Goal: Information Seeking & Learning: Learn about a topic

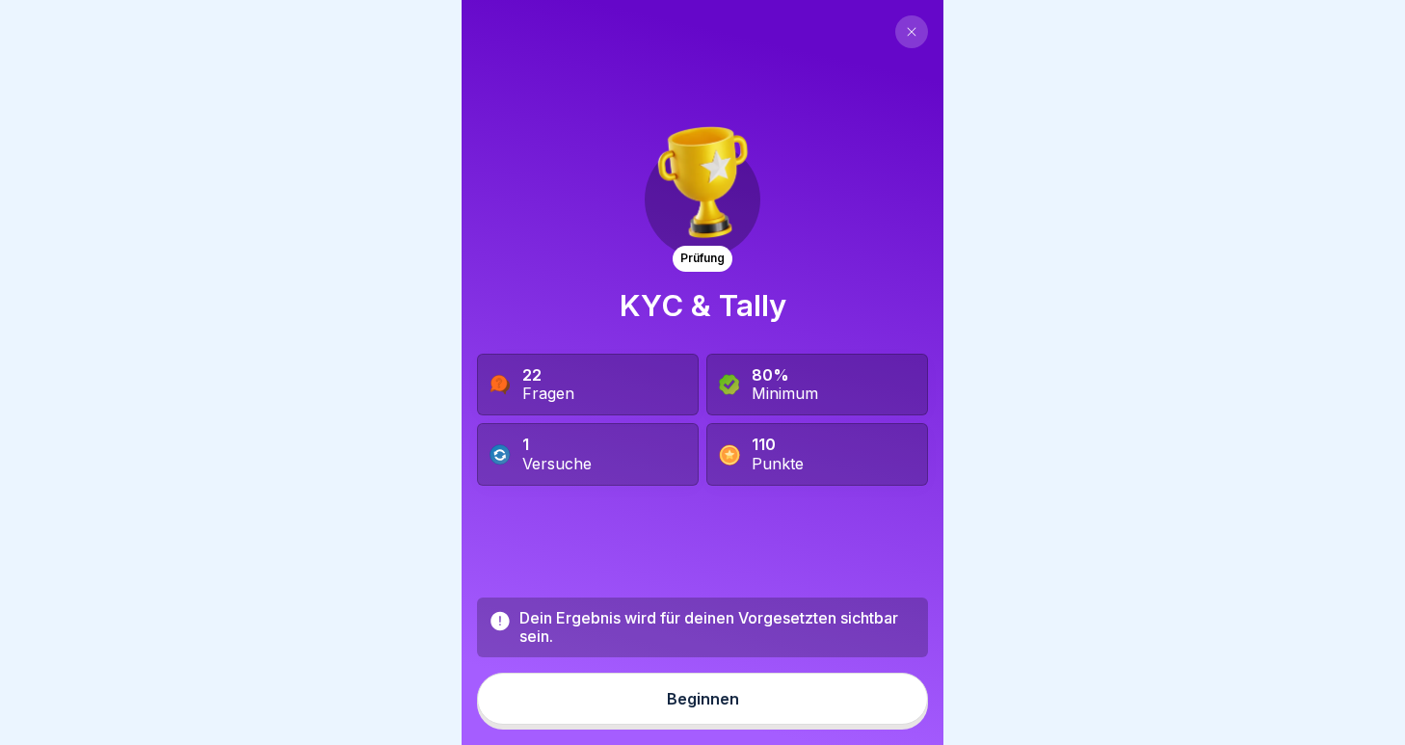
click at [911, 35] on icon at bounding box center [912, 32] width 12 height 12
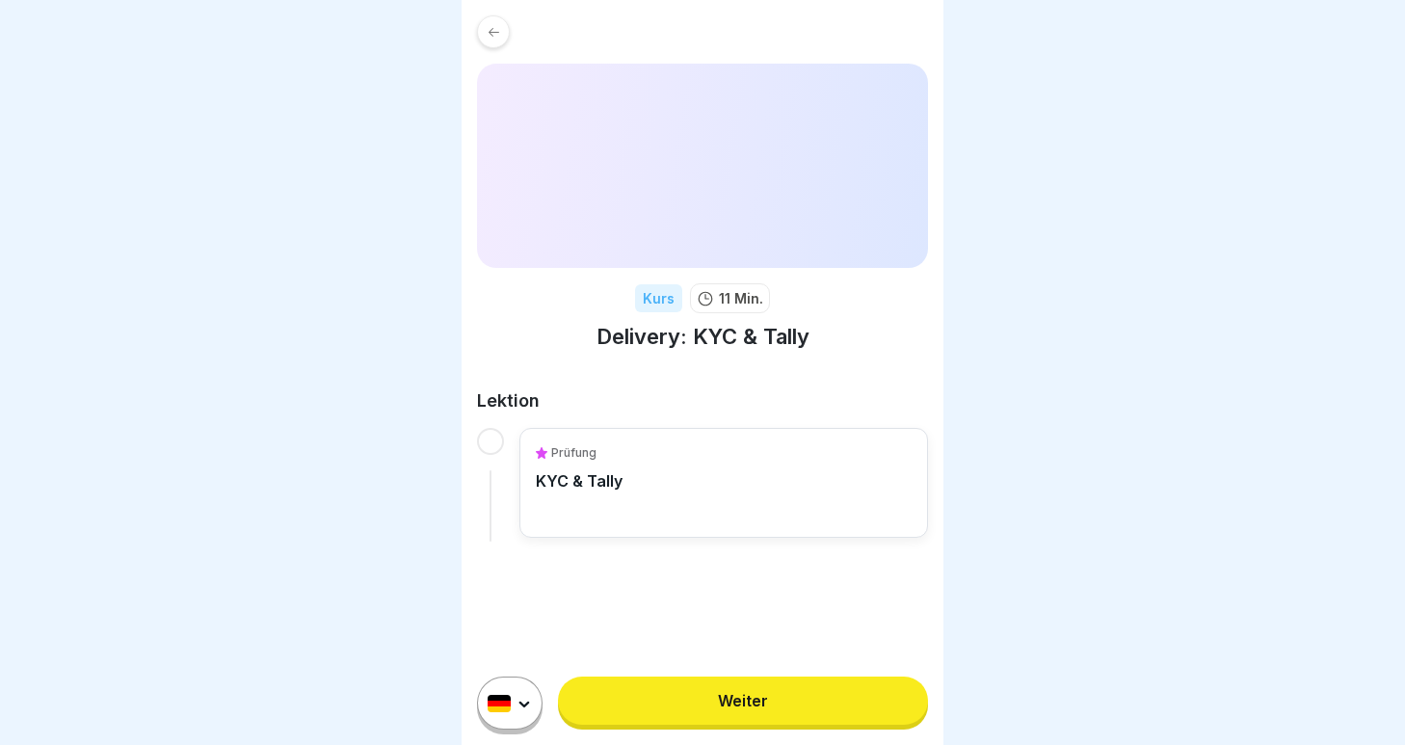
click at [719, 301] on p "11 Min." at bounding box center [741, 298] width 44 height 20
click at [690, 503] on div "Prüfung KYC & Tally" at bounding box center [724, 482] width 376 height 77
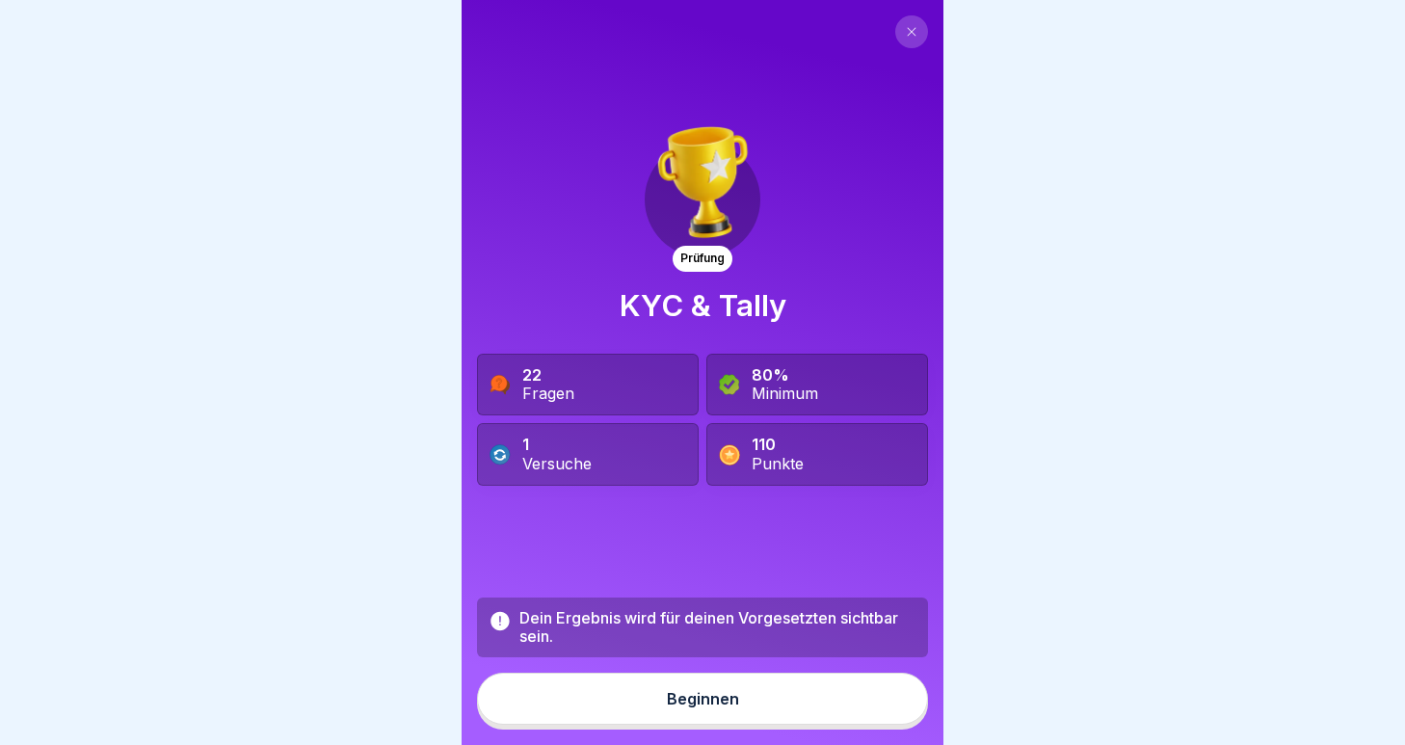
click at [676, 689] on button "Beginnen" at bounding box center [702, 699] width 451 height 52
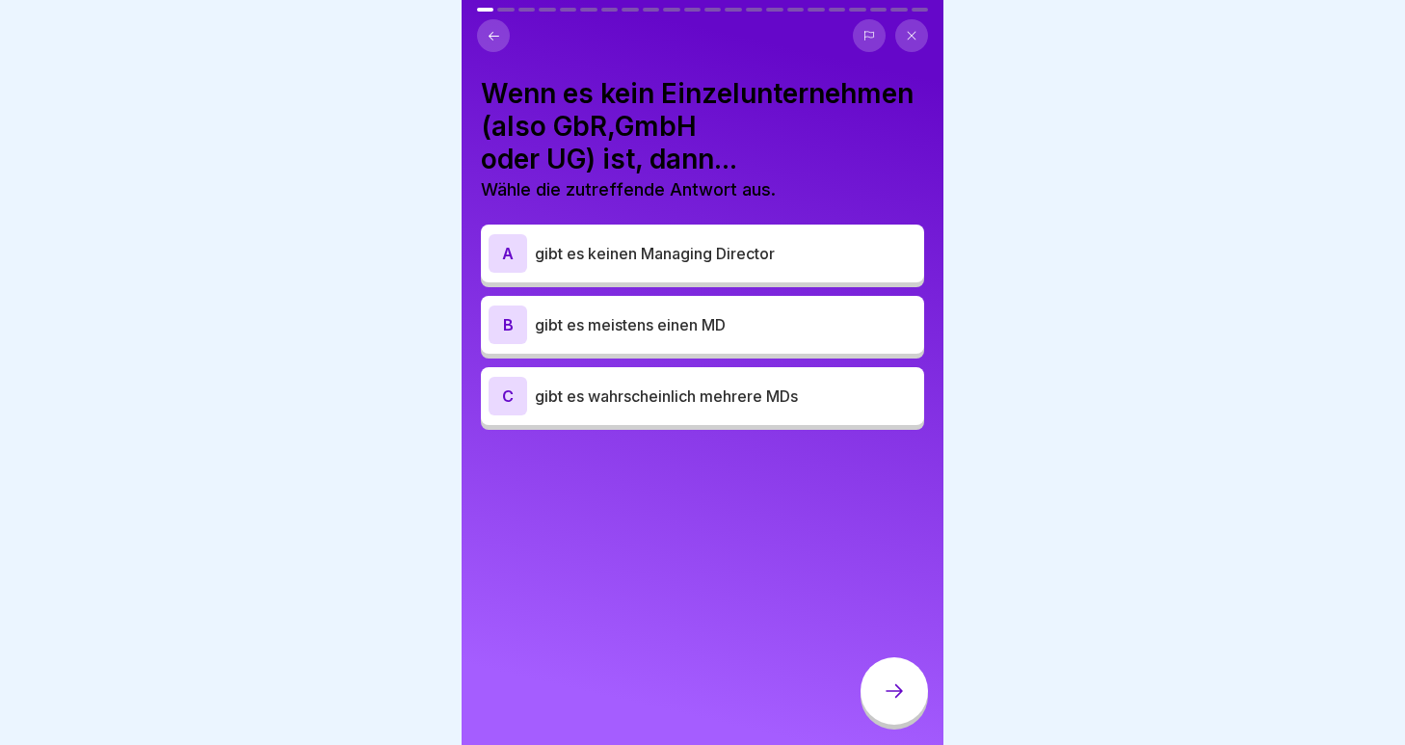
click at [868, 39] on icon at bounding box center [870, 36] width 12 height 12
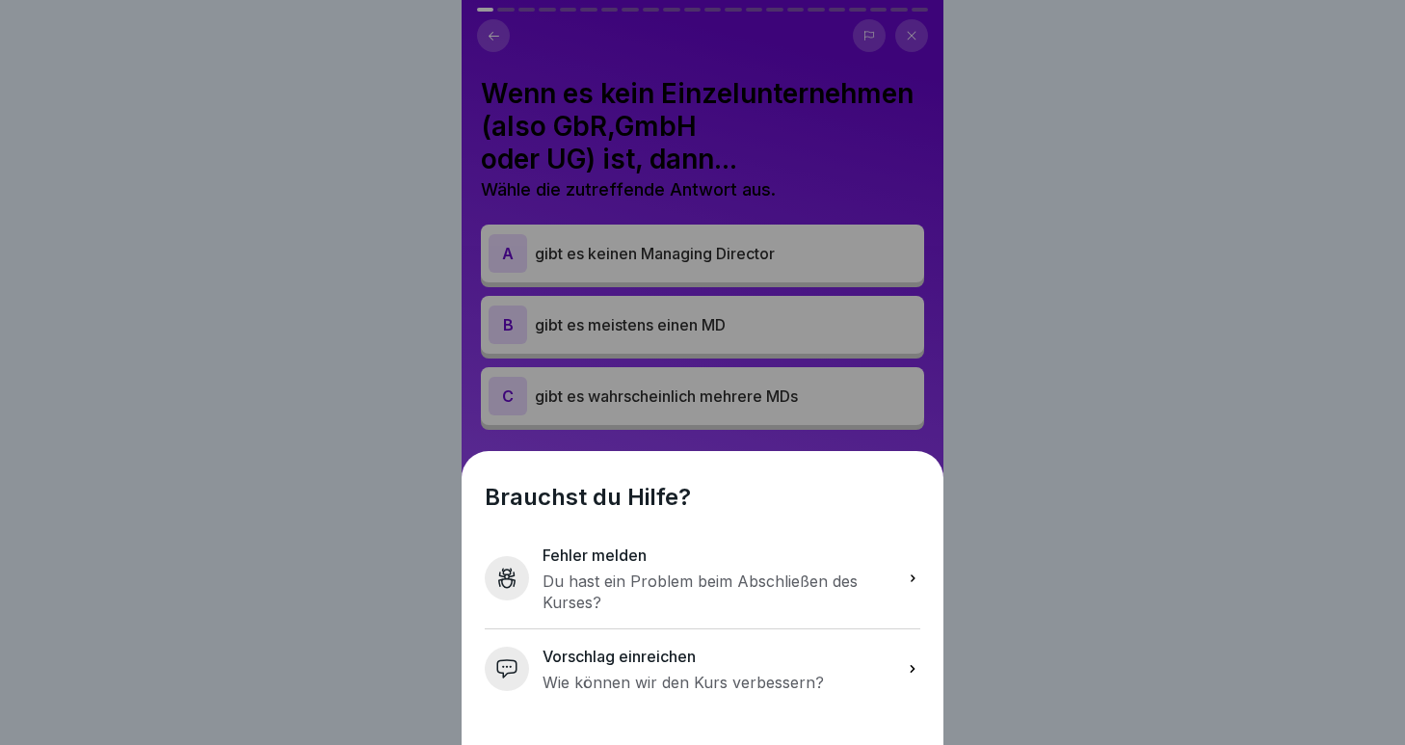
click at [1035, 375] on div "Brauchst du Hilfe? Fehler melden Du hast ein Problem beim Abschließen des [DEMO…" at bounding box center [702, 372] width 1405 height 745
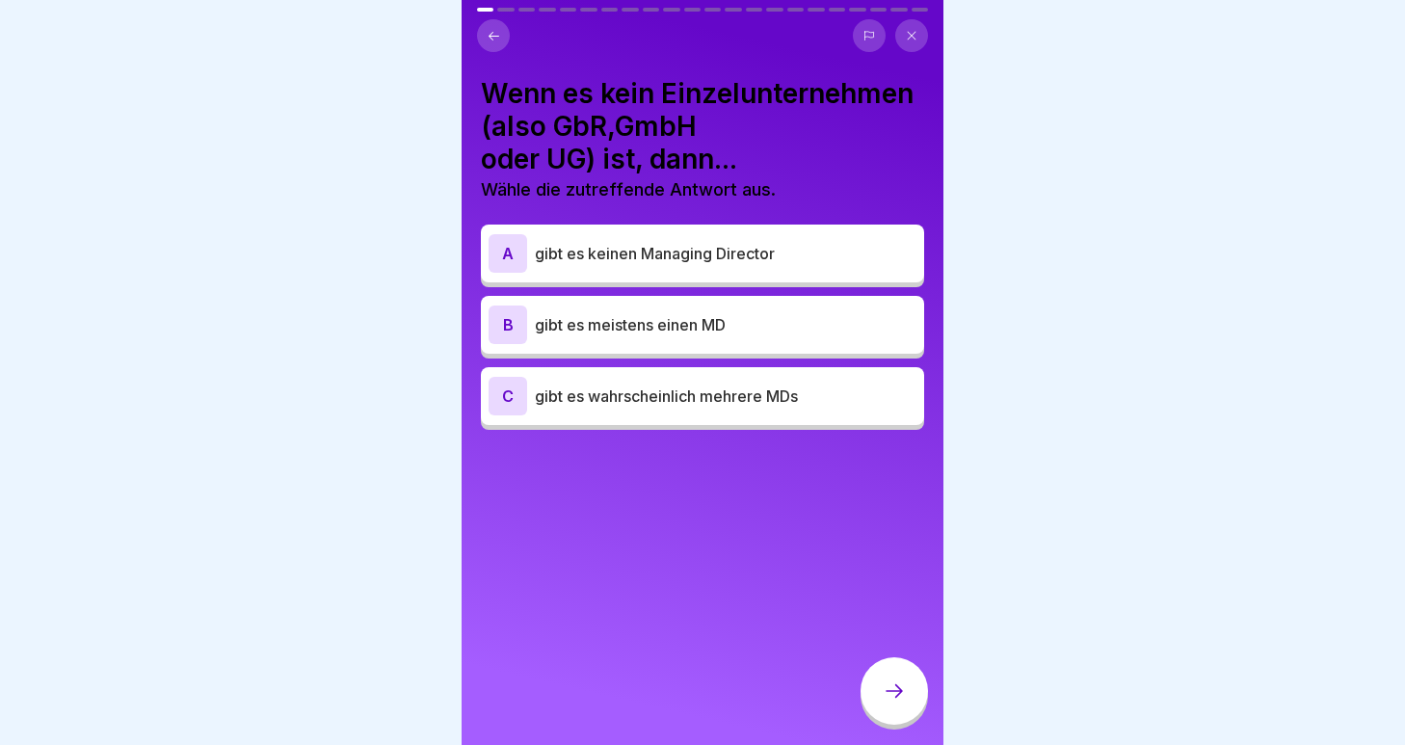
click at [693, 406] on p "gibt es wahrscheinlich mehrere MDs" at bounding box center [726, 396] width 382 height 23
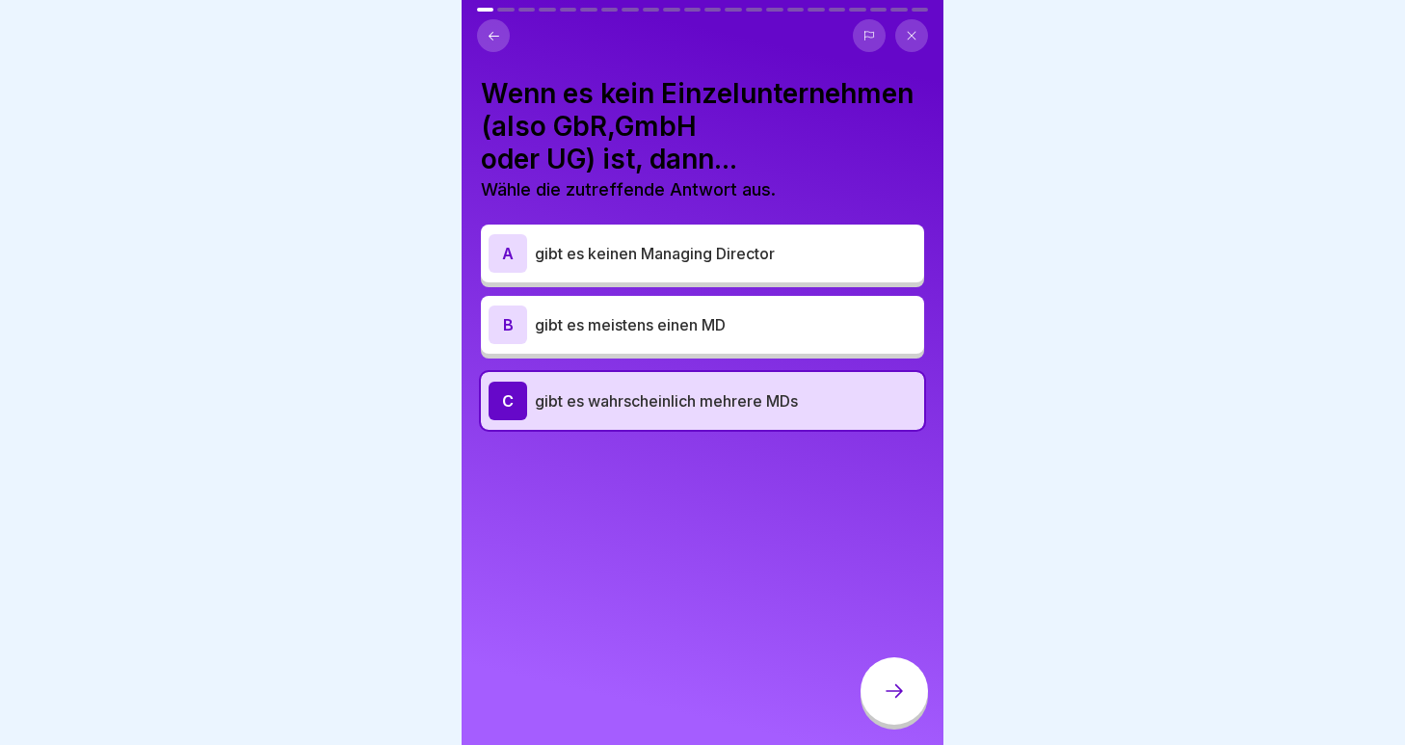
click at [902, 681] on icon at bounding box center [894, 691] width 23 height 23
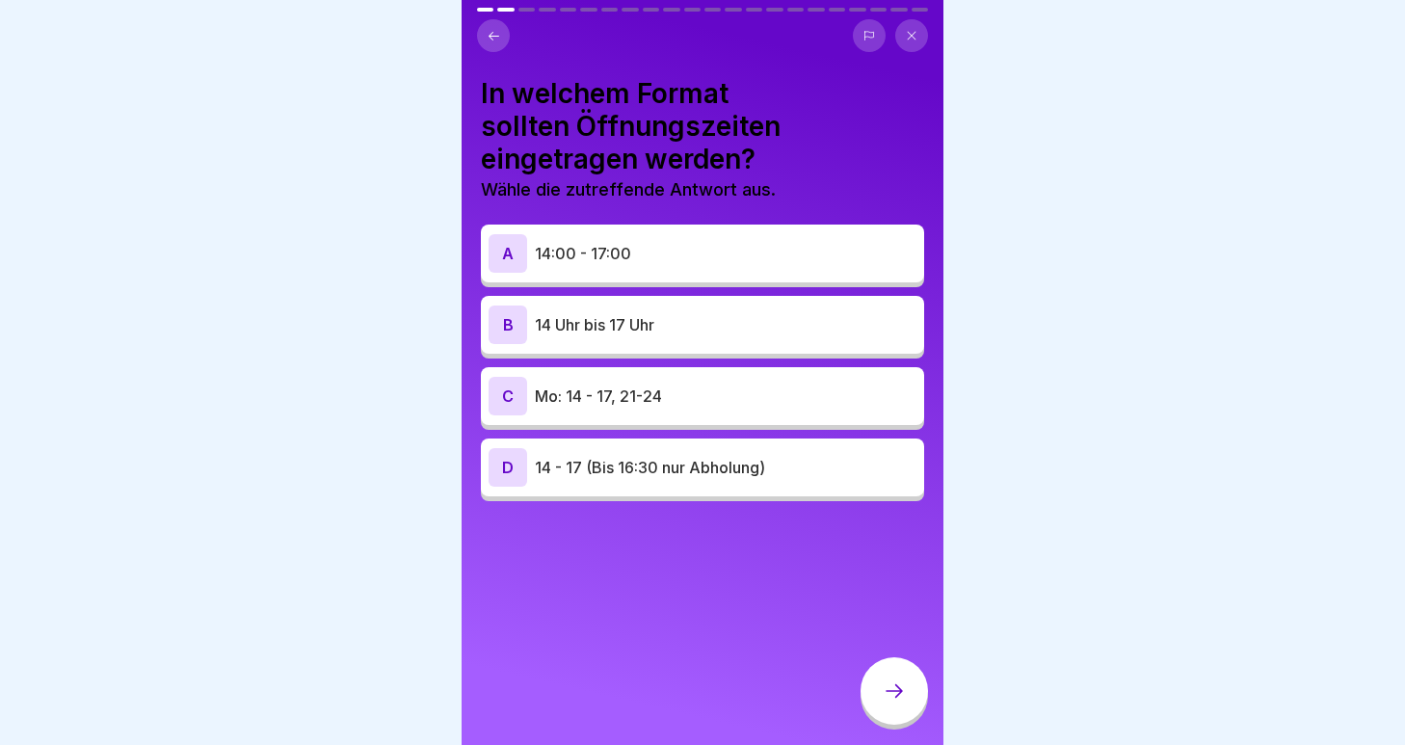
click at [649, 246] on p "14:00 - 17:00" at bounding box center [726, 253] width 382 height 23
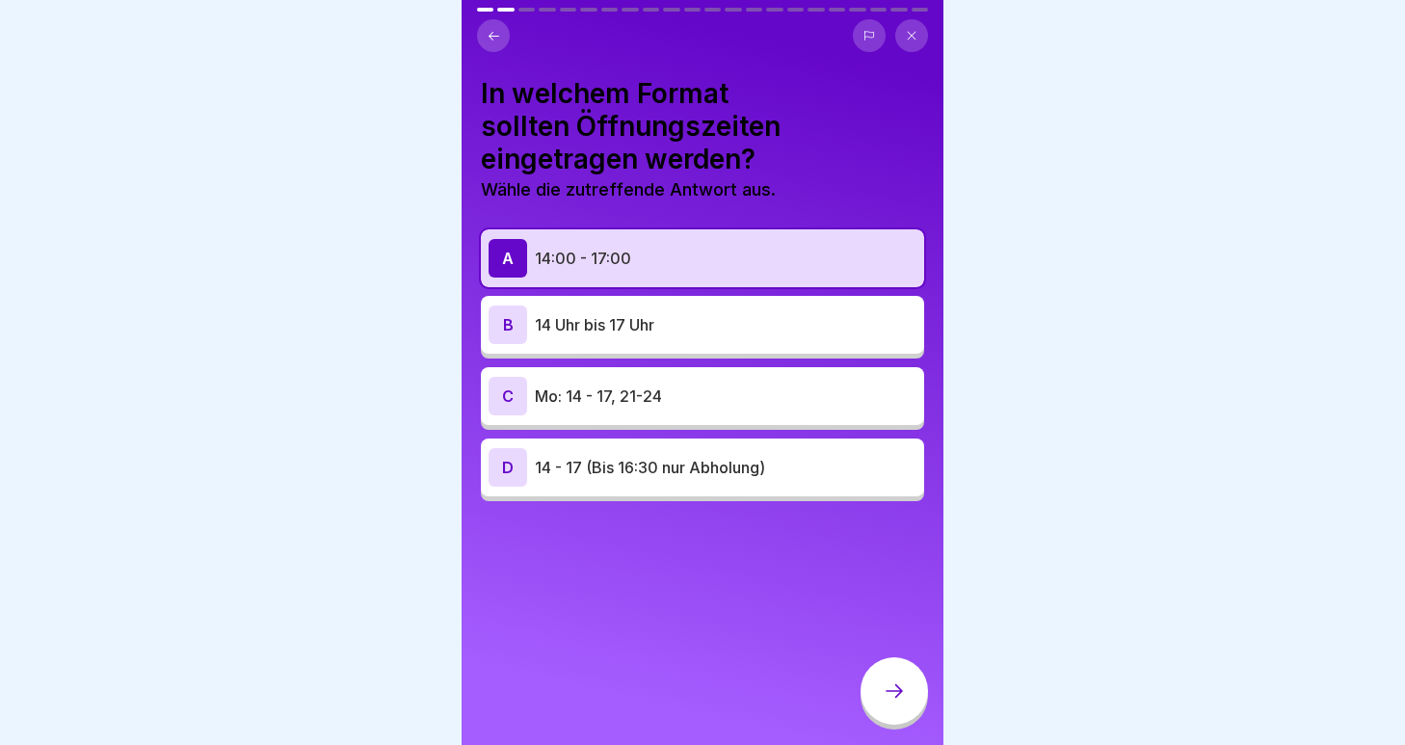
click at [889, 681] on icon at bounding box center [894, 691] width 23 height 23
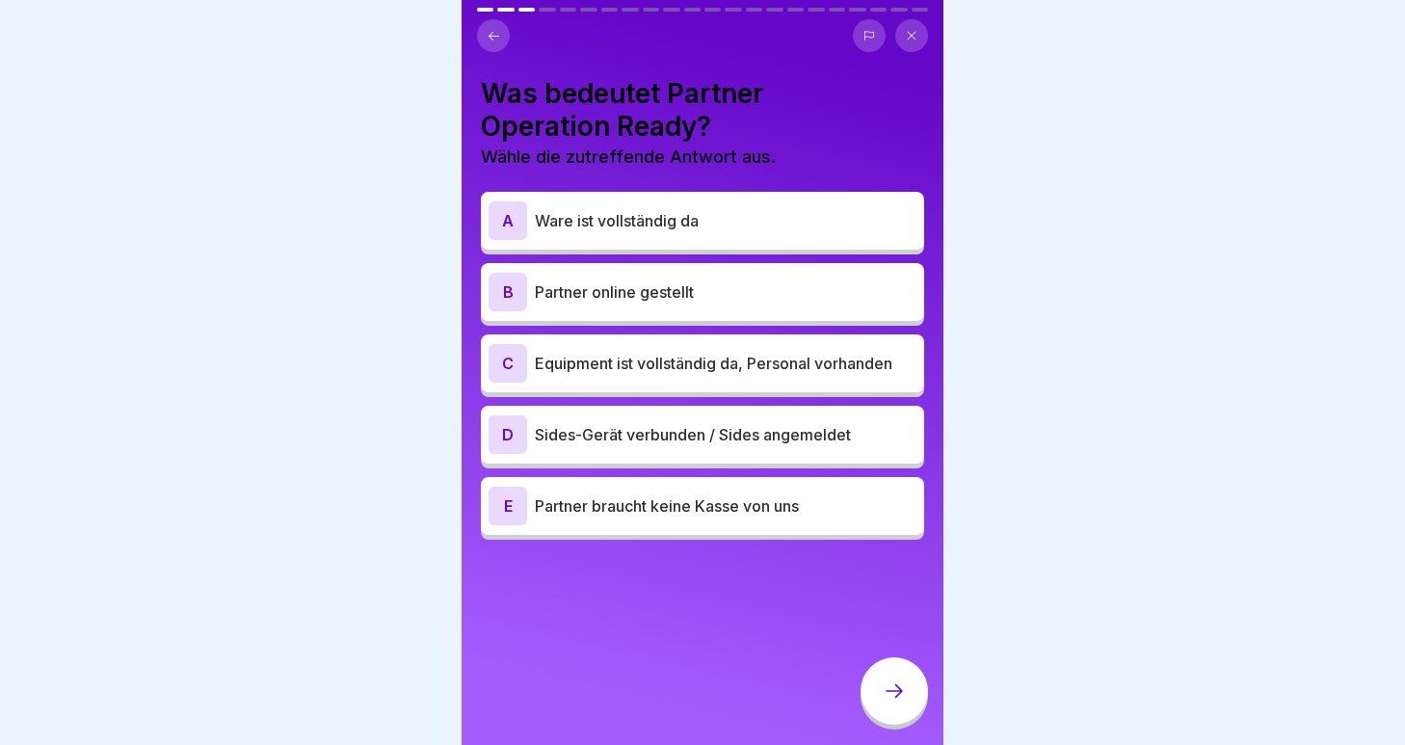
click at [668, 224] on p "Ware ist vollständig da" at bounding box center [726, 220] width 382 height 23
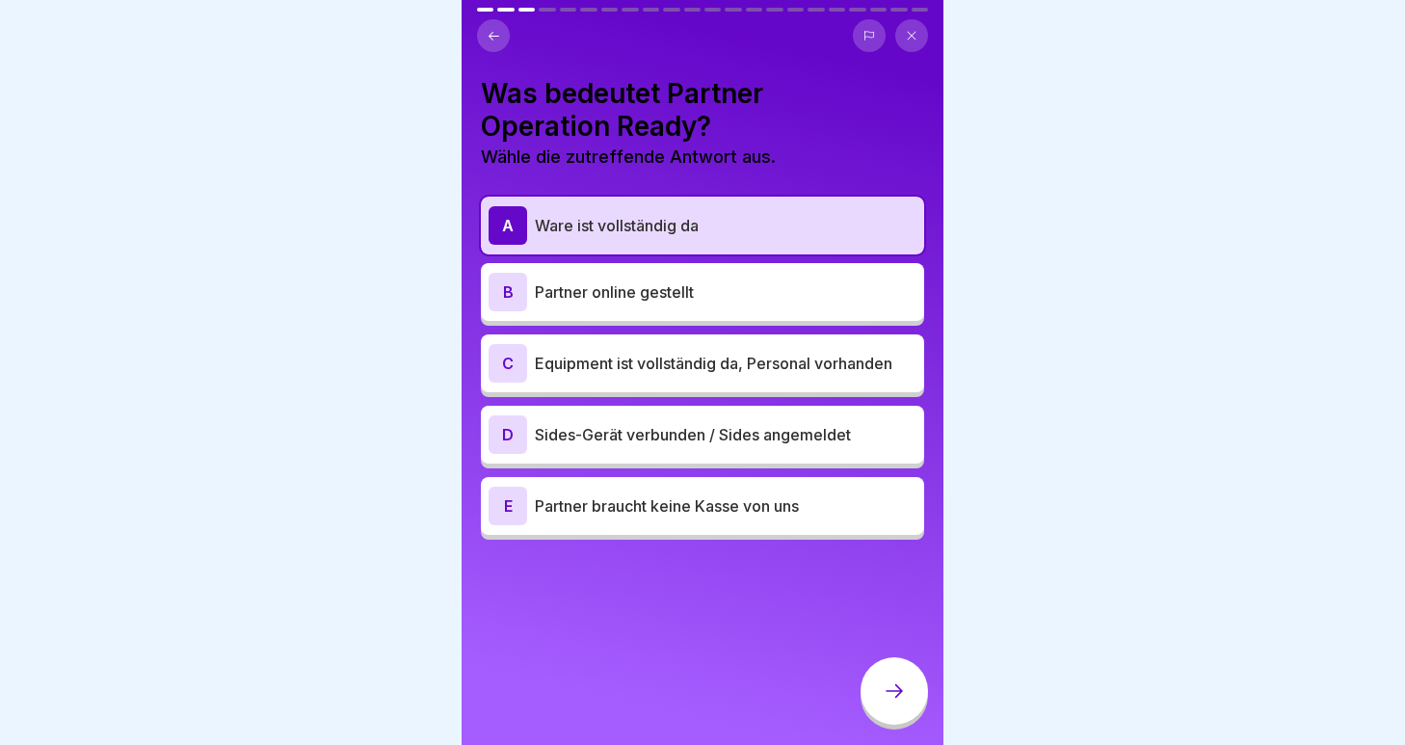
click at [665, 368] on p "Equipment ist vollständig da, Personal vorhanden" at bounding box center [726, 363] width 382 height 23
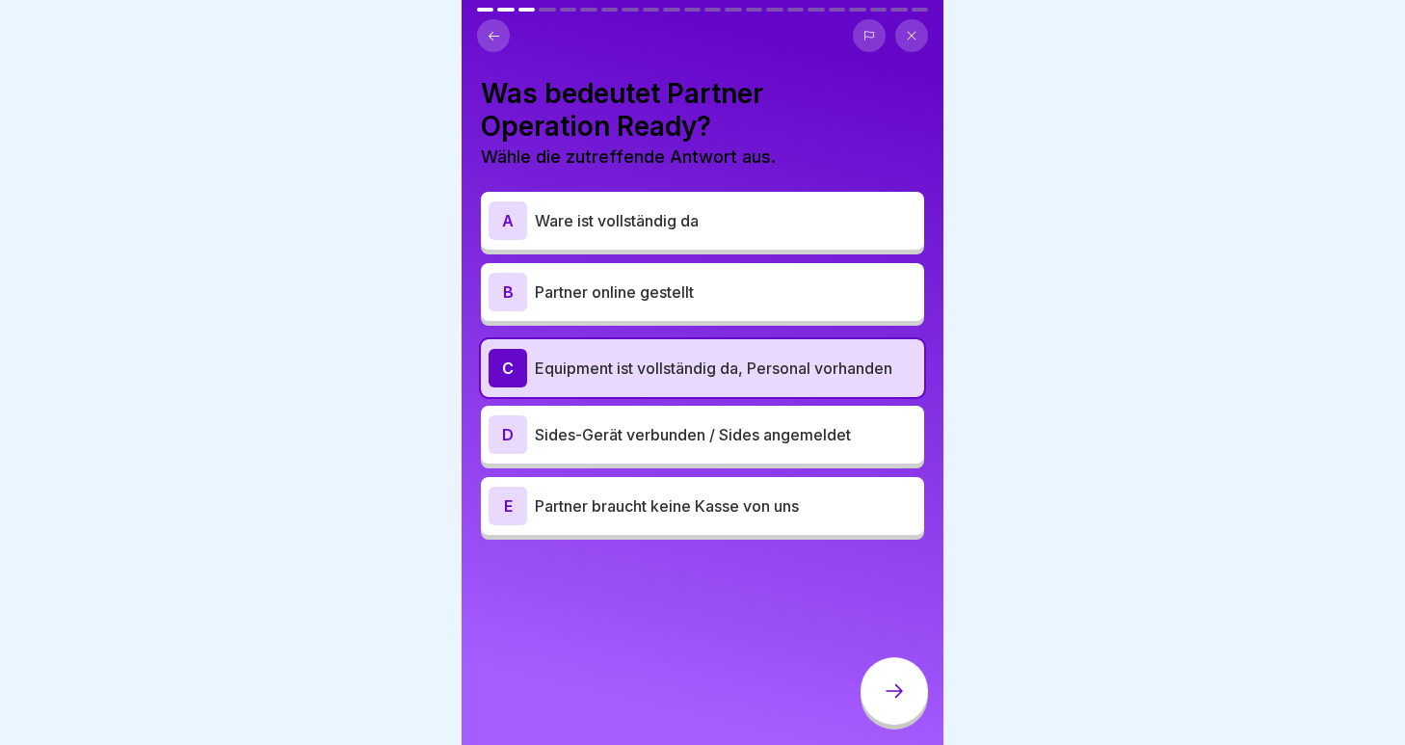
click at [906, 691] on div at bounding box center [894, 690] width 67 height 67
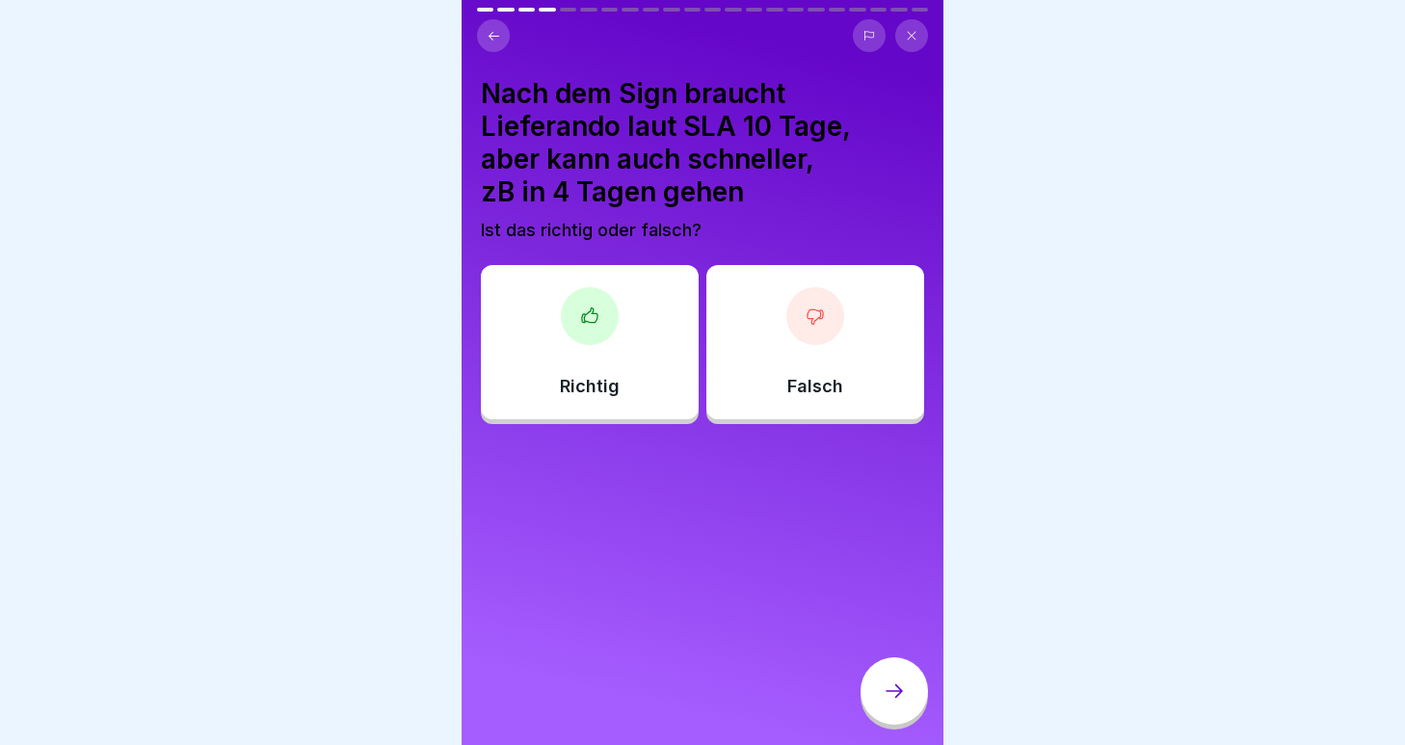
click at [590, 374] on div "Richtig" at bounding box center [590, 342] width 218 height 154
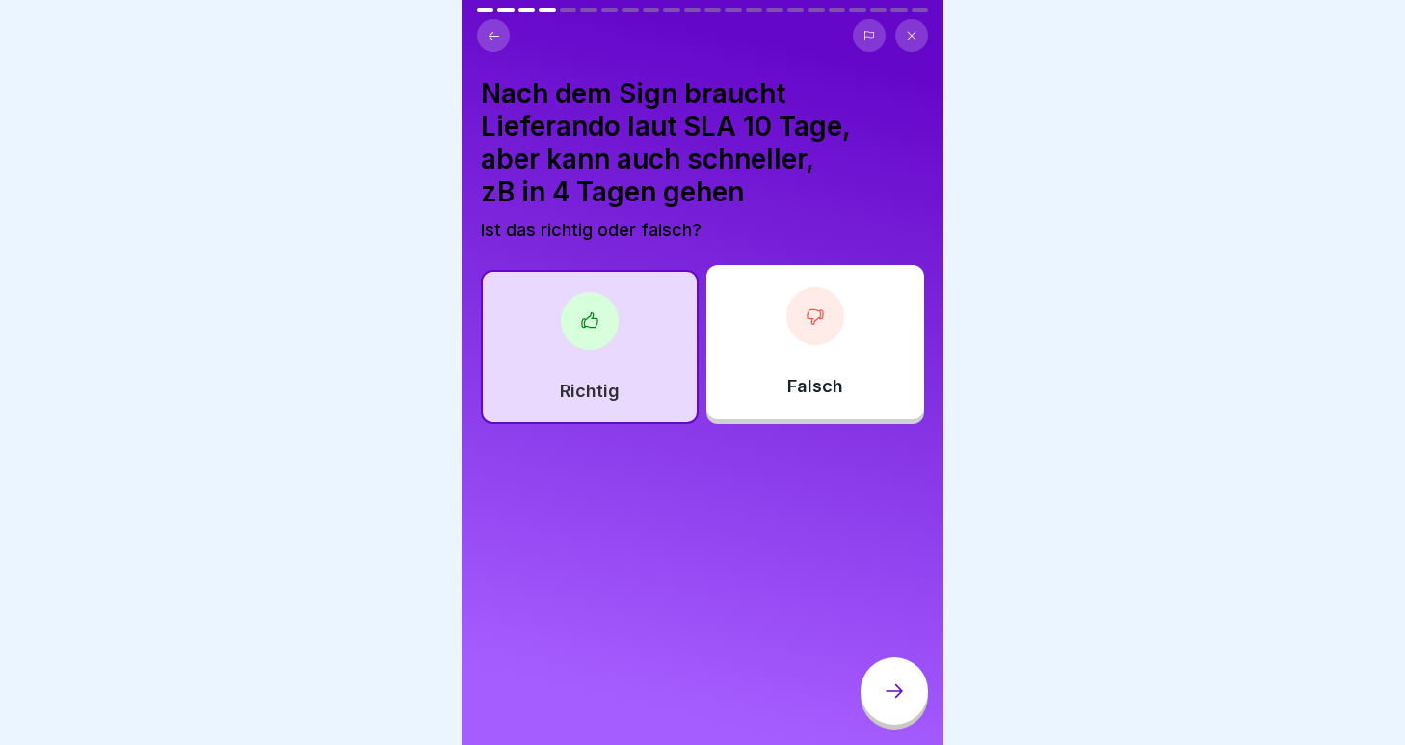
click at [885, 674] on div at bounding box center [894, 690] width 67 height 67
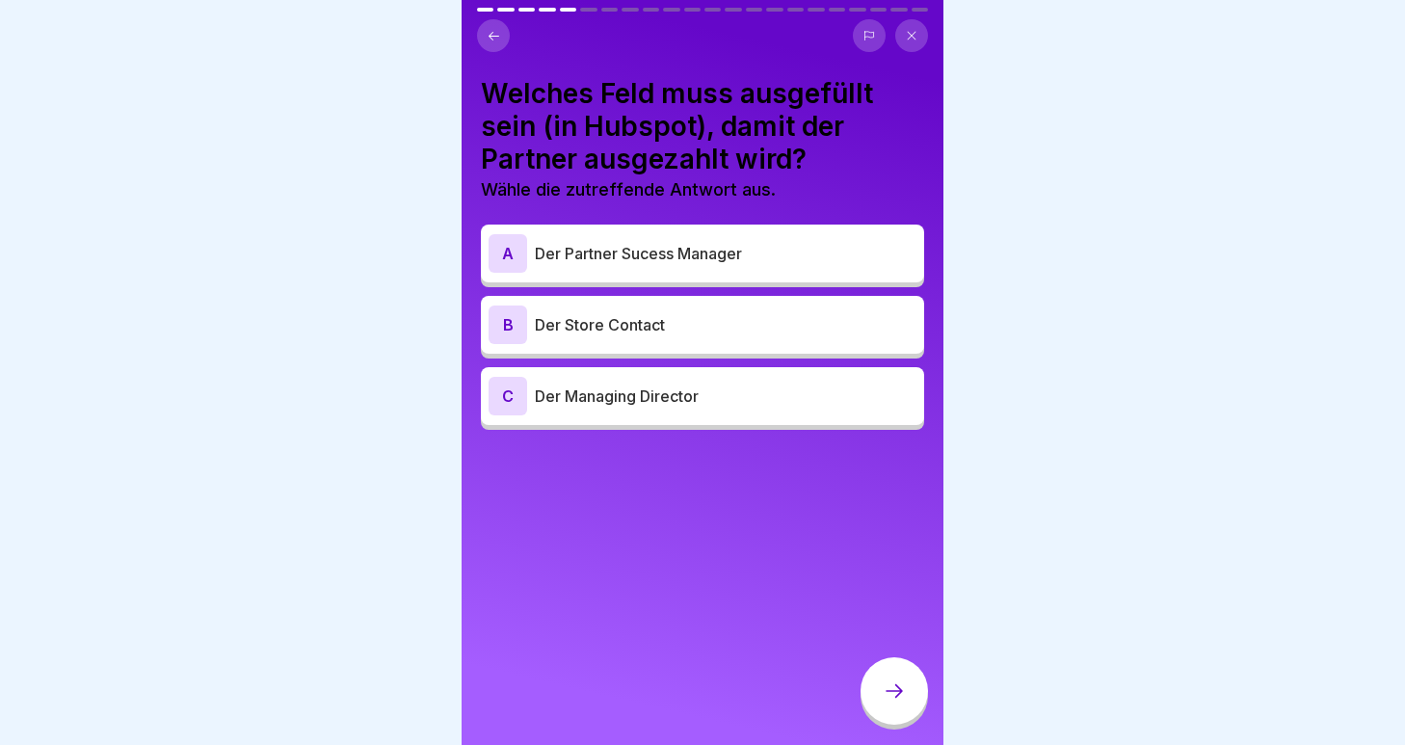
click at [656, 341] on div "B Der Store Contact" at bounding box center [703, 325] width 428 height 39
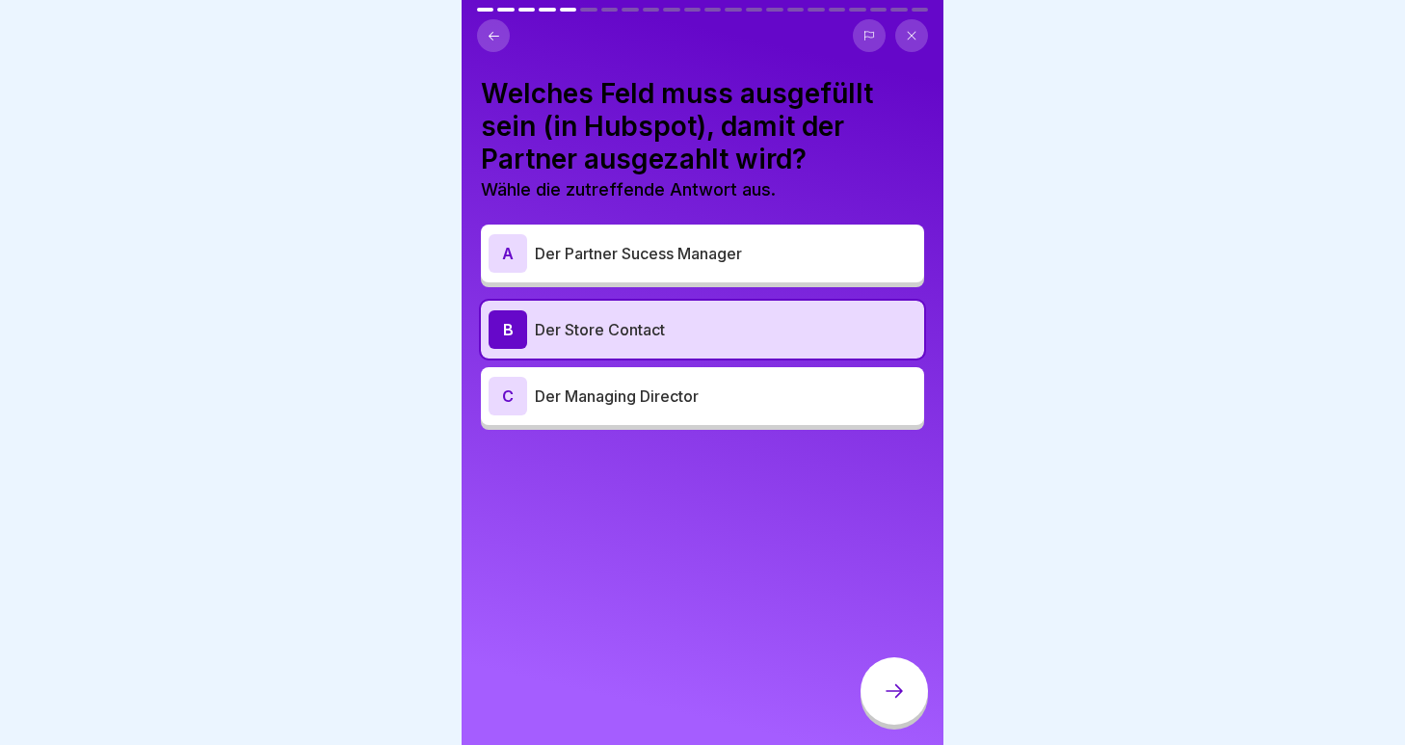
click at [708, 400] on p "Der Managing Director" at bounding box center [726, 396] width 382 height 23
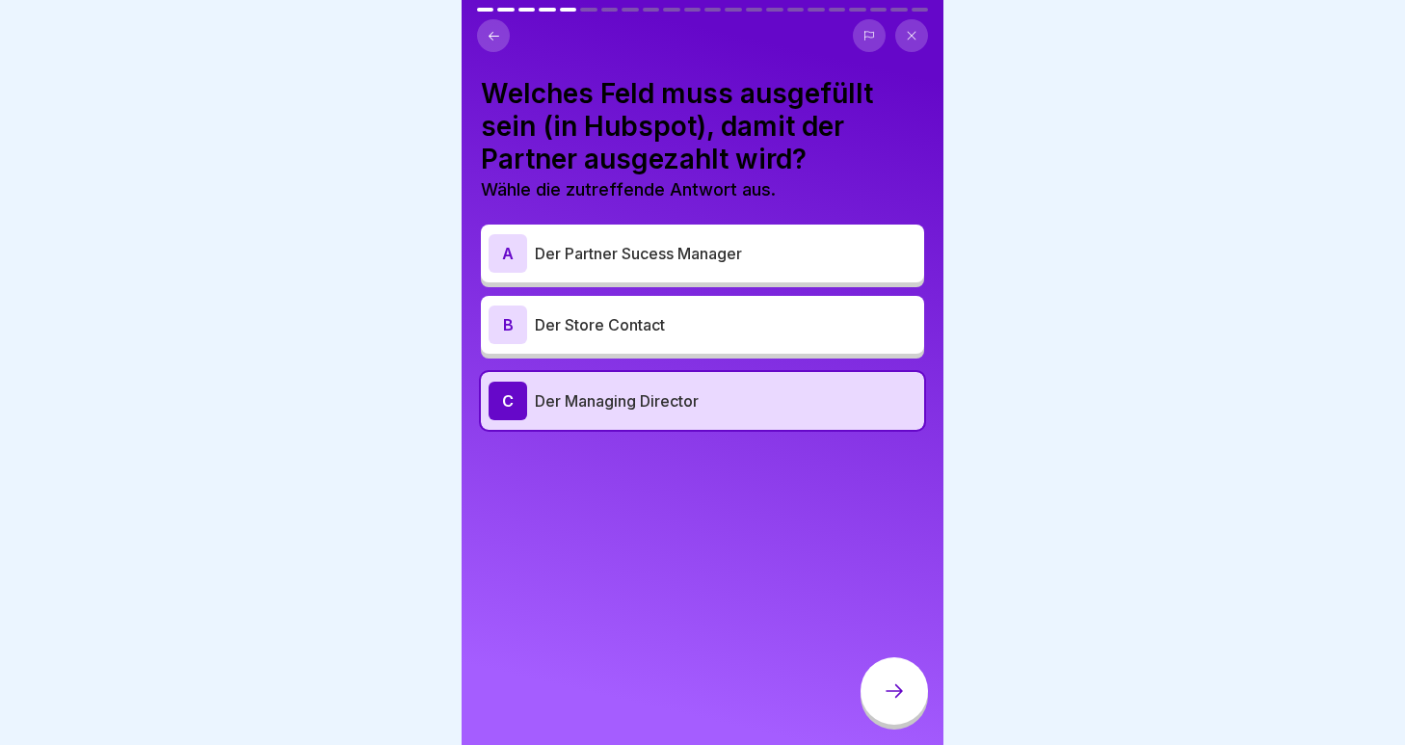
click at [715, 341] on div "B Der Store Contact" at bounding box center [703, 325] width 428 height 39
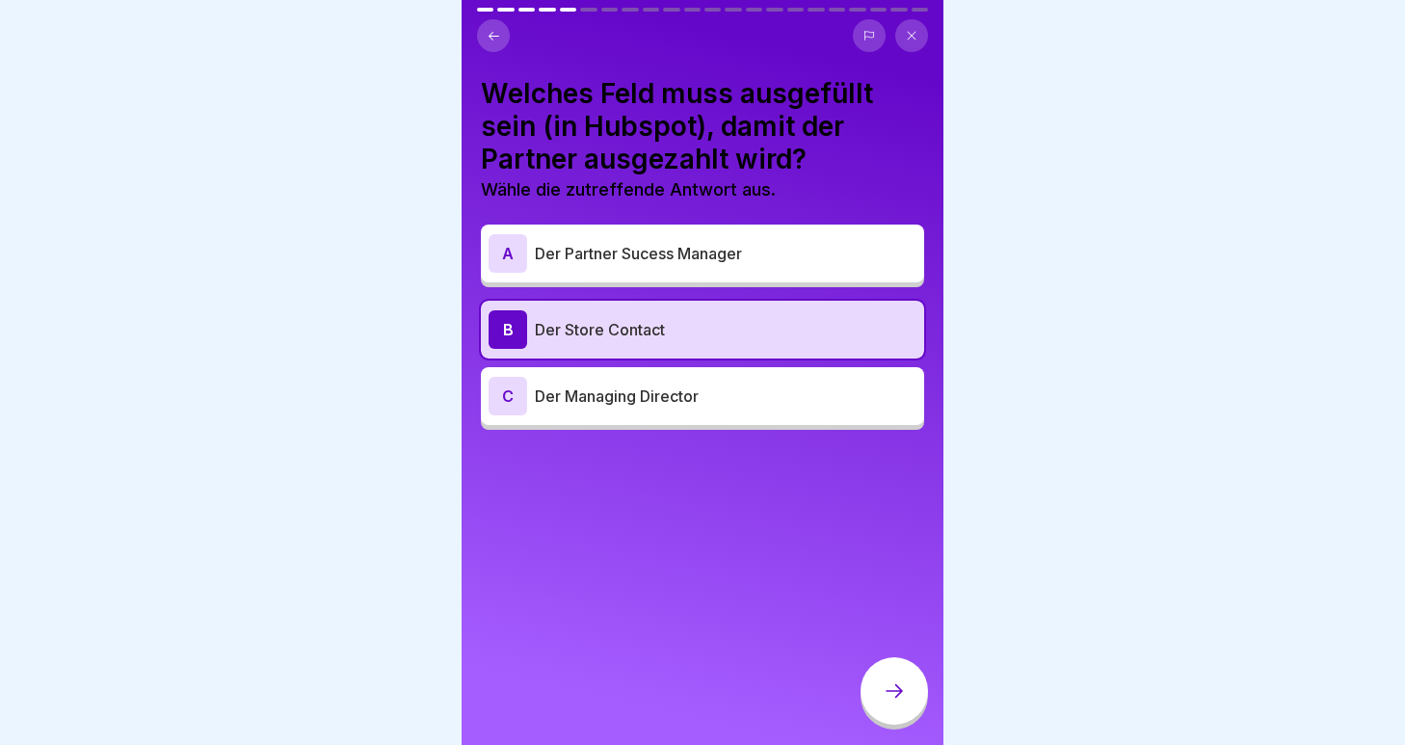
click at [648, 416] on div "C Der Managing Director" at bounding box center [702, 396] width 443 height 58
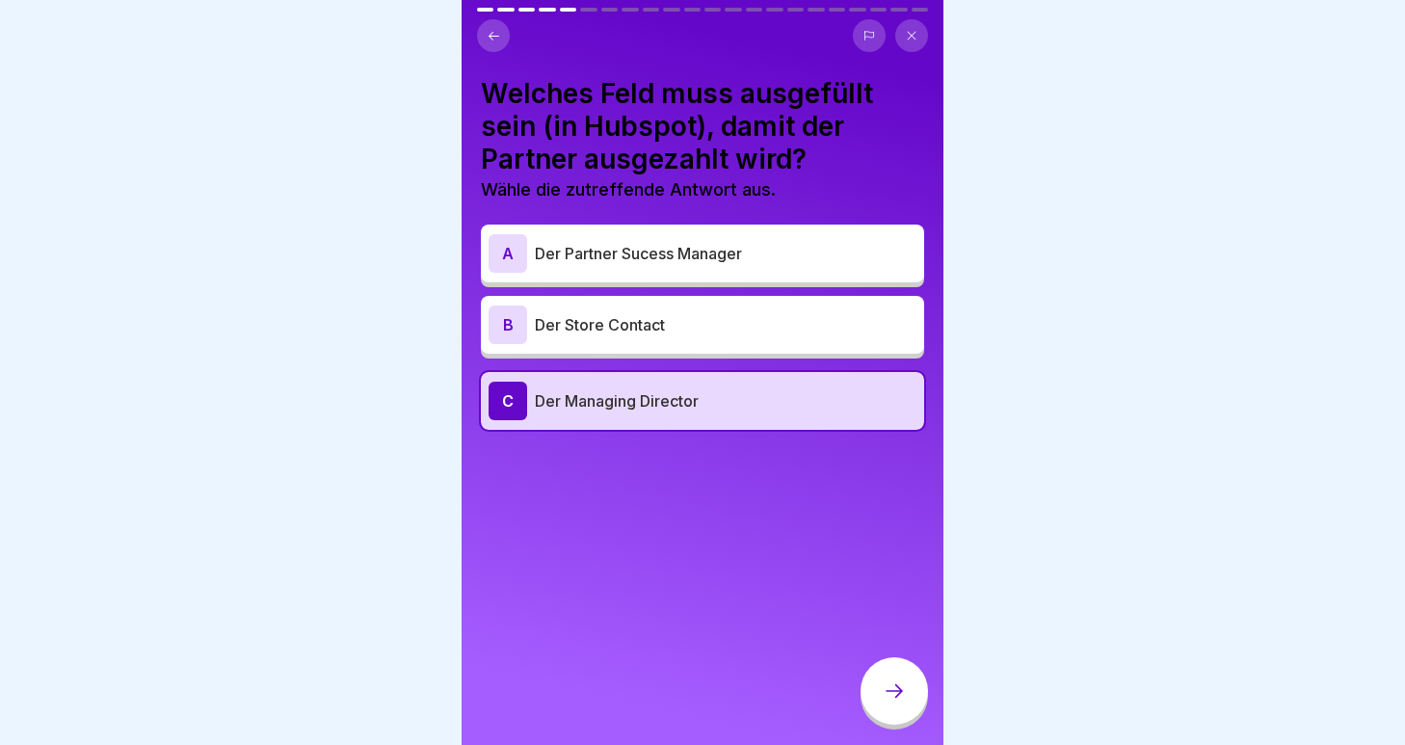
click at [712, 325] on p "Der Store Contact" at bounding box center [726, 324] width 382 height 23
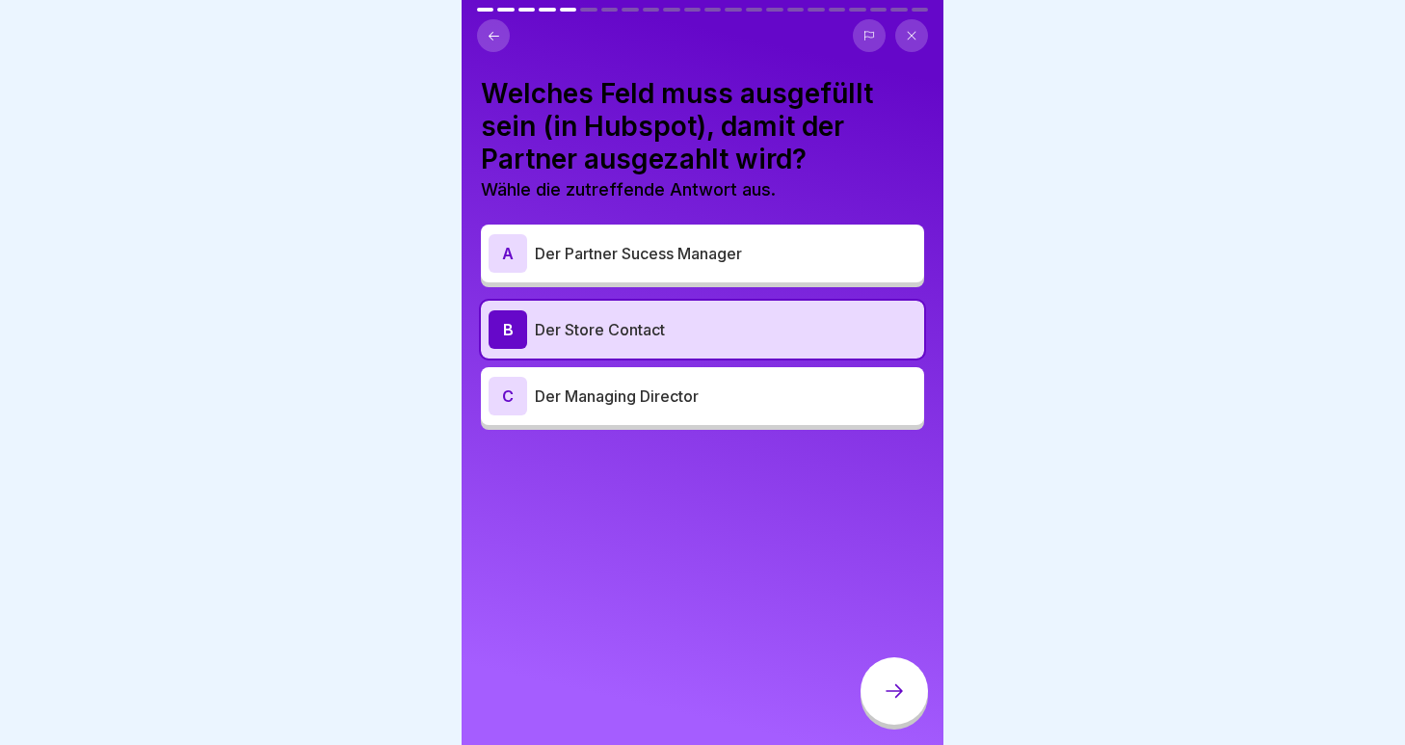
click at [661, 389] on p "Der Managing Director" at bounding box center [726, 396] width 382 height 23
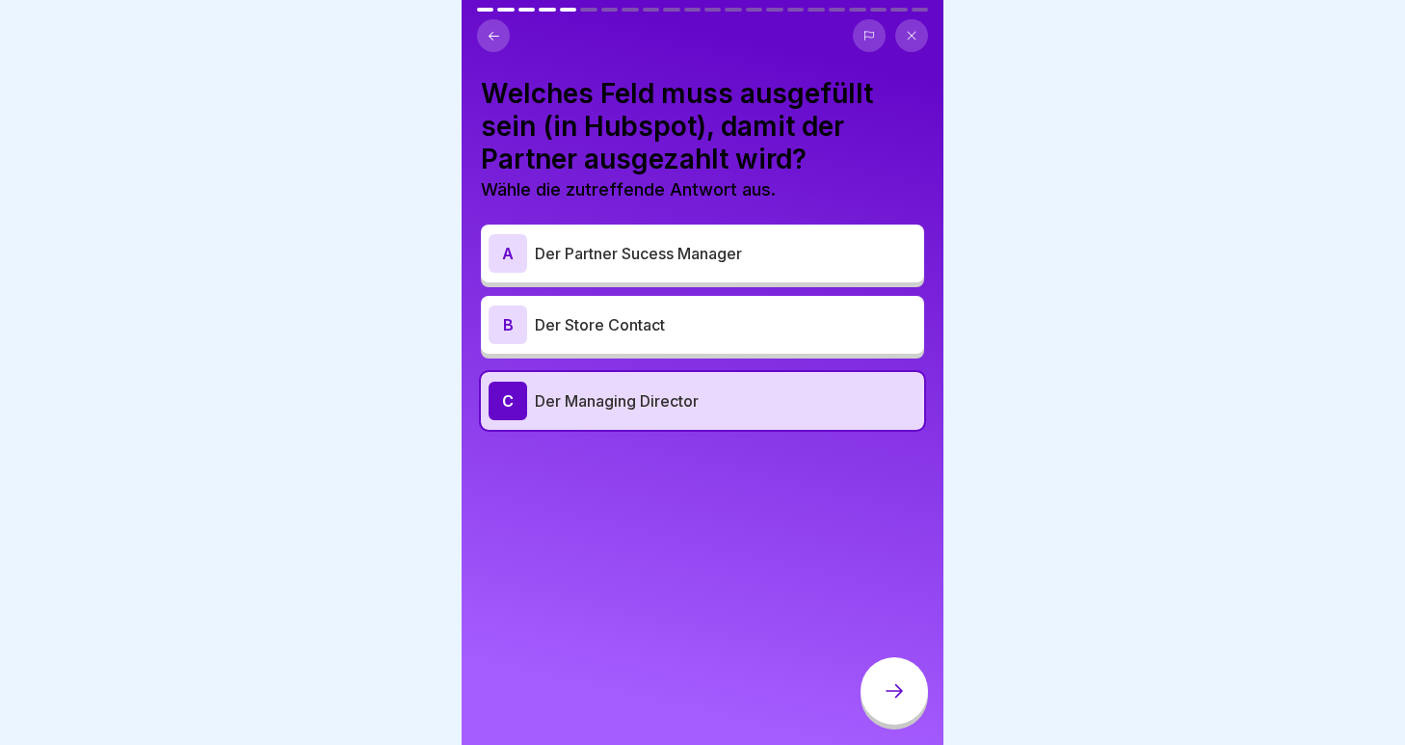
click at [896, 686] on icon at bounding box center [894, 690] width 17 height 13
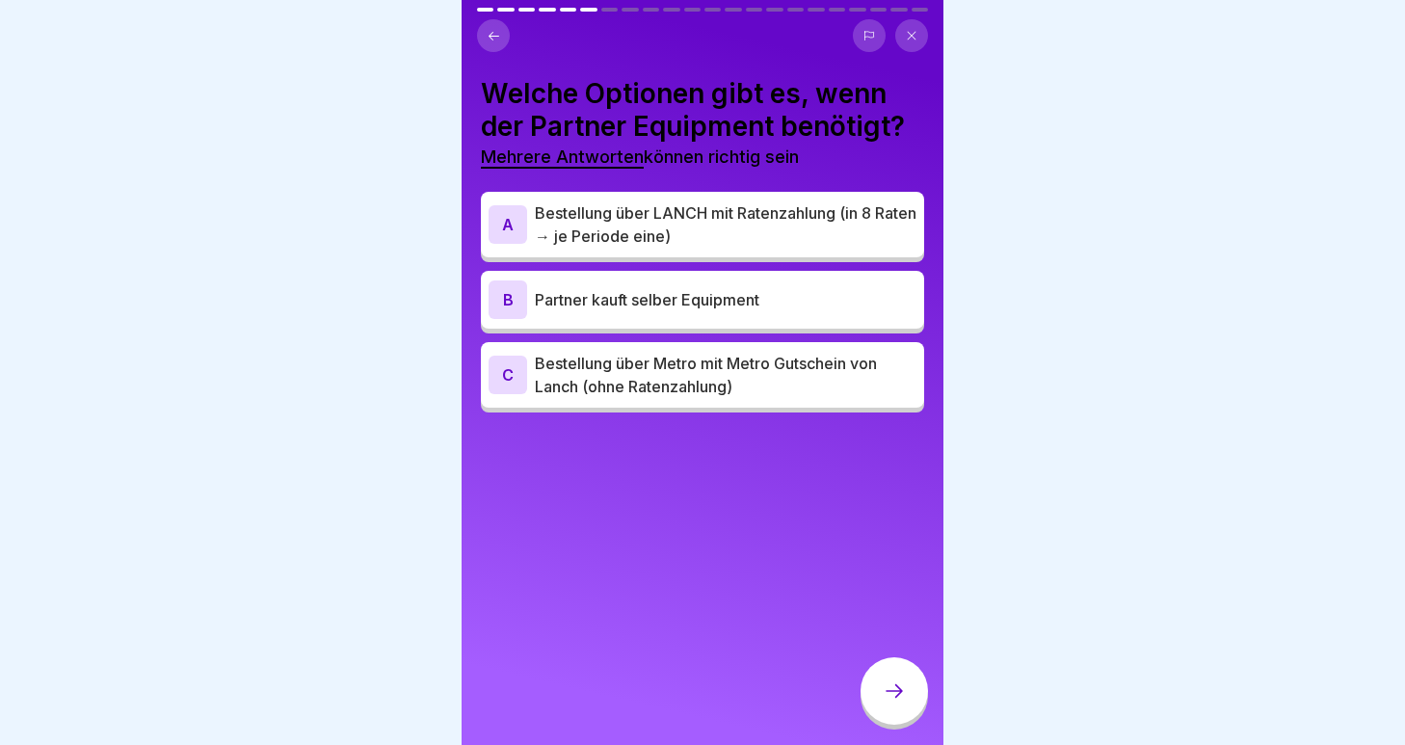
click at [590, 376] on p "Bestellung über Metro mit Metro Gutschein von Lanch (ohne Ratenzahlung)" at bounding box center [726, 375] width 382 height 46
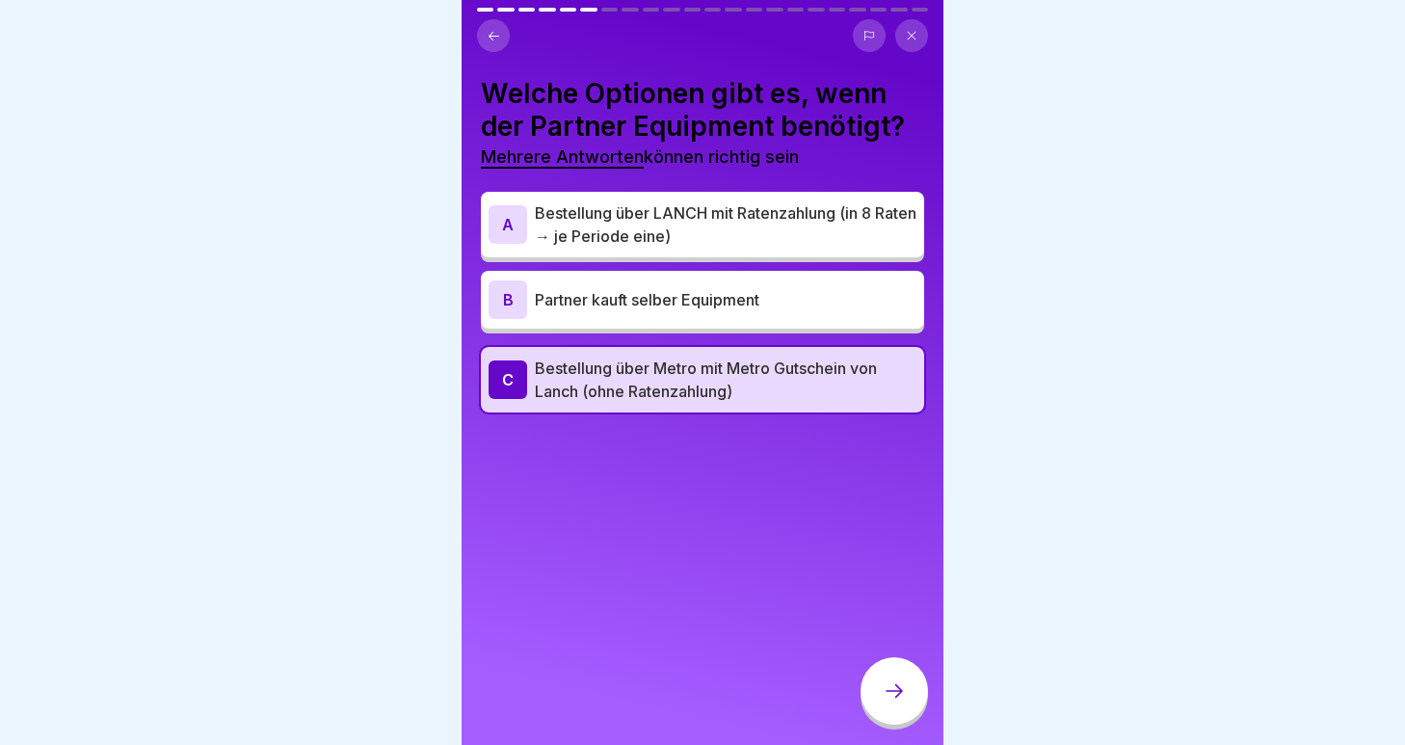
click at [899, 689] on icon at bounding box center [894, 691] width 23 height 23
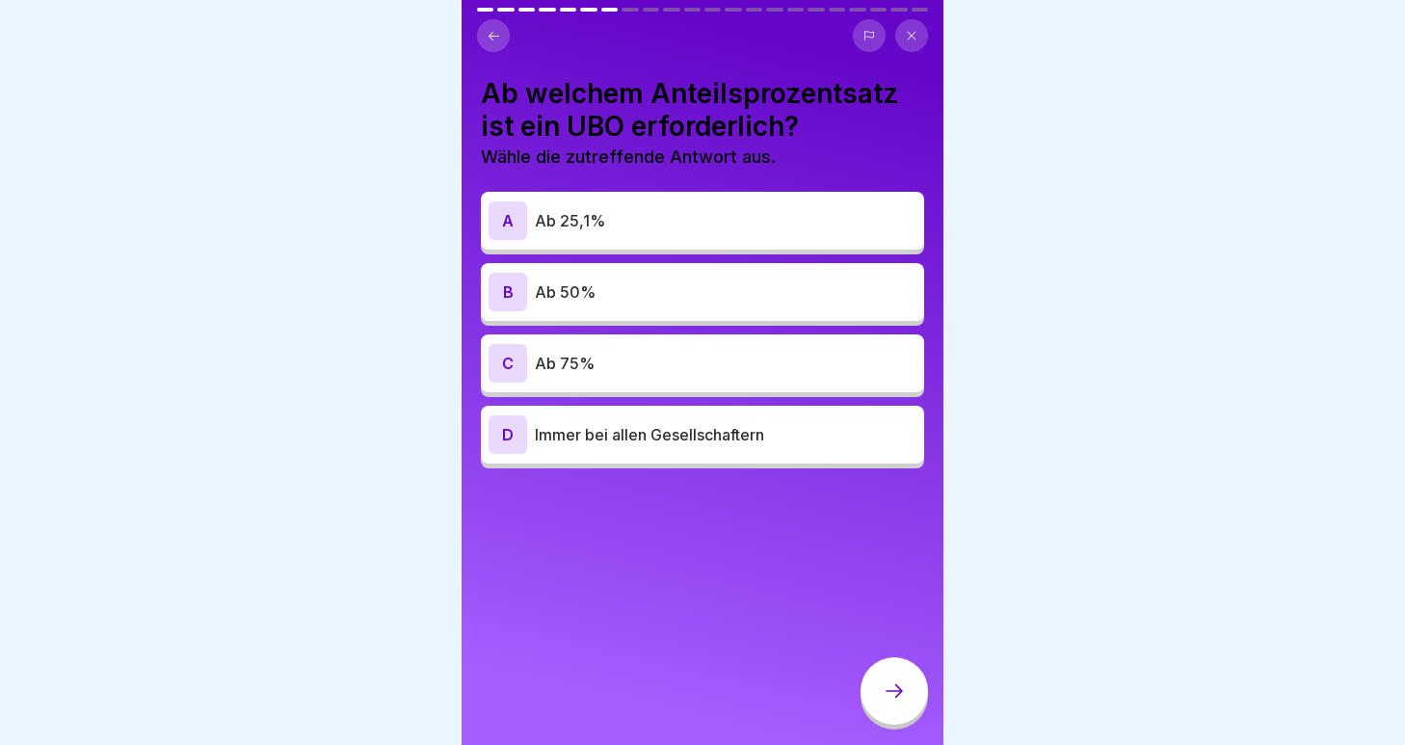
click at [606, 222] on p "Ab 25,1%" at bounding box center [726, 220] width 382 height 23
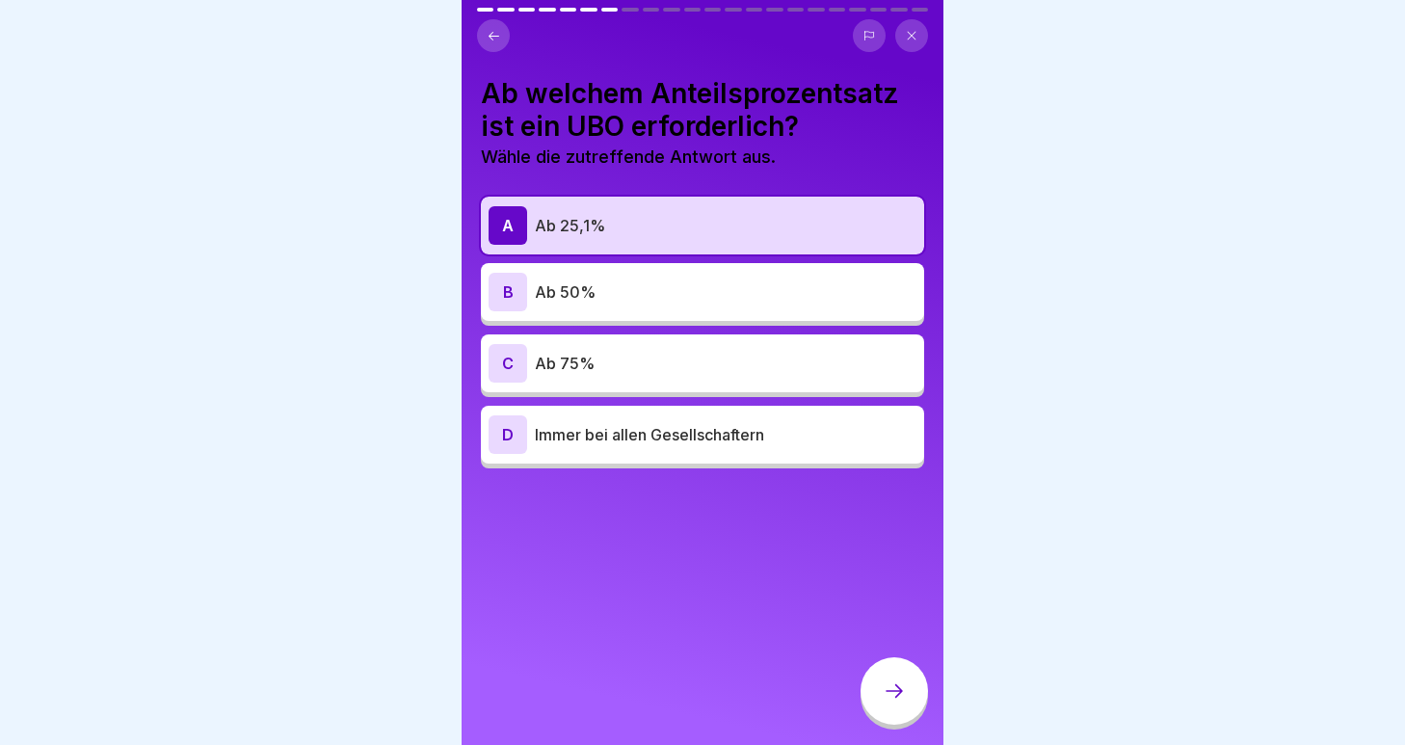
click at [880, 679] on div at bounding box center [894, 690] width 67 height 67
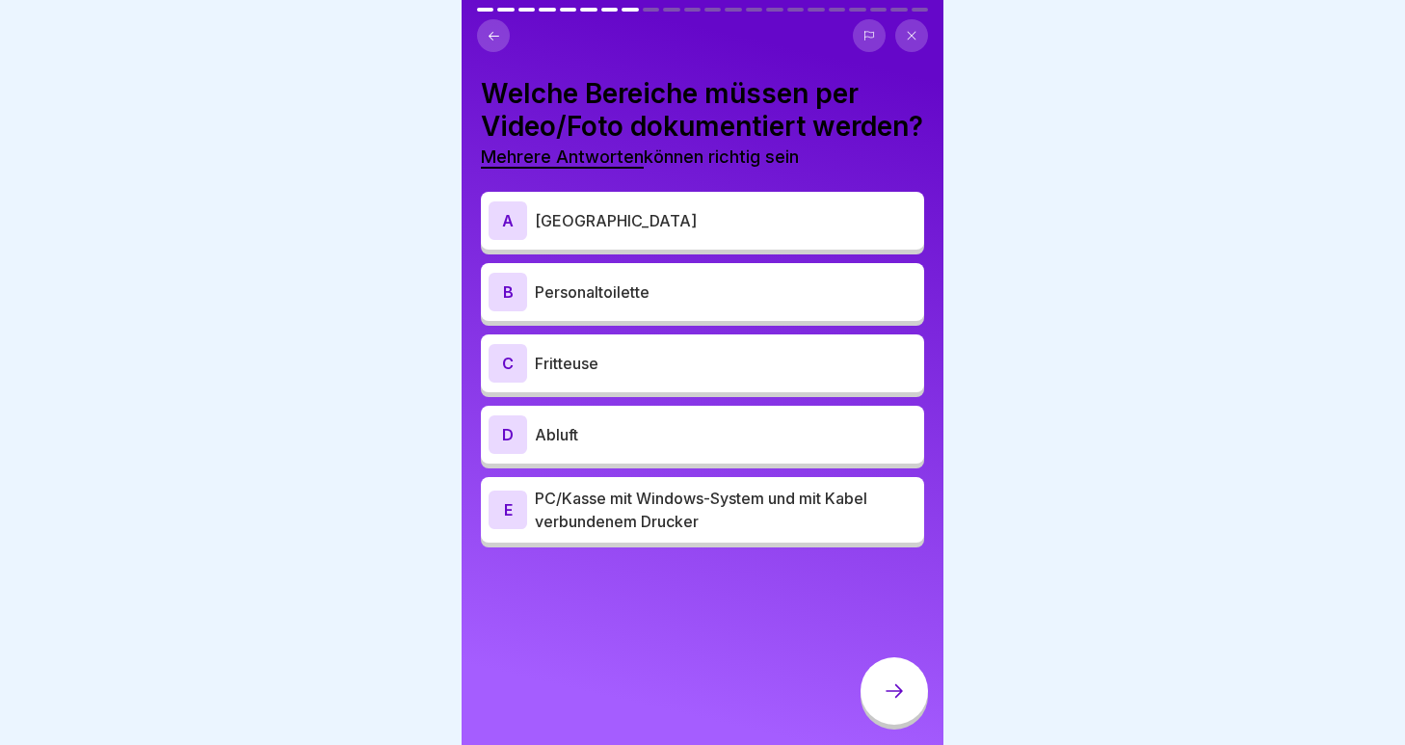
click at [723, 232] on p "[GEOGRAPHIC_DATA]" at bounding box center [726, 220] width 382 height 23
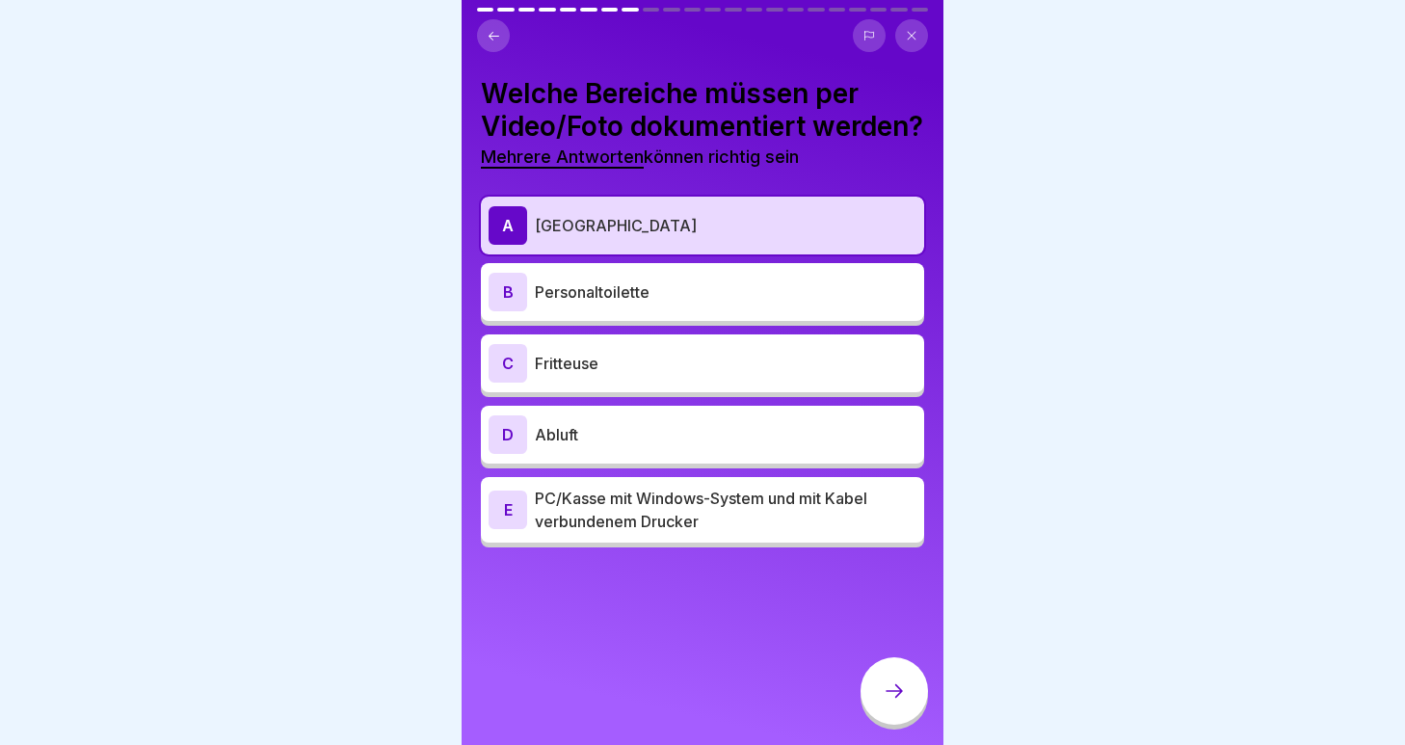
click at [676, 374] on div "C Fritteuse" at bounding box center [702, 363] width 443 height 58
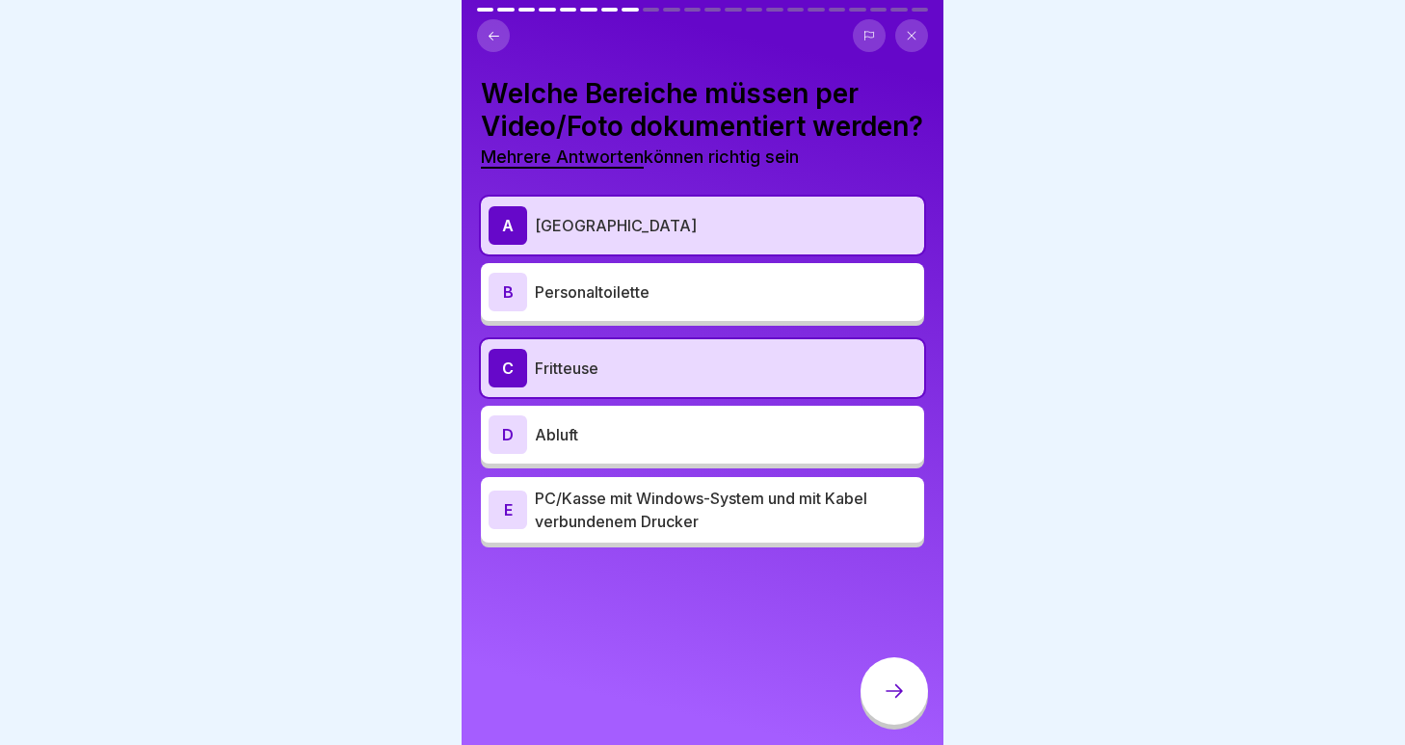
click at [651, 446] on p "Abluft" at bounding box center [726, 434] width 382 height 23
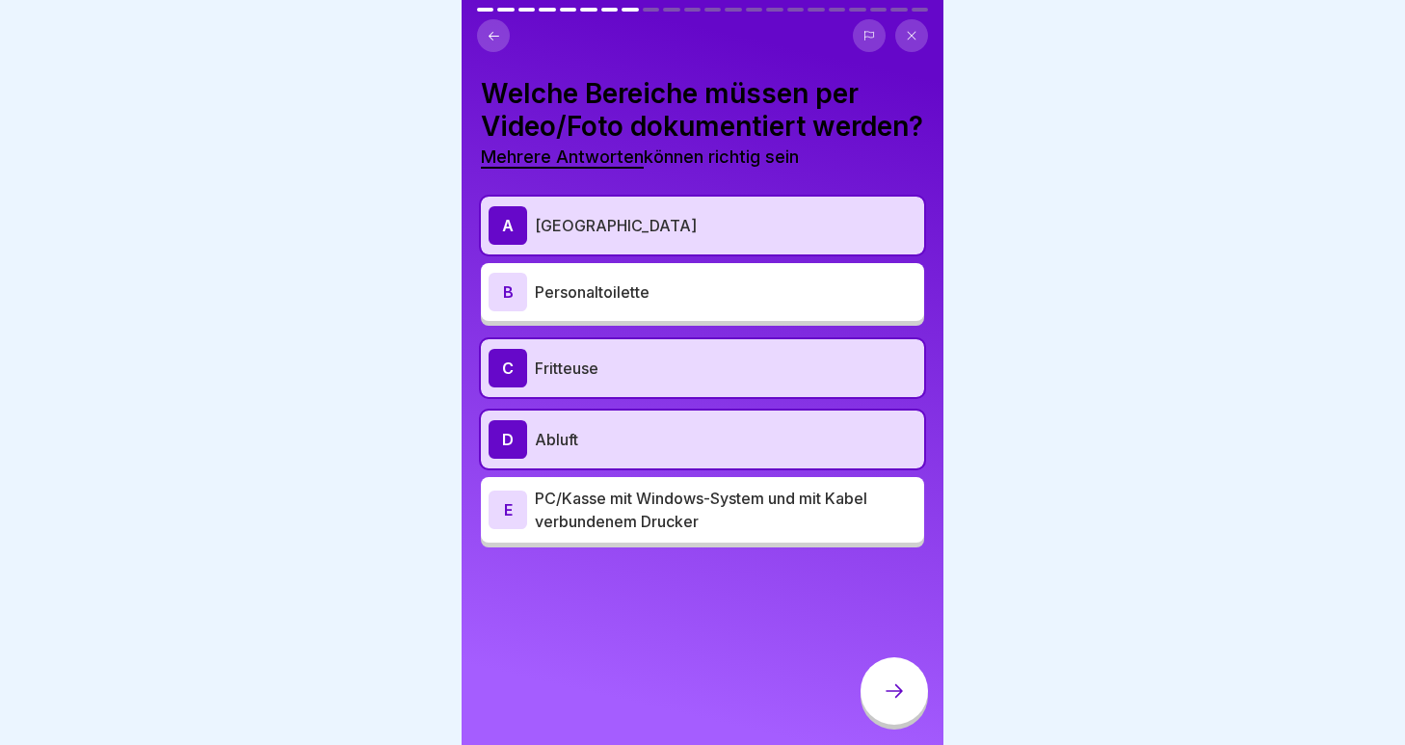
click at [635, 533] on p "PC/Kasse mit Windows-System und mit Kabel verbundenem Drucker" at bounding box center [726, 510] width 382 height 46
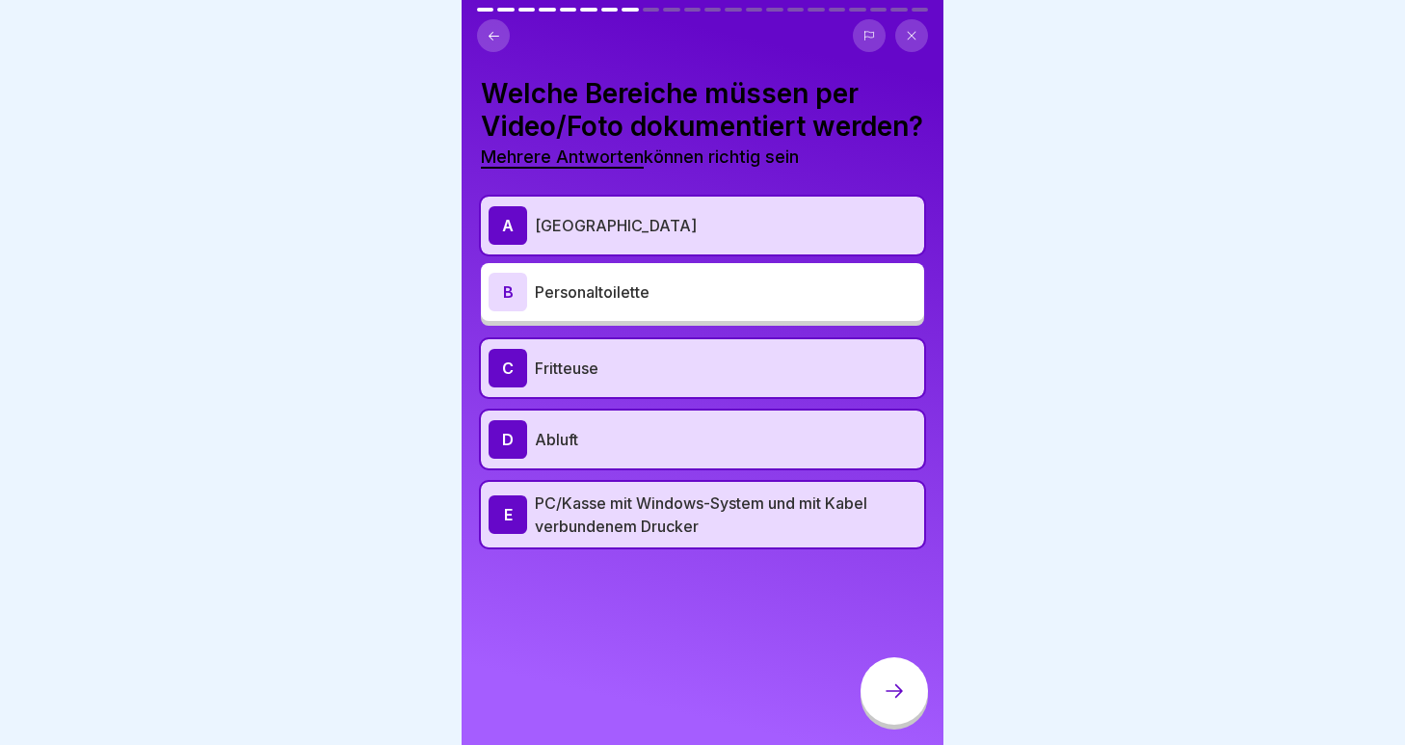
click at [913, 695] on div at bounding box center [894, 690] width 67 height 67
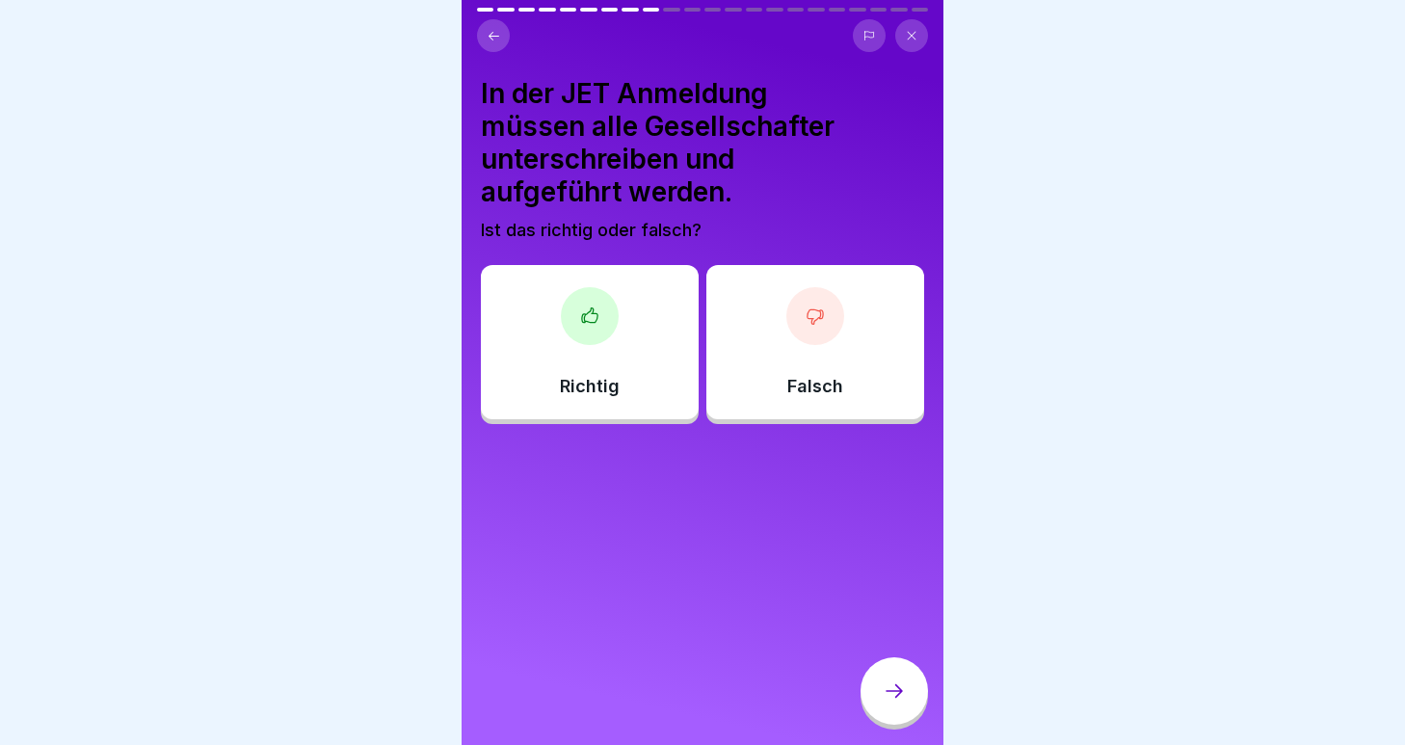
click at [800, 342] on div "Falsch" at bounding box center [816, 342] width 218 height 154
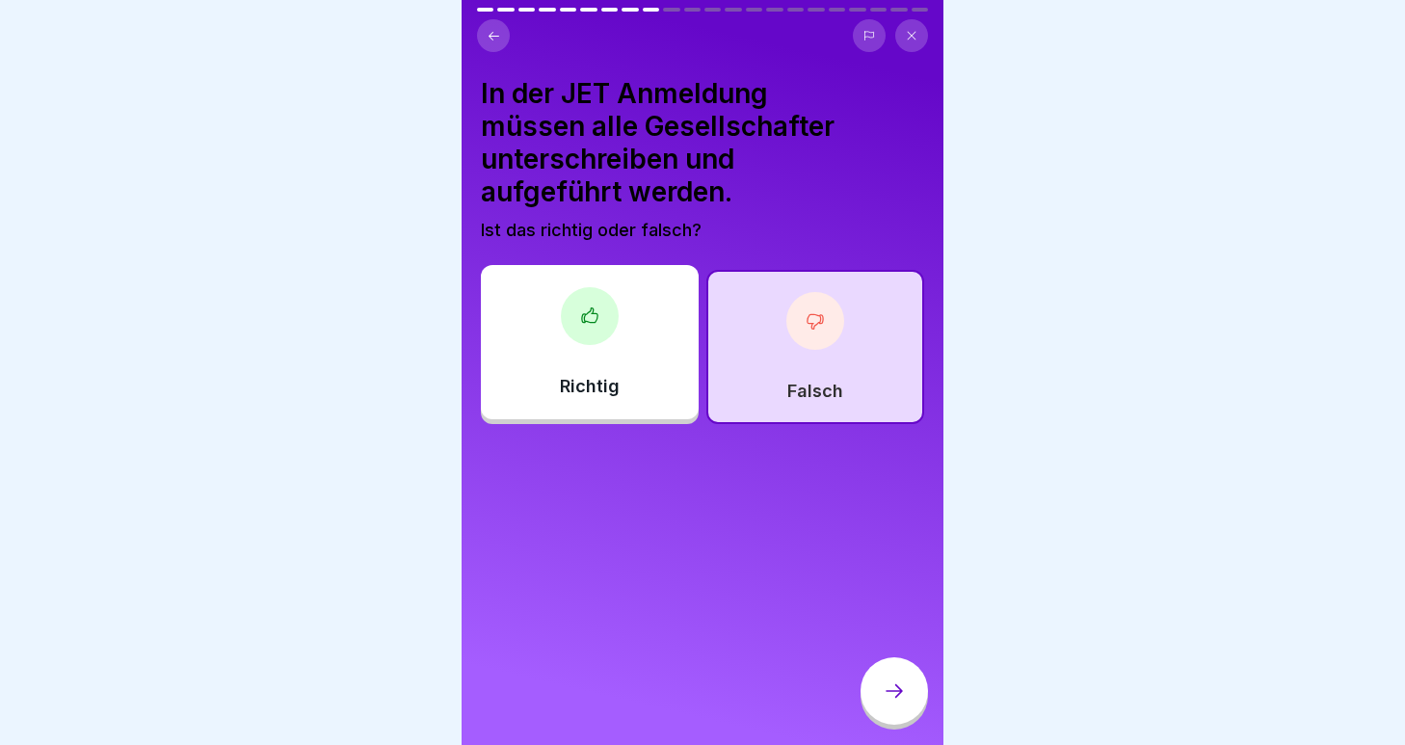
click at [895, 681] on div at bounding box center [894, 690] width 67 height 67
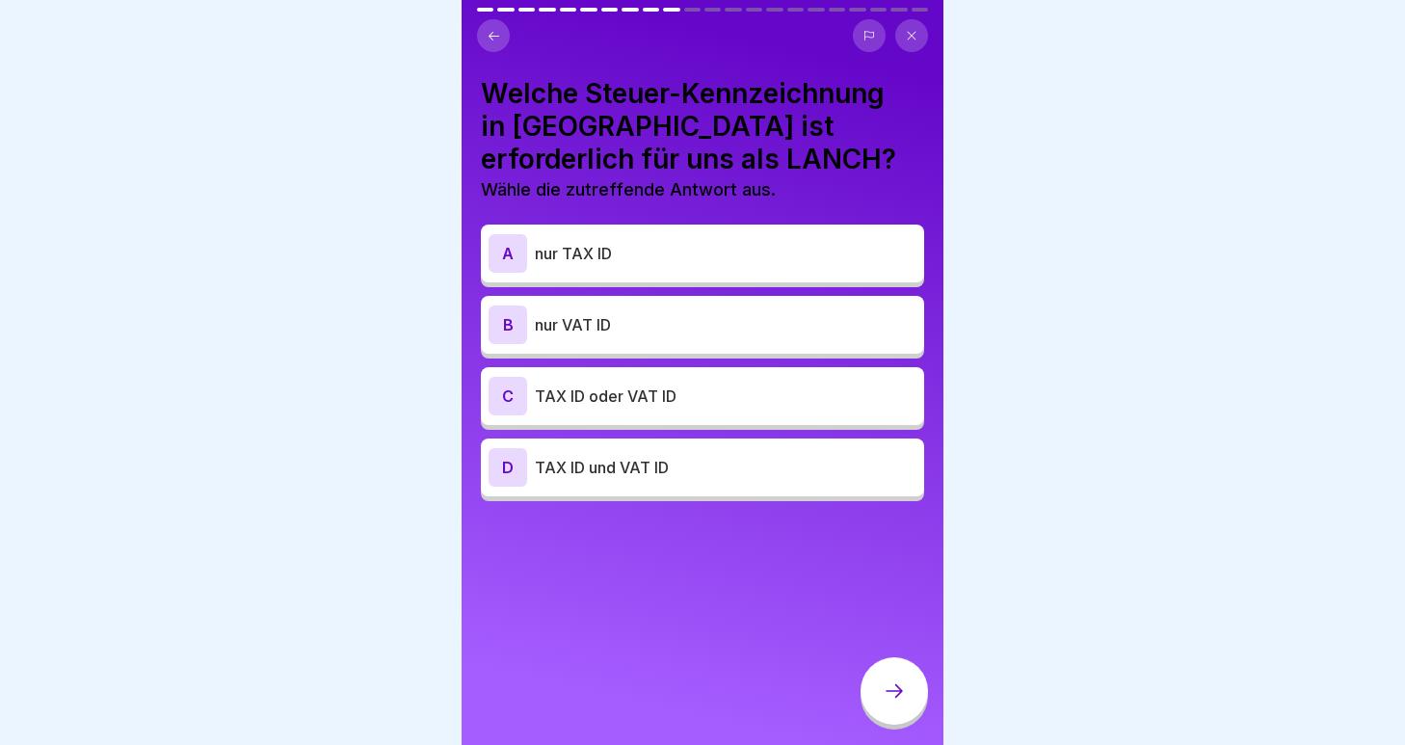
click at [658, 401] on p "TAX ID oder VAT ID" at bounding box center [726, 396] width 382 height 23
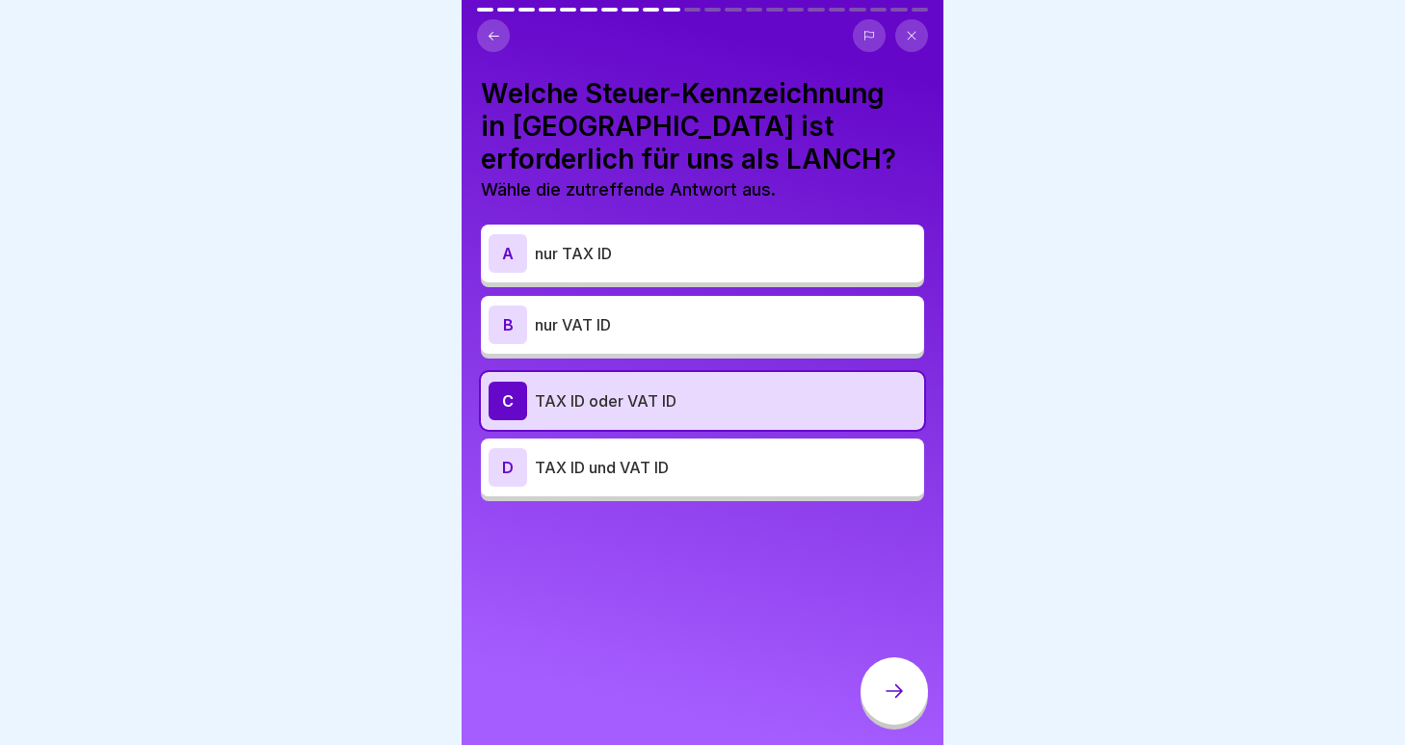
click at [899, 688] on icon at bounding box center [894, 691] width 23 height 23
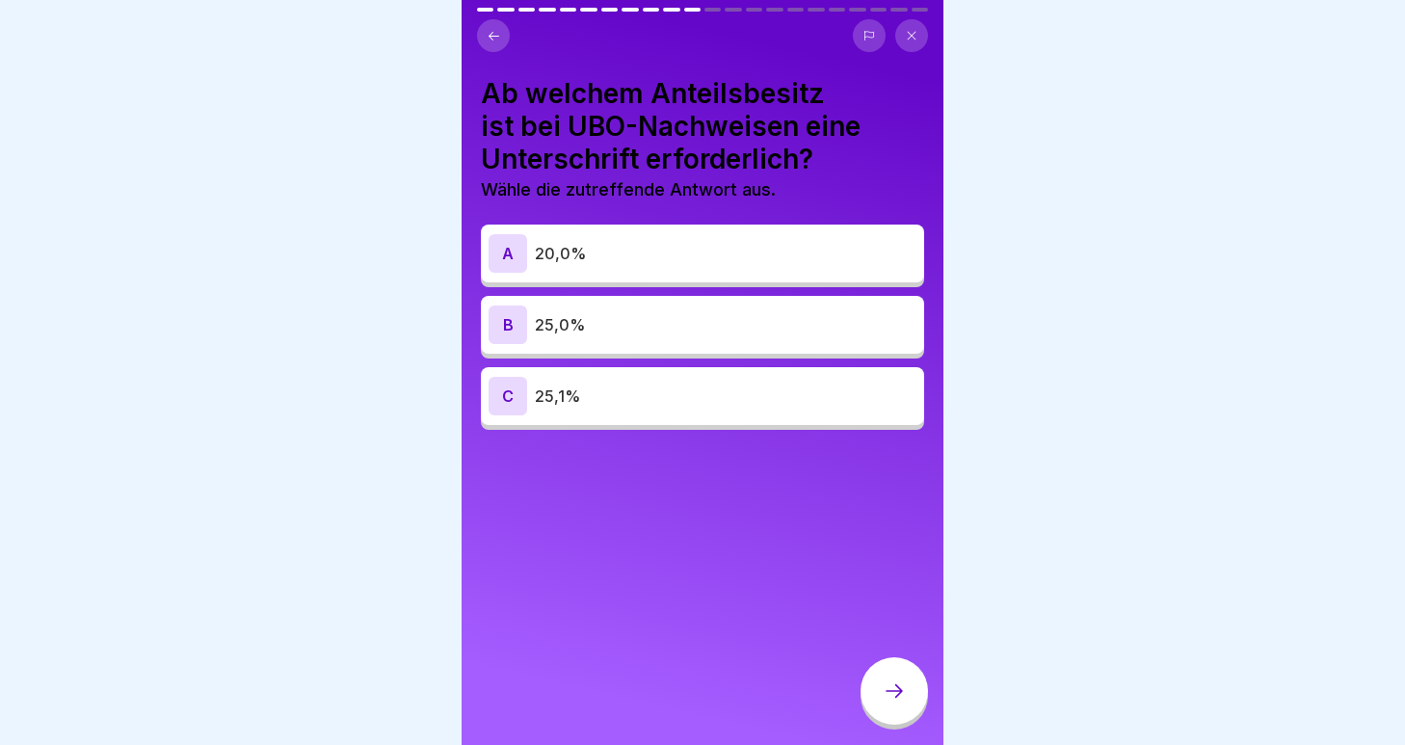
click at [497, 35] on icon at bounding box center [494, 36] width 14 height 14
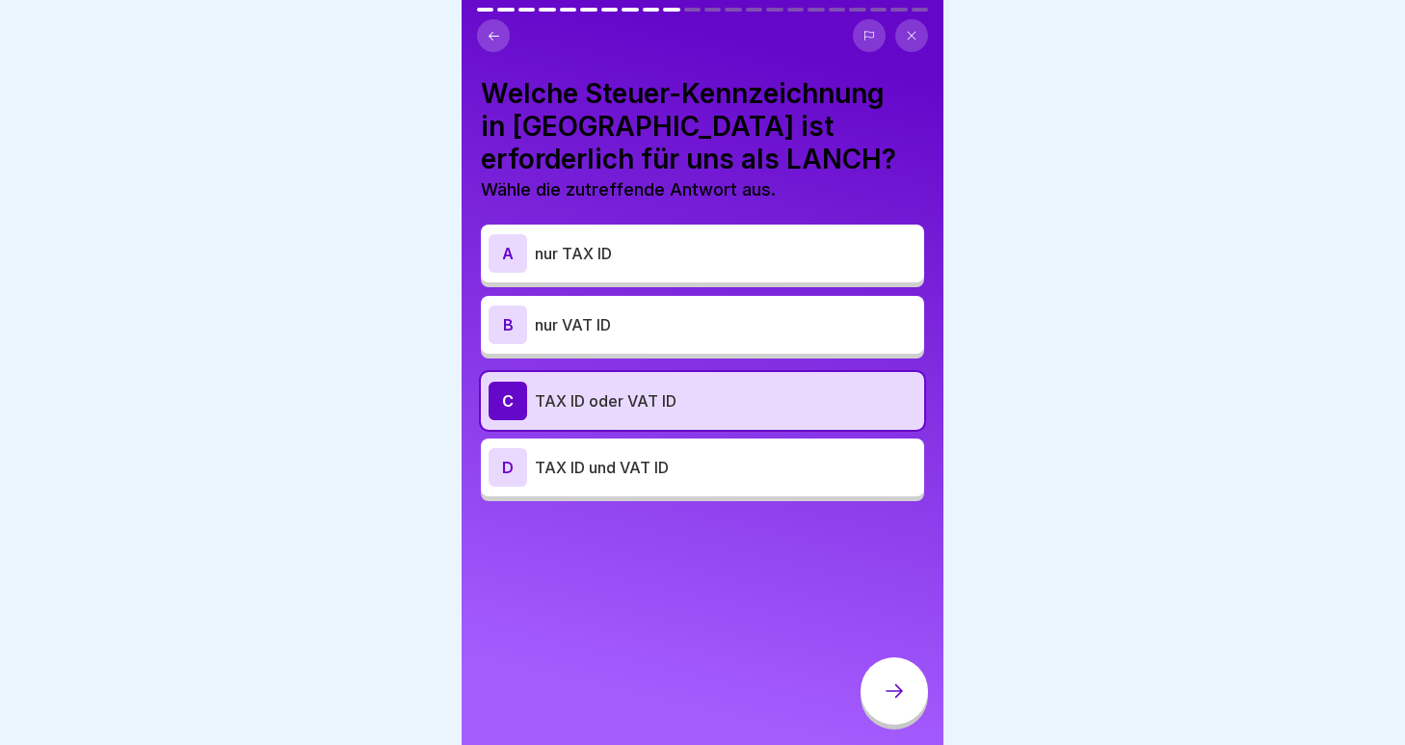
click at [497, 35] on icon at bounding box center [494, 36] width 14 height 14
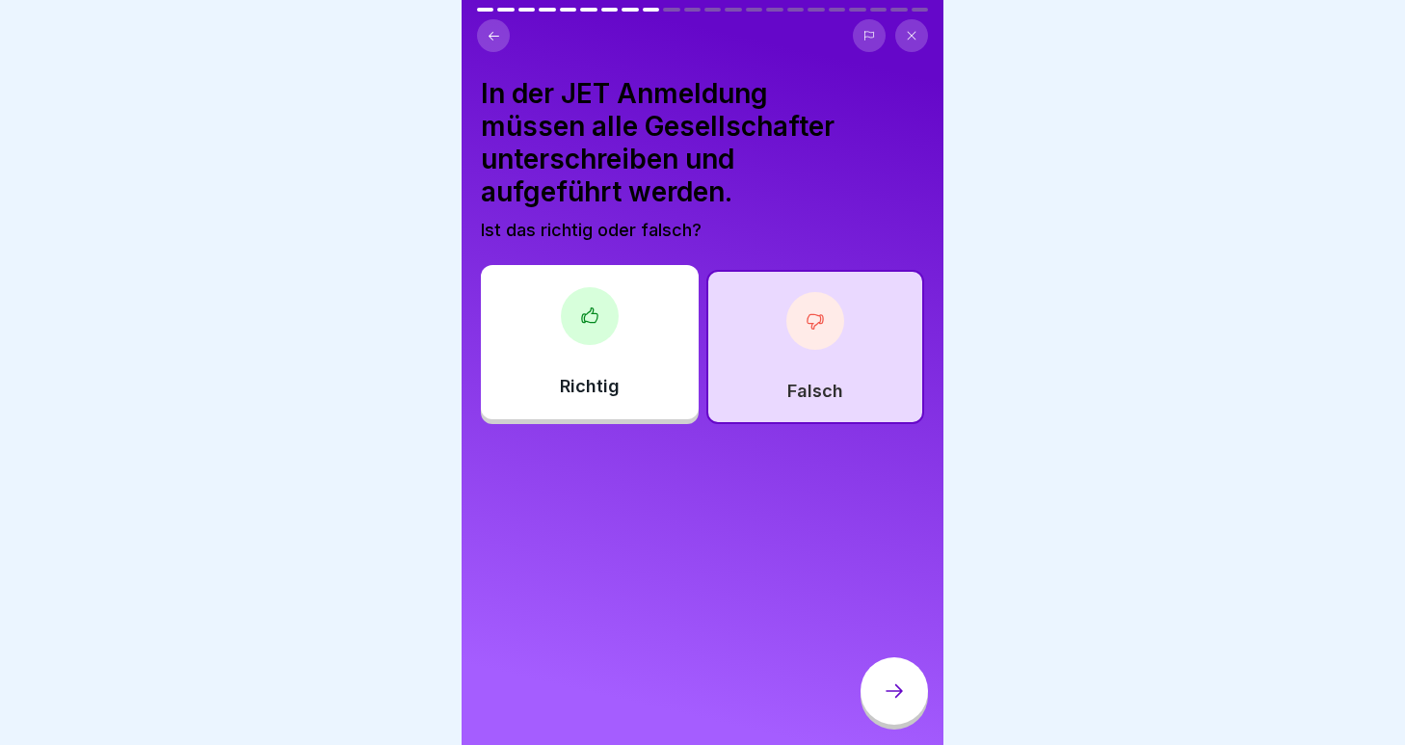
click at [497, 35] on icon at bounding box center [494, 36] width 14 height 14
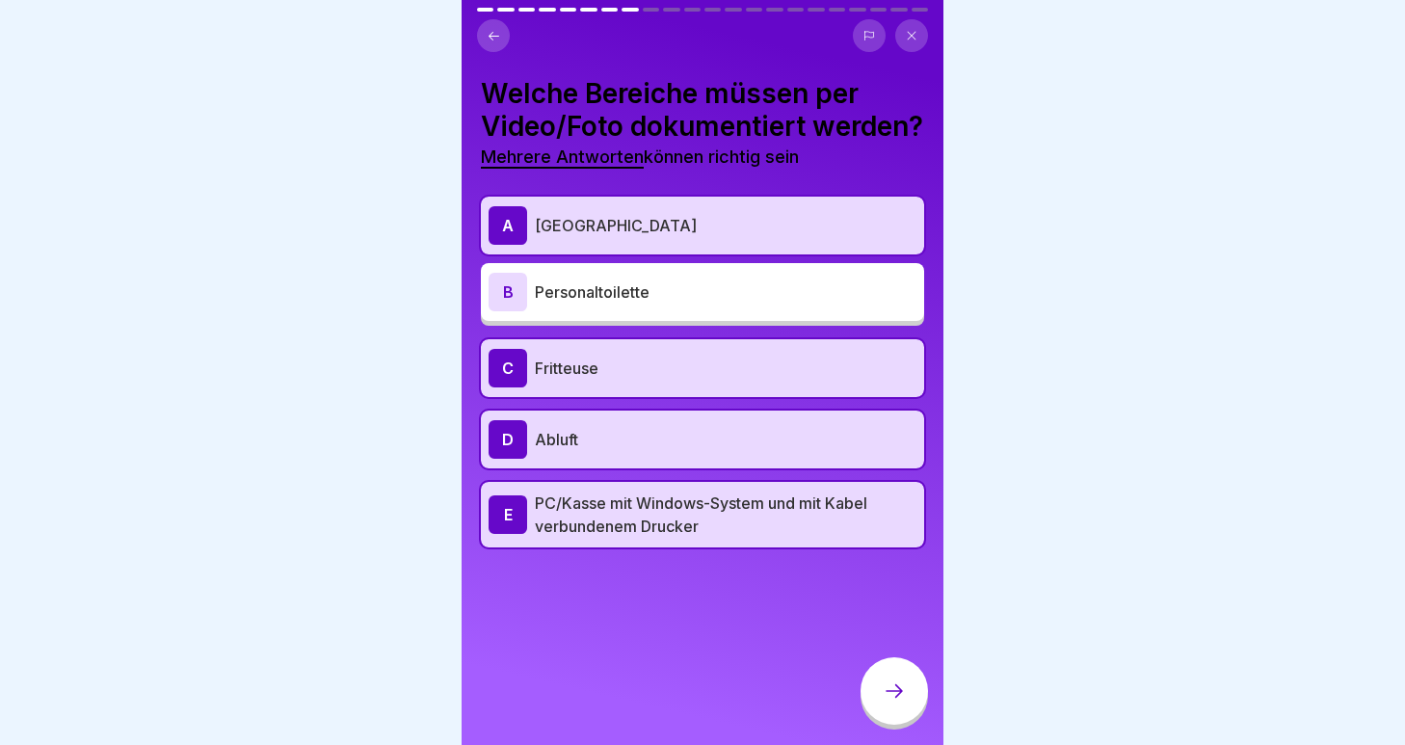
click at [497, 35] on icon at bounding box center [494, 36] width 14 height 14
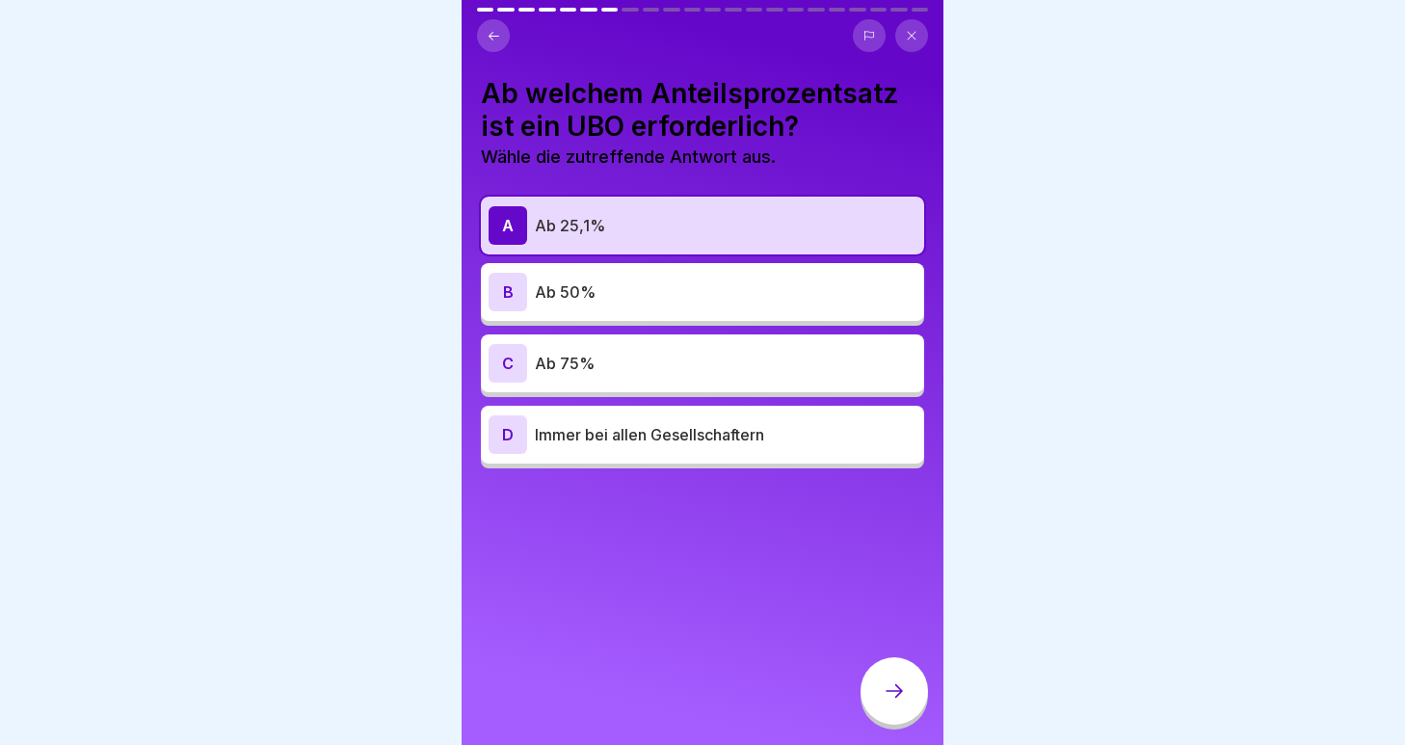
click at [890, 692] on icon at bounding box center [894, 691] width 23 height 23
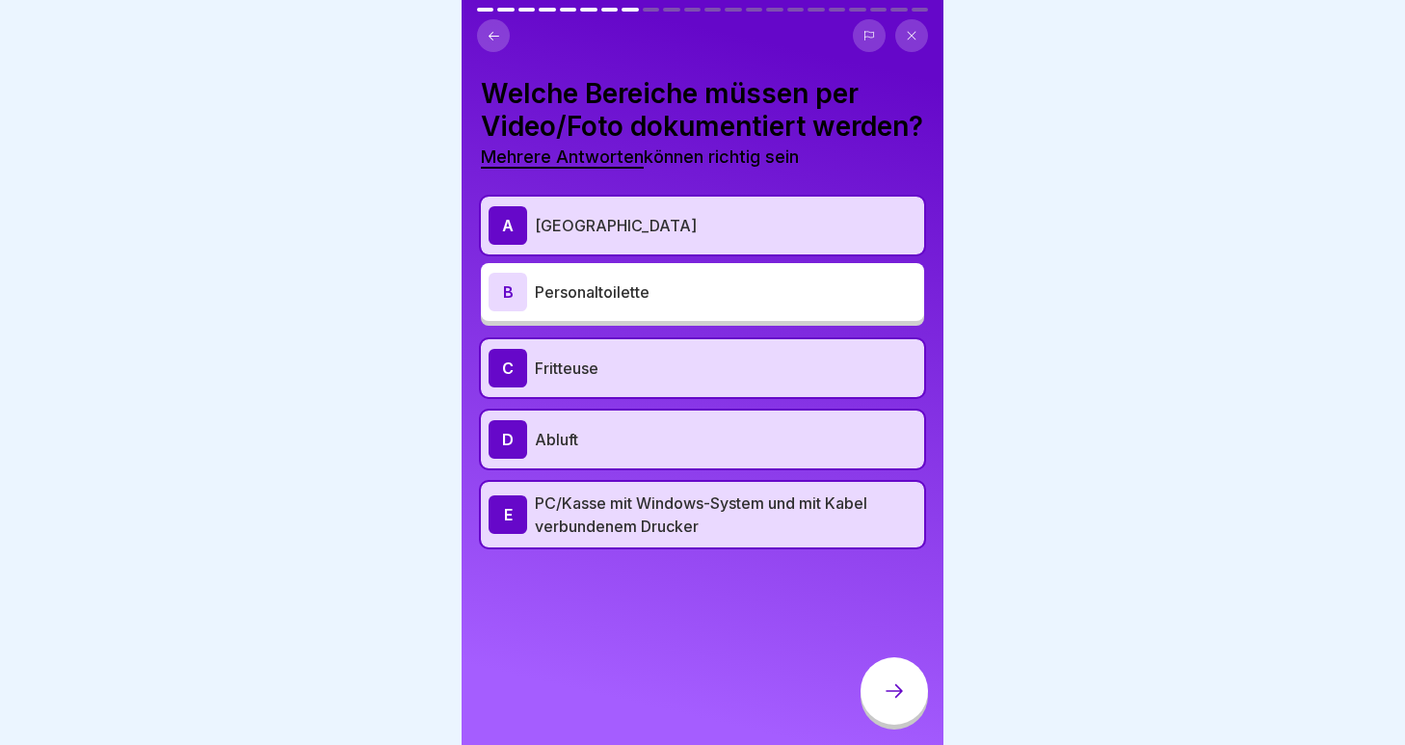
click at [890, 692] on icon at bounding box center [894, 691] width 23 height 23
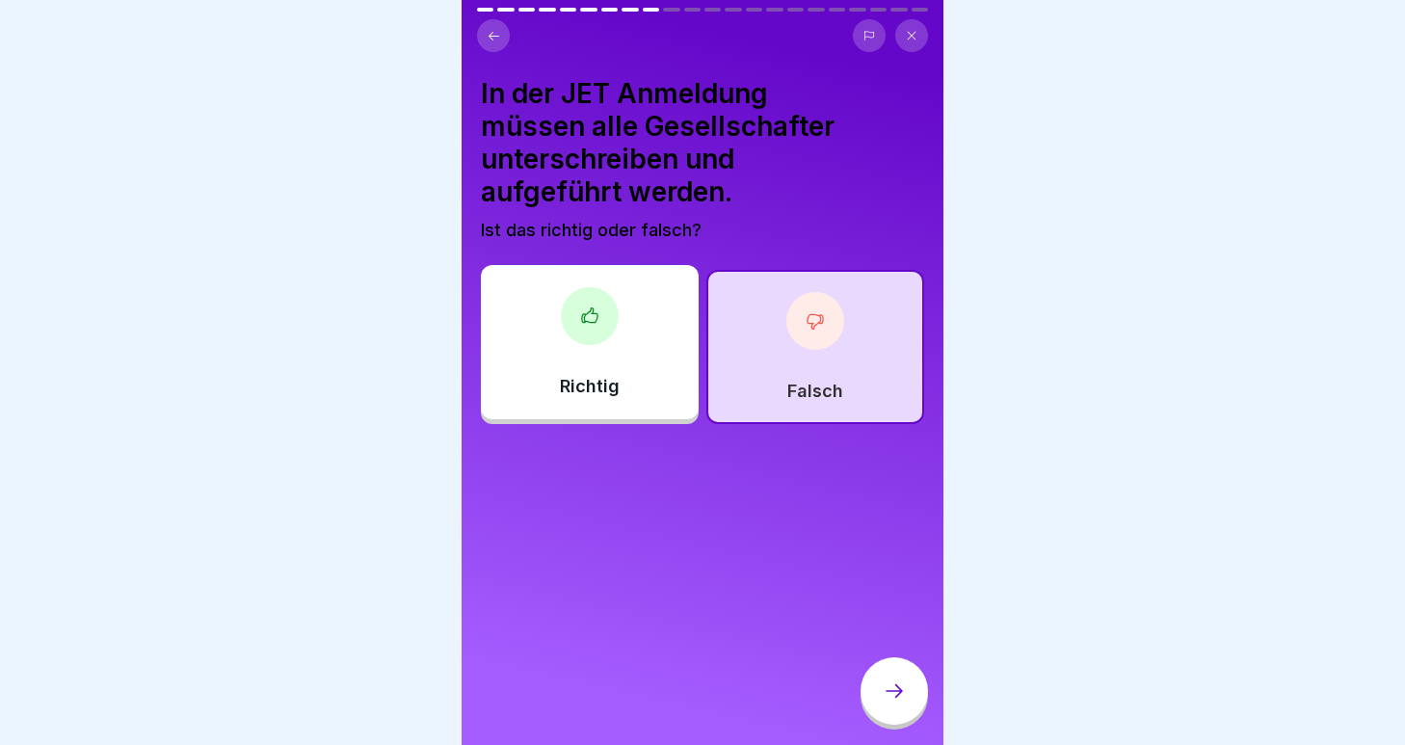
click at [890, 692] on icon at bounding box center [894, 691] width 23 height 23
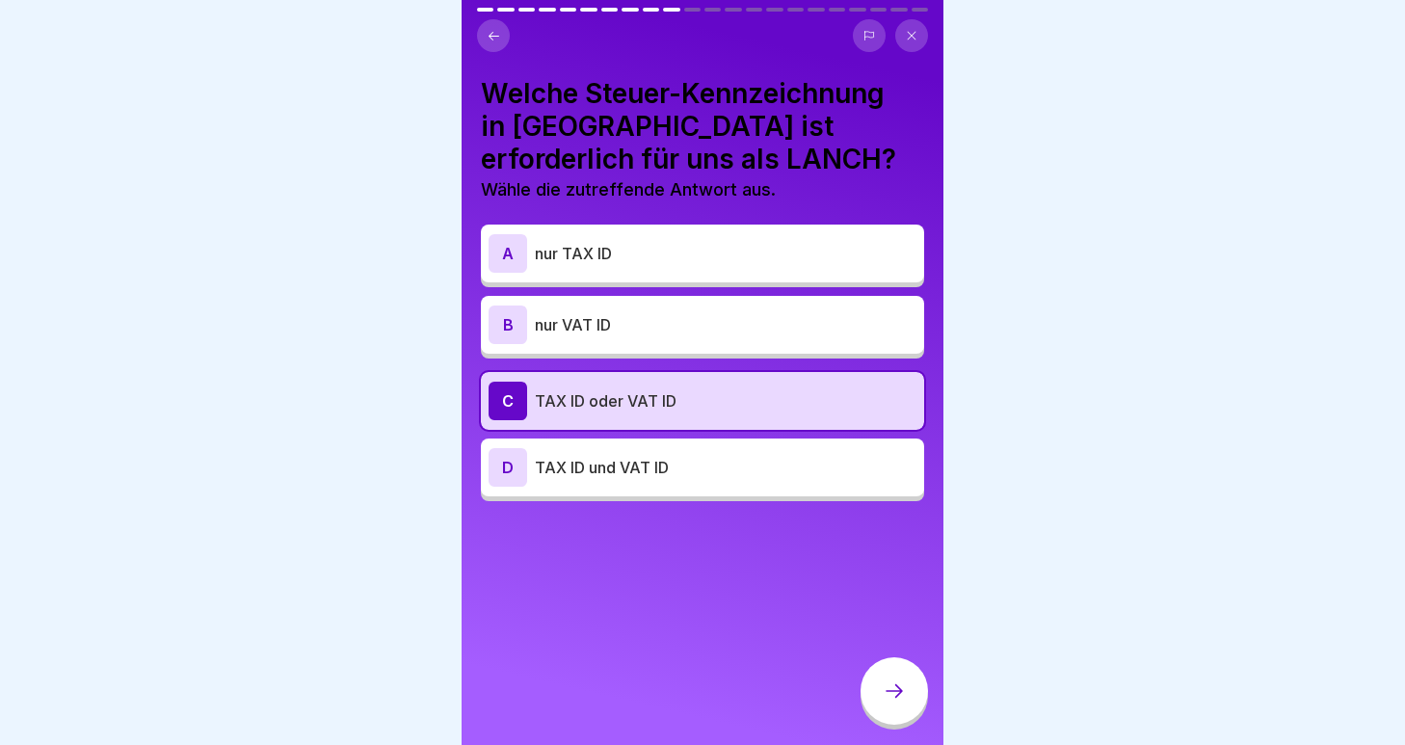
click at [890, 692] on icon at bounding box center [894, 691] width 23 height 23
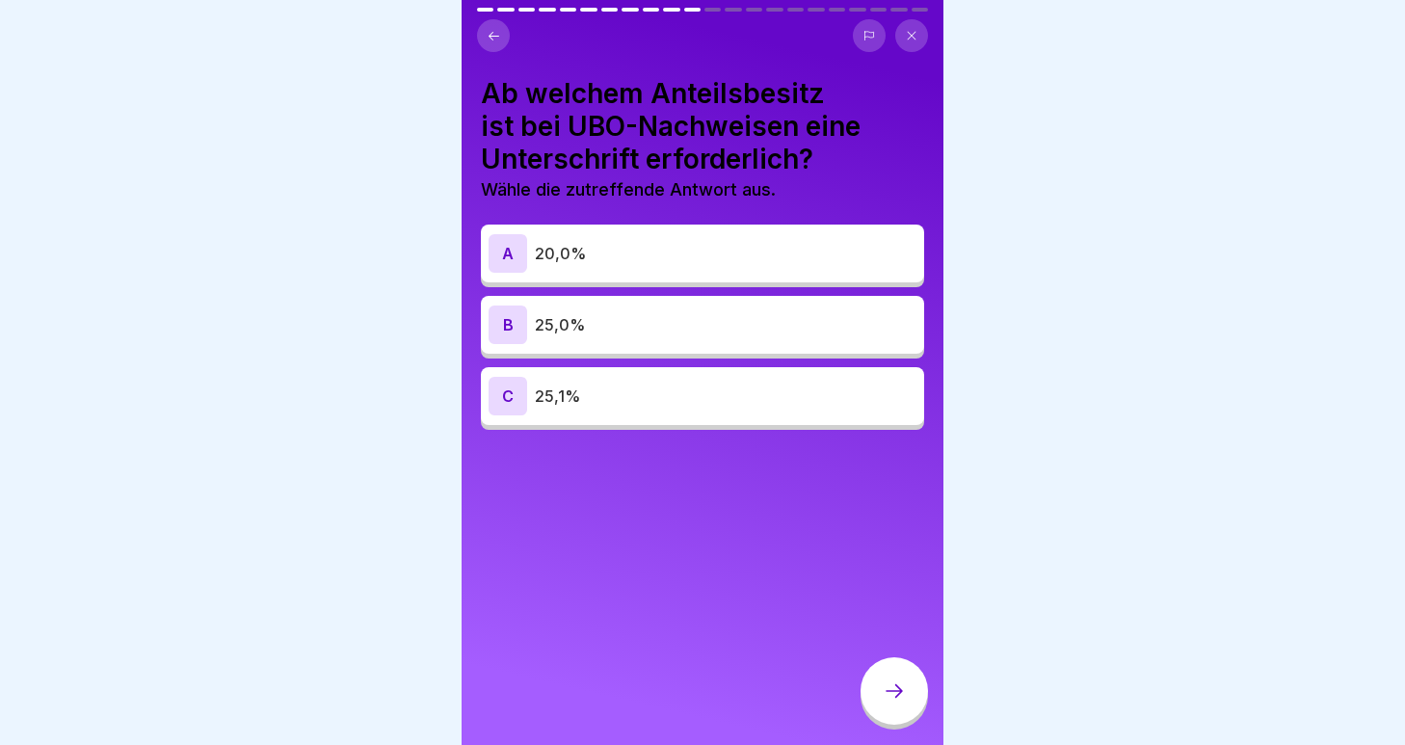
click at [653, 406] on p "25,1%" at bounding box center [726, 396] width 382 height 23
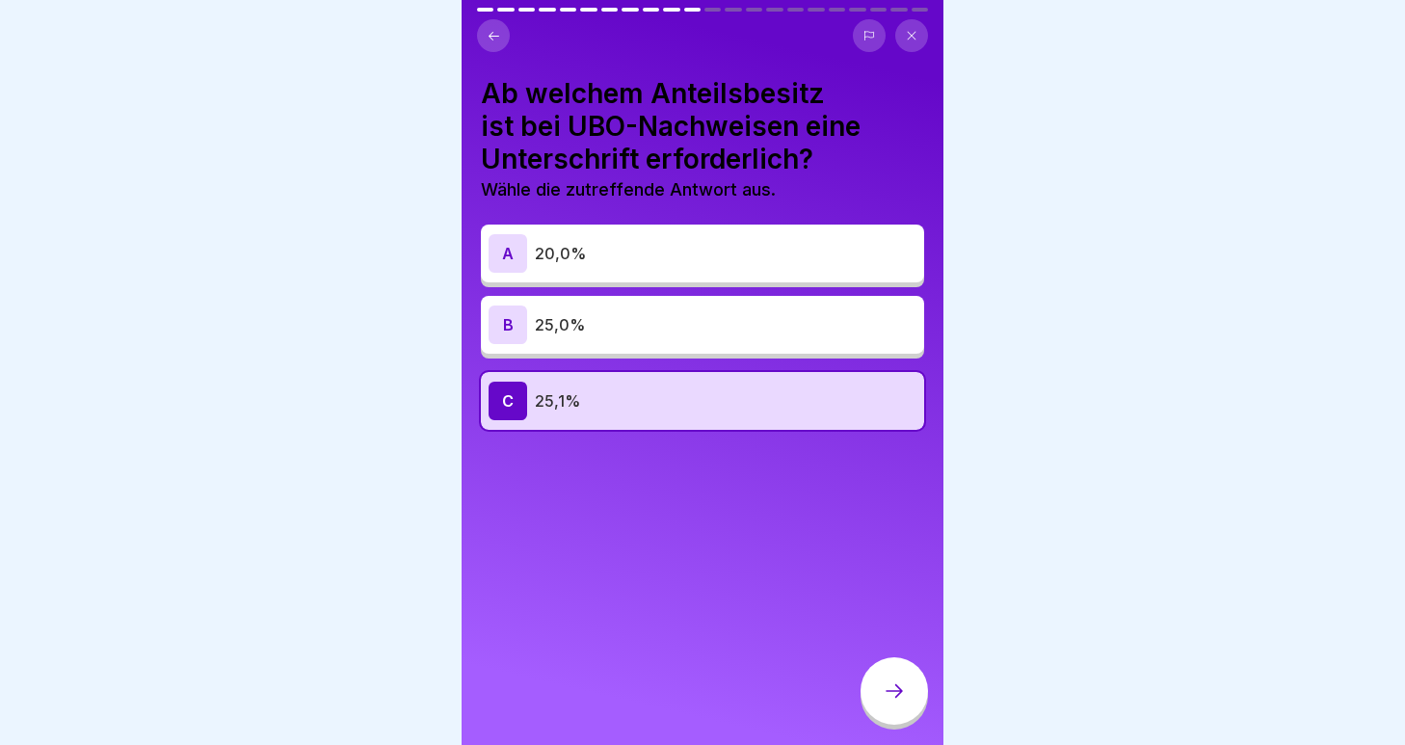
click at [923, 706] on div at bounding box center [894, 690] width 67 height 67
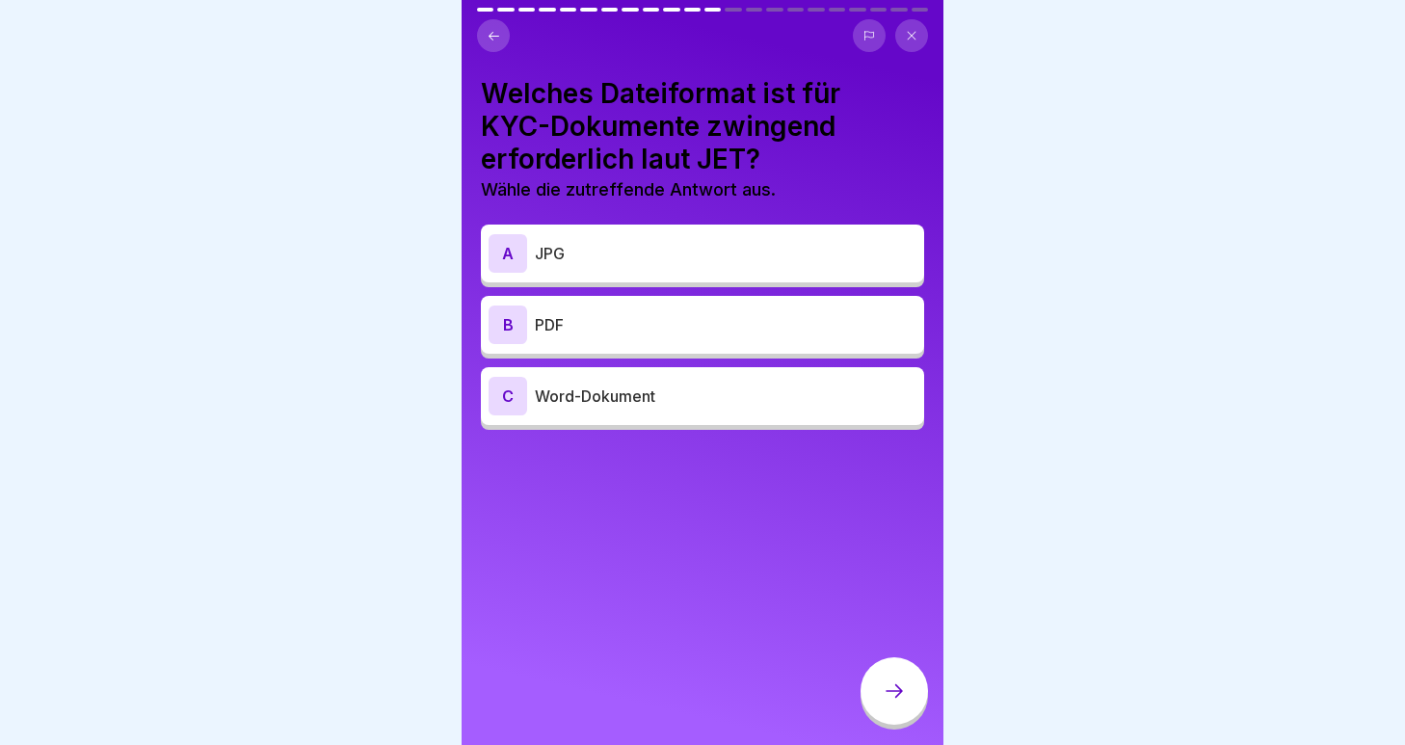
click at [590, 318] on p "PDF" at bounding box center [726, 324] width 382 height 23
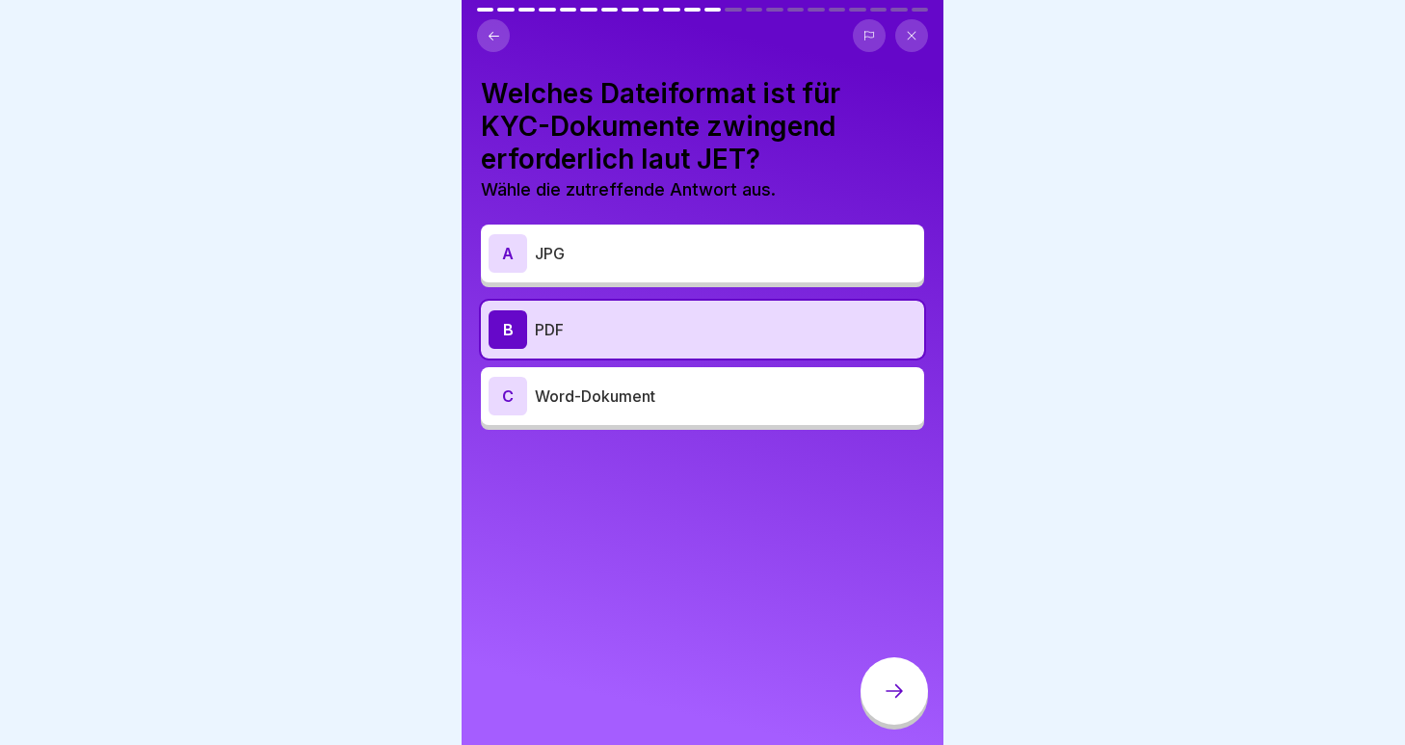
click at [883, 687] on icon at bounding box center [894, 691] width 23 height 23
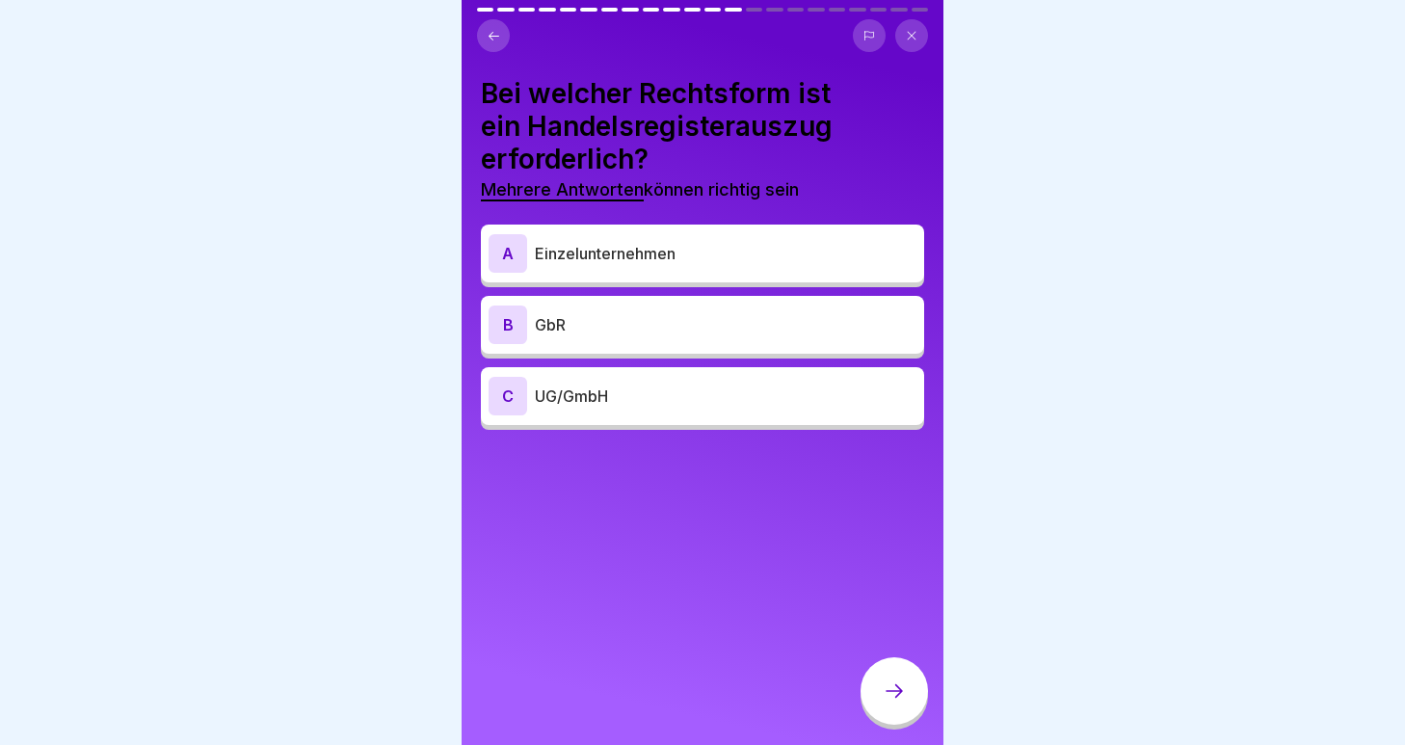
click at [628, 402] on p "UG/GmbH" at bounding box center [726, 396] width 382 height 23
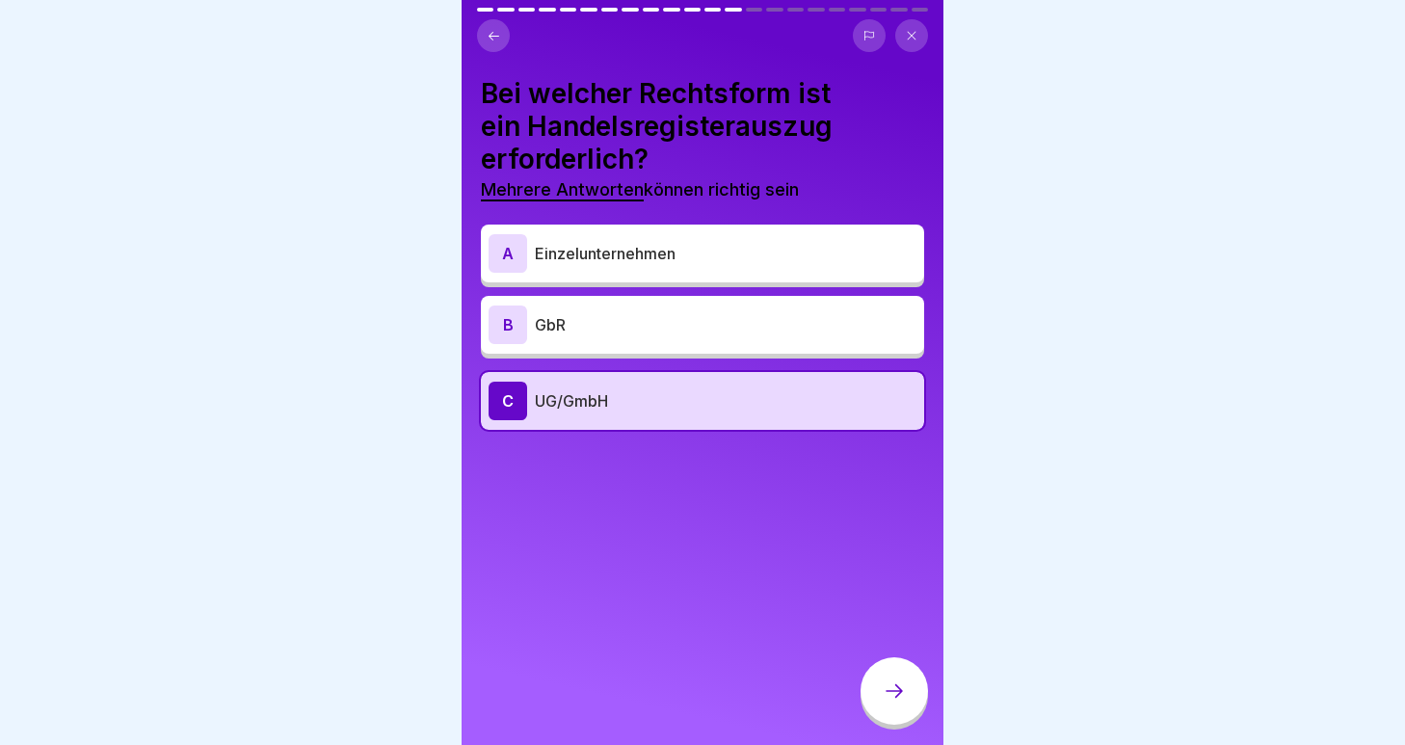
click at [617, 363] on div "A Einzelunternehmen B GbR C UG/GmbH" at bounding box center [702, 329] width 443 height 200
click at [617, 340] on div "B GbR" at bounding box center [703, 325] width 428 height 39
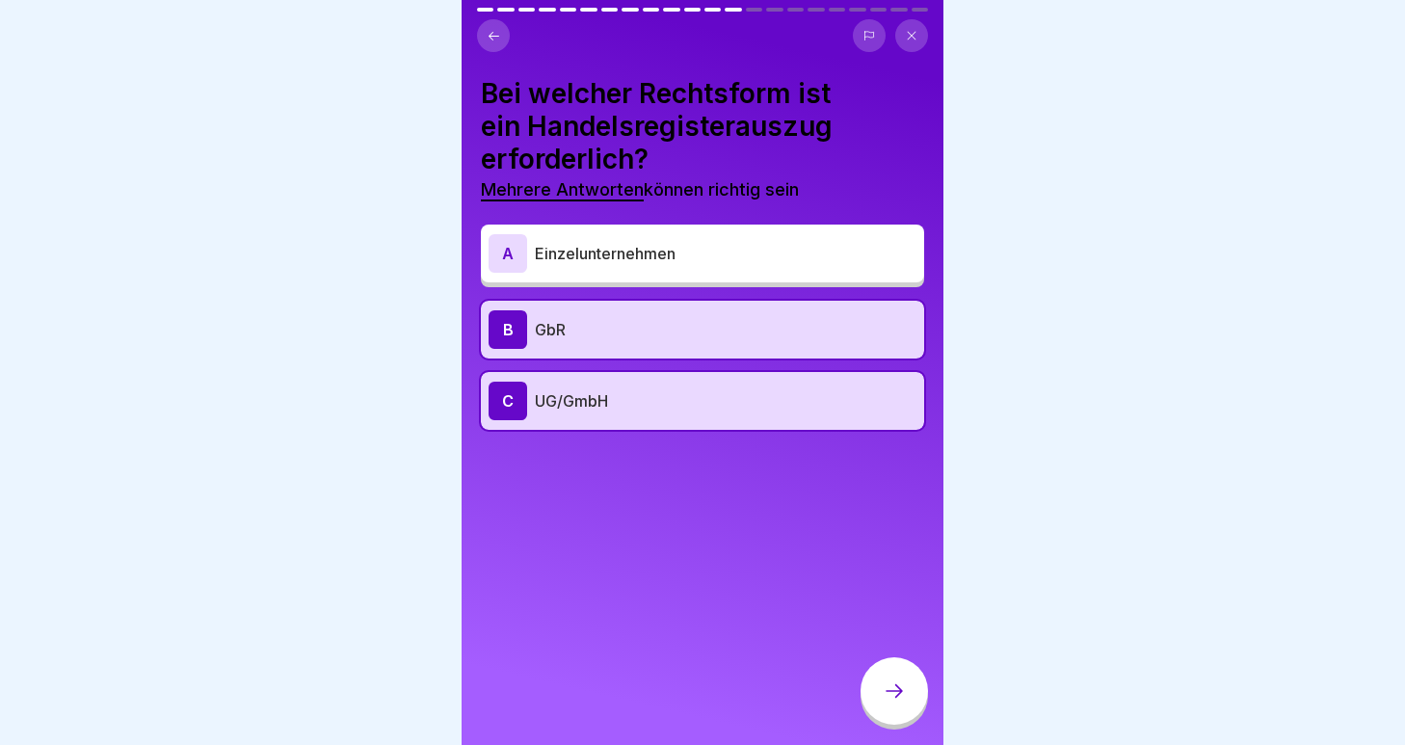
click at [622, 304] on div "B GbR" at bounding box center [702, 330] width 443 height 58
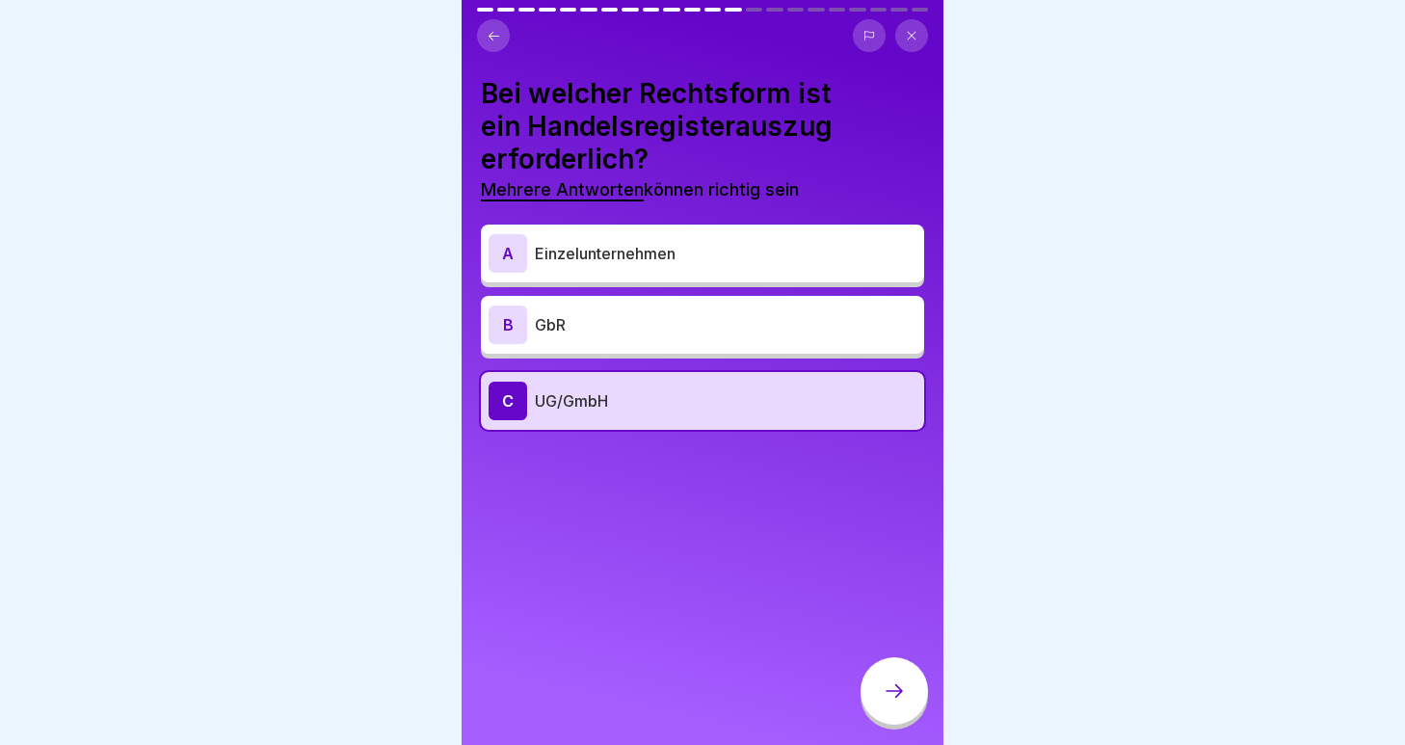
click at [868, 696] on div at bounding box center [894, 690] width 67 height 67
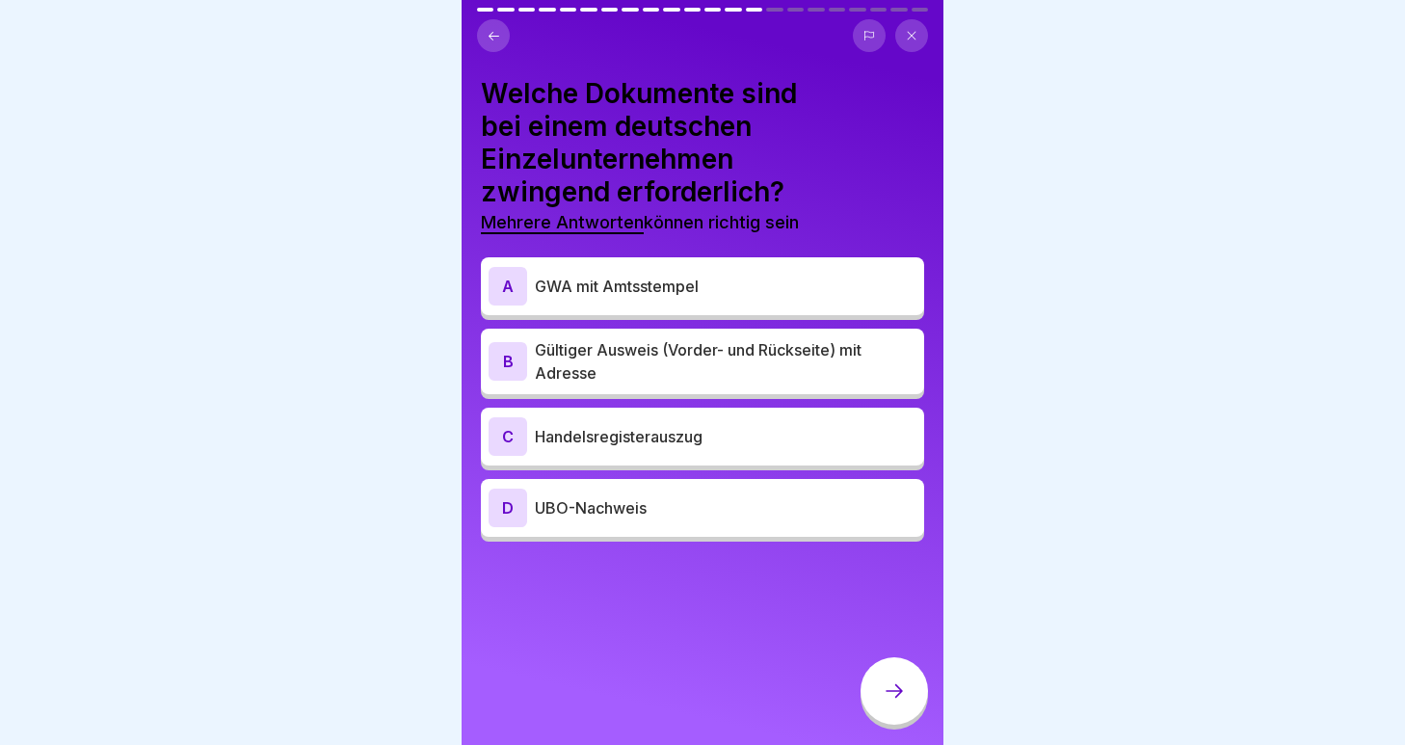
click at [675, 289] on p "GWA mit Amtsstempel" at bounding box center [726, 286] width 382 height 23
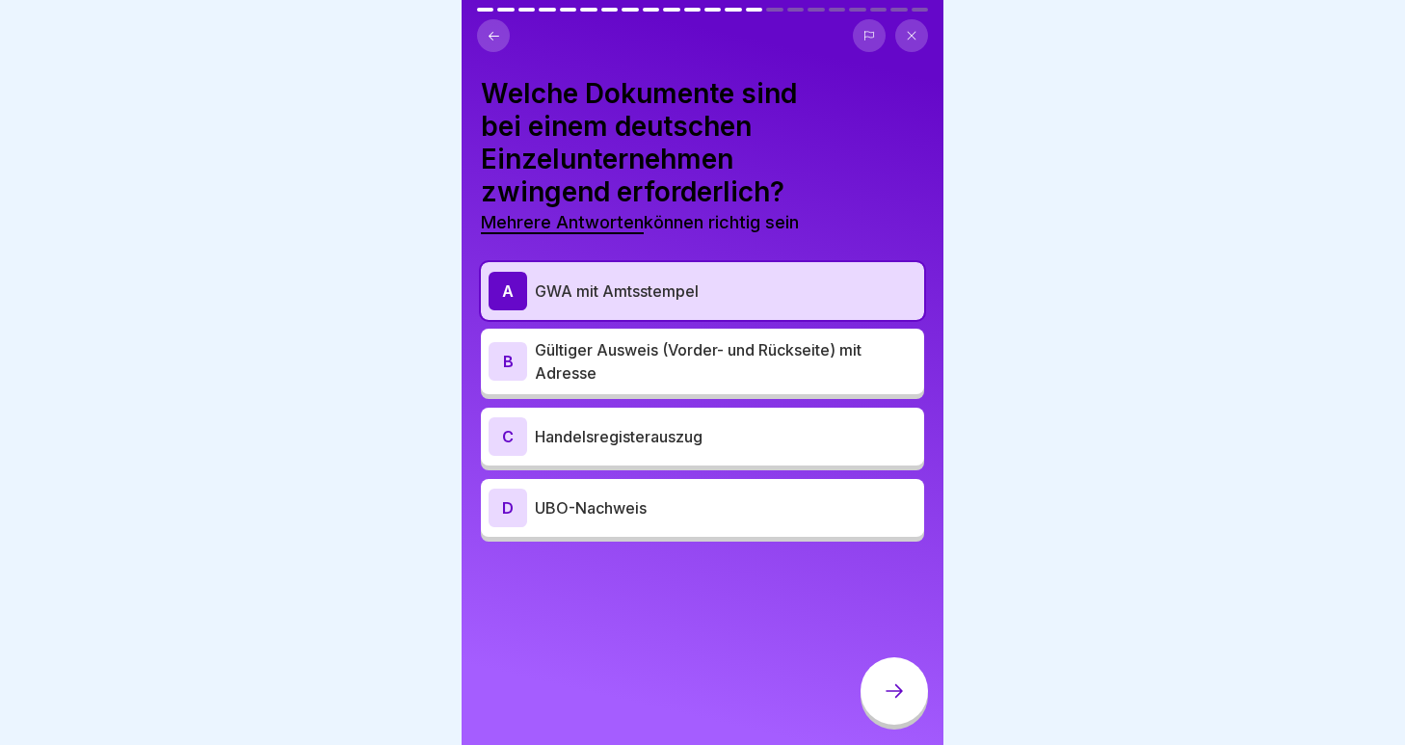
click at [645, 367] on p "Gültiger Ausweis (Vorder- und Rückseite) mit Adresse" at bounding box center [726, 361] width 382 height 46
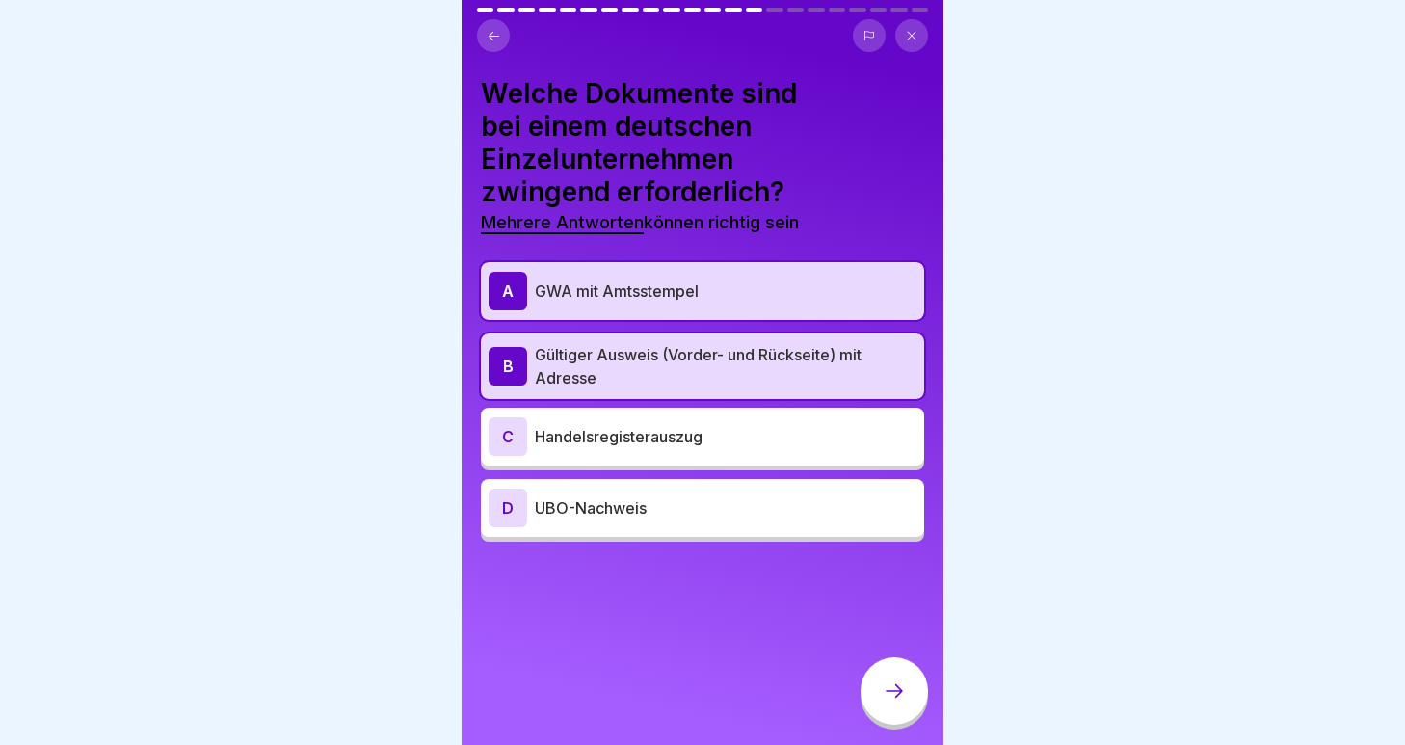
click at [896, 680] on div at bounding box center [894, 690] width 67 height 67
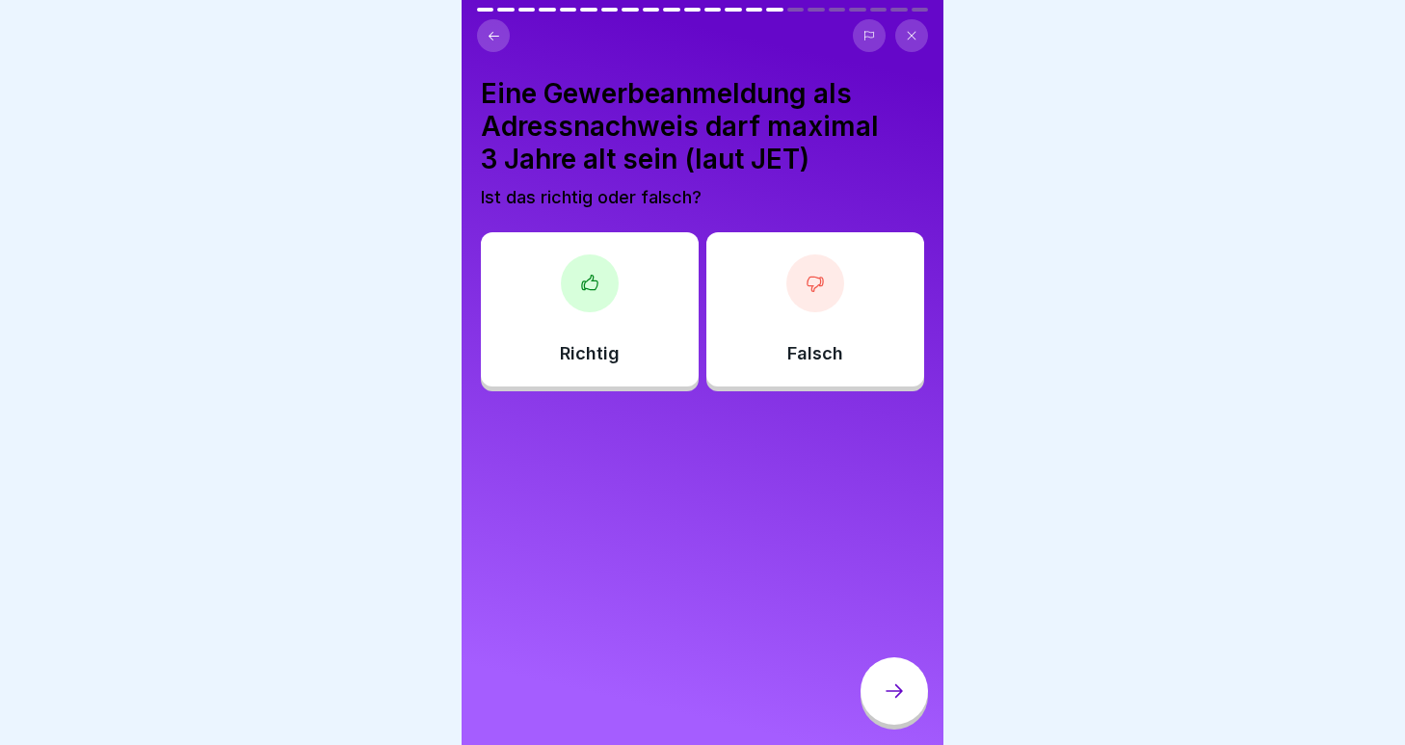
click at [805, 300] on div at bounding box center [816, 283] width 58 height 58
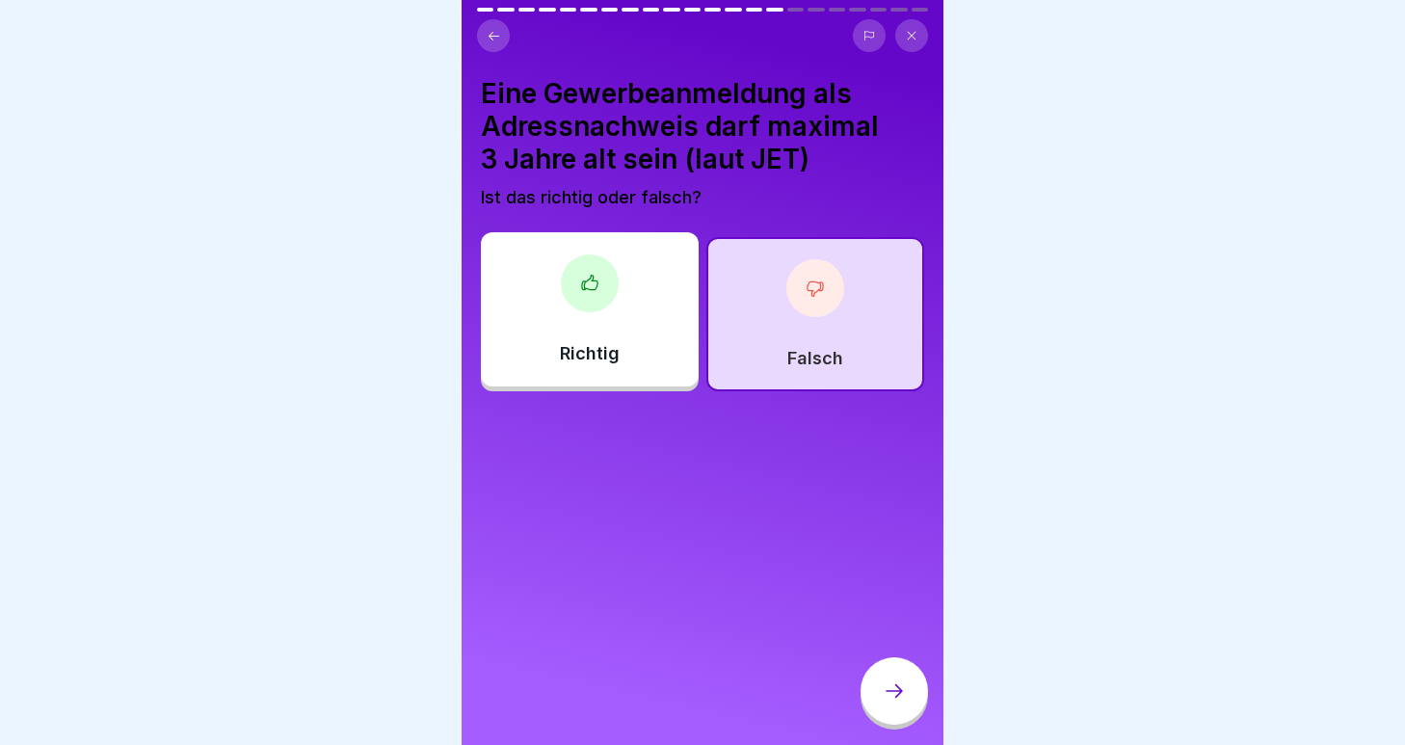
click at [898, 711] on div at bounding box center [894, 690] width 67 height 67
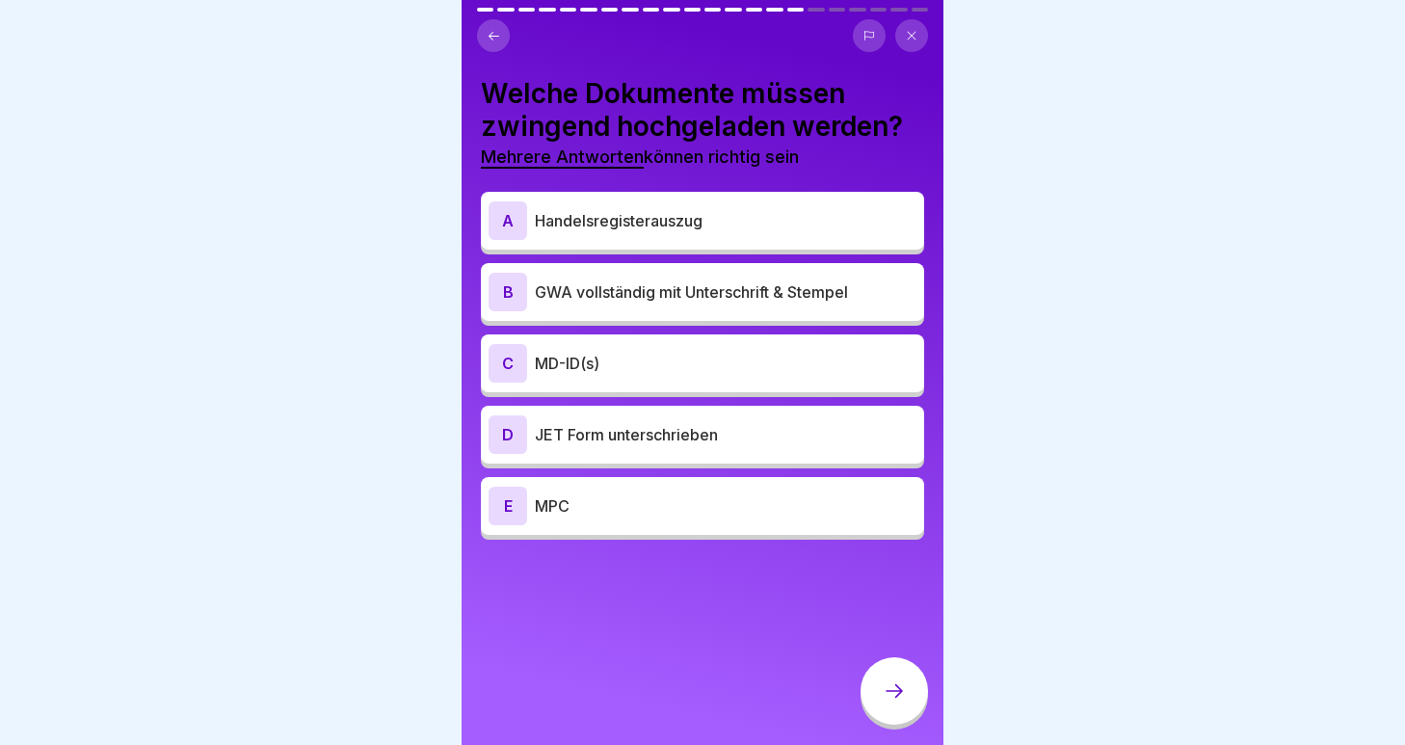
click at [682, 376] on div "C MD-ID(s)" at bounding box center [703, 363] width 428 height 39
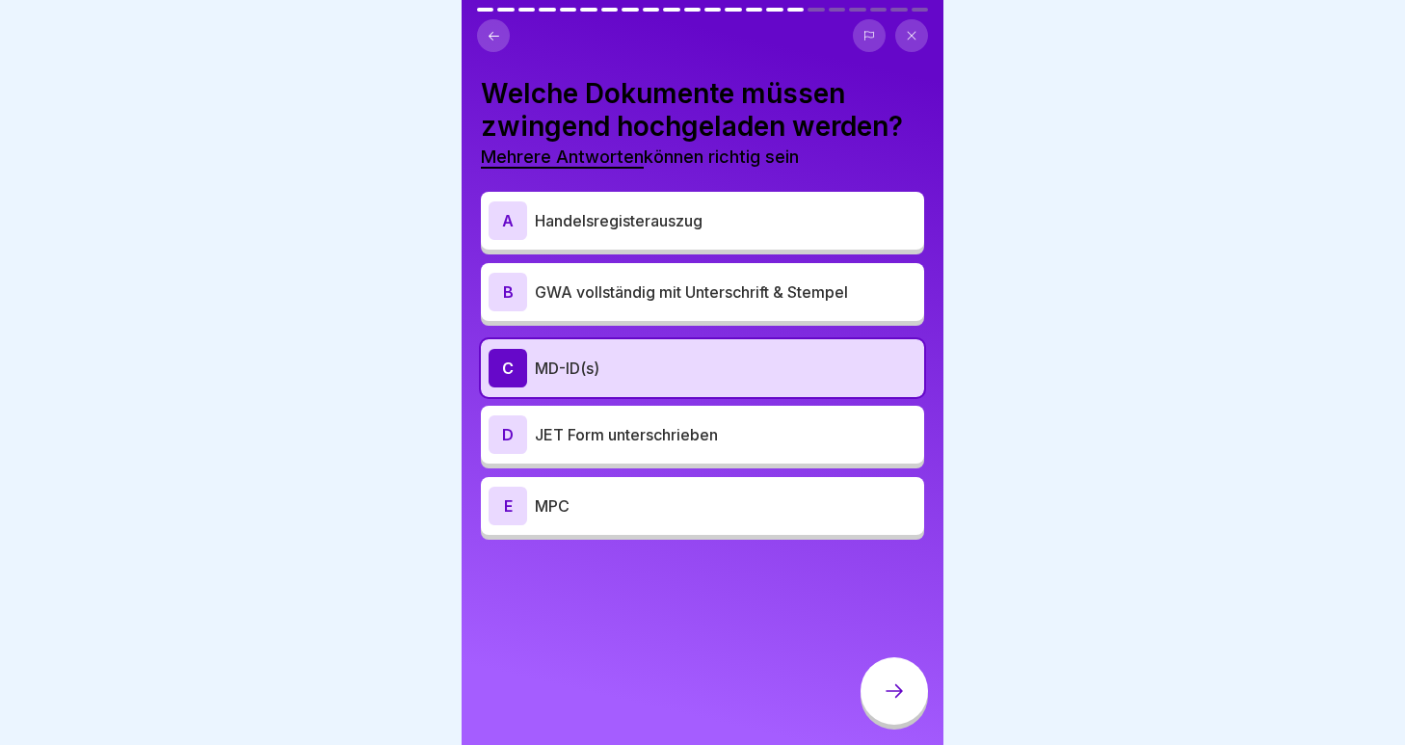
click at [664, 442] on p "JET Form unterschrieben" at bounding box center [726, 434] width 382 height 23
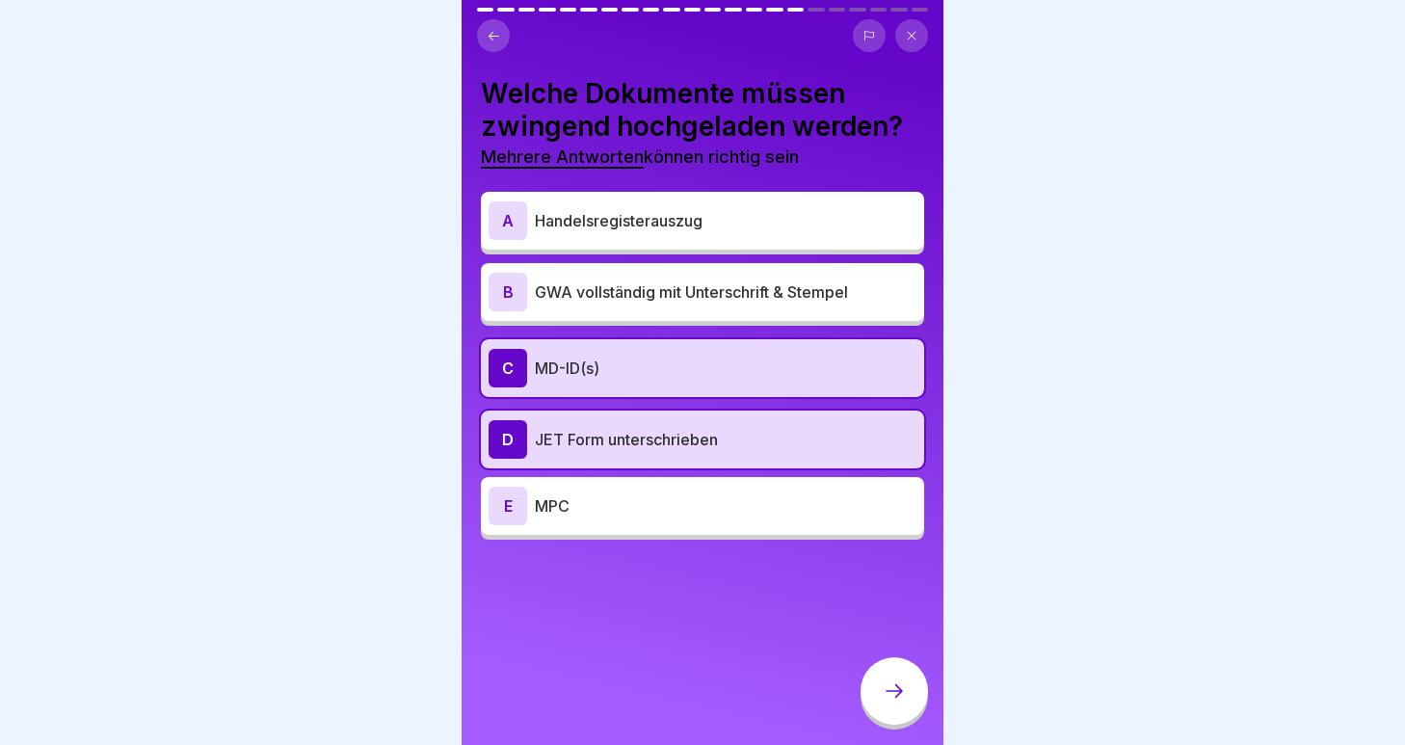
click at [617, 518] on div "E MPC" at bounding box center [703, 506] width 428 height 39
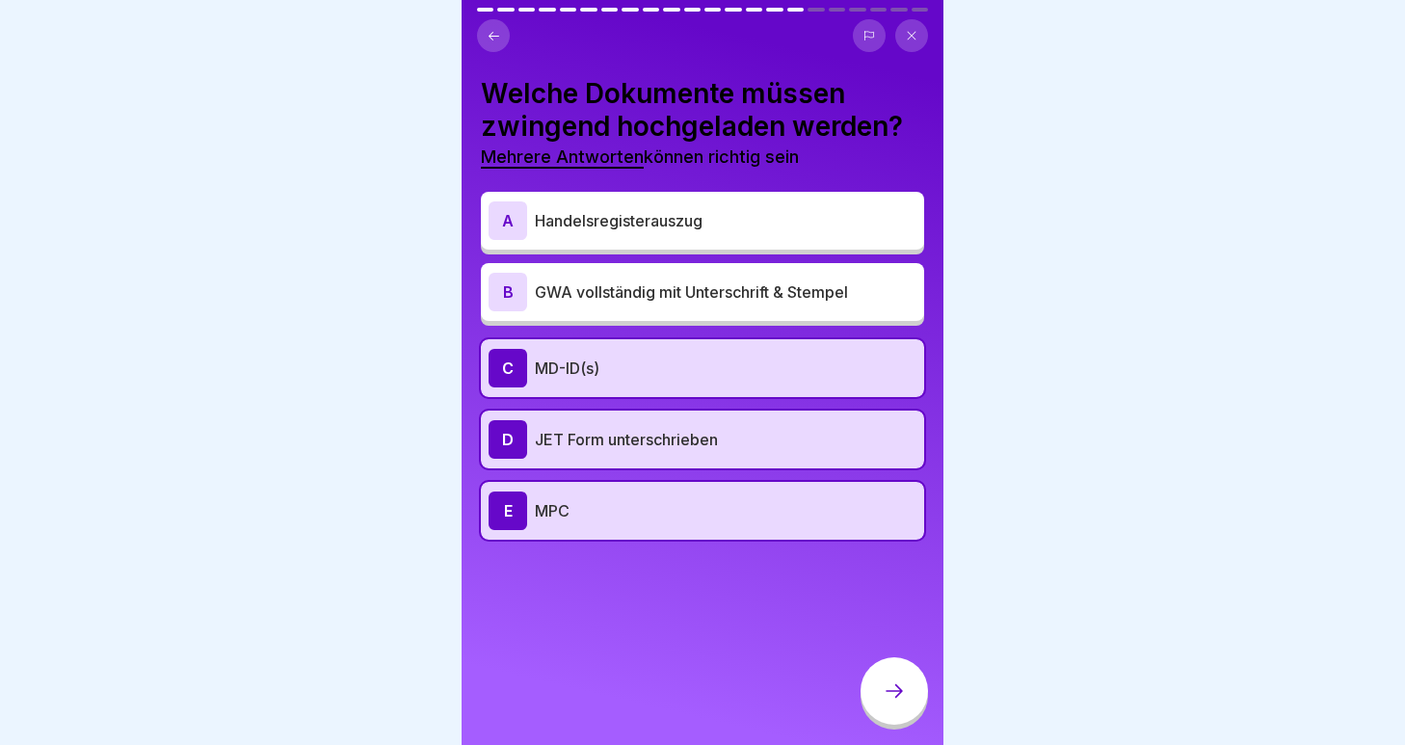
click at [809, 295] on p "GWA vollständig mit Unterschrift & Stempel" at bounding box center [726, 291] width 382 height 23
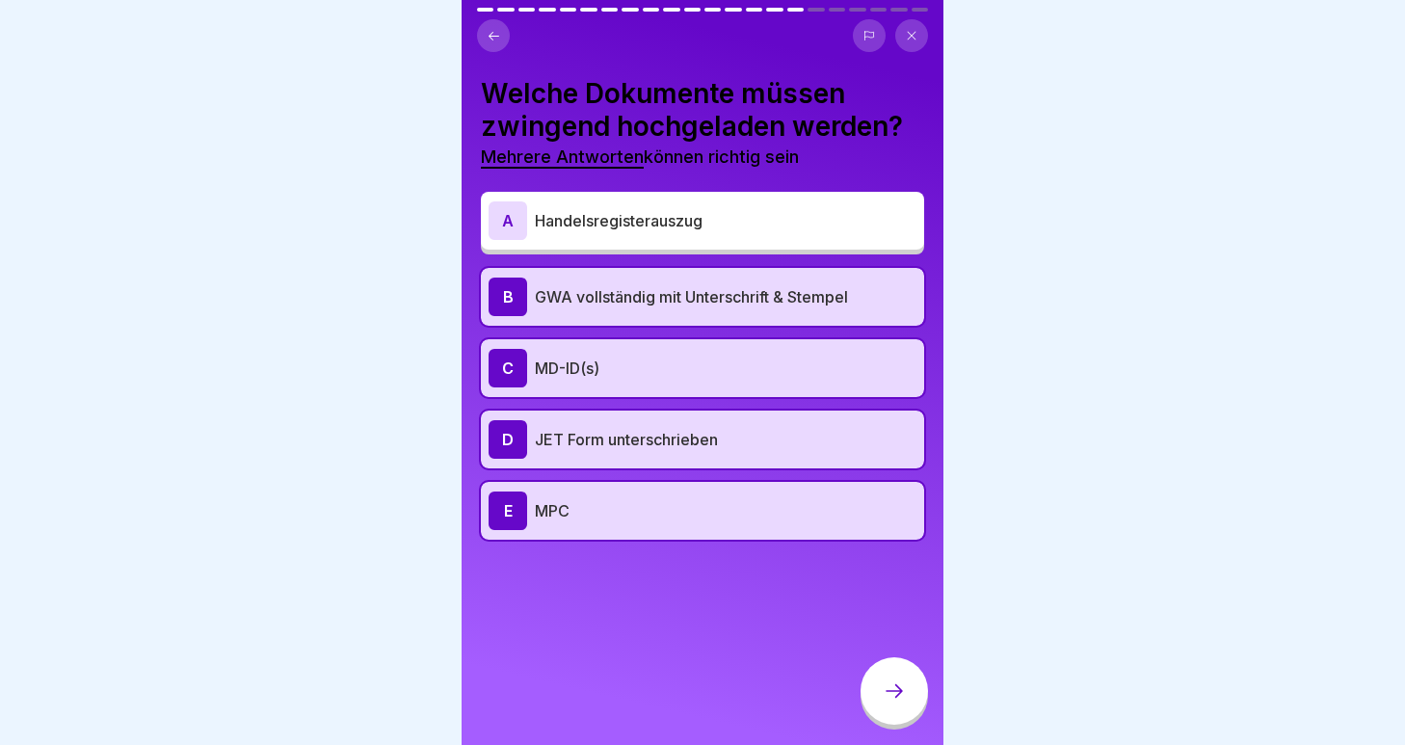
click at [889, 677] on div at bounding box center [894, 690] width 67 height 67
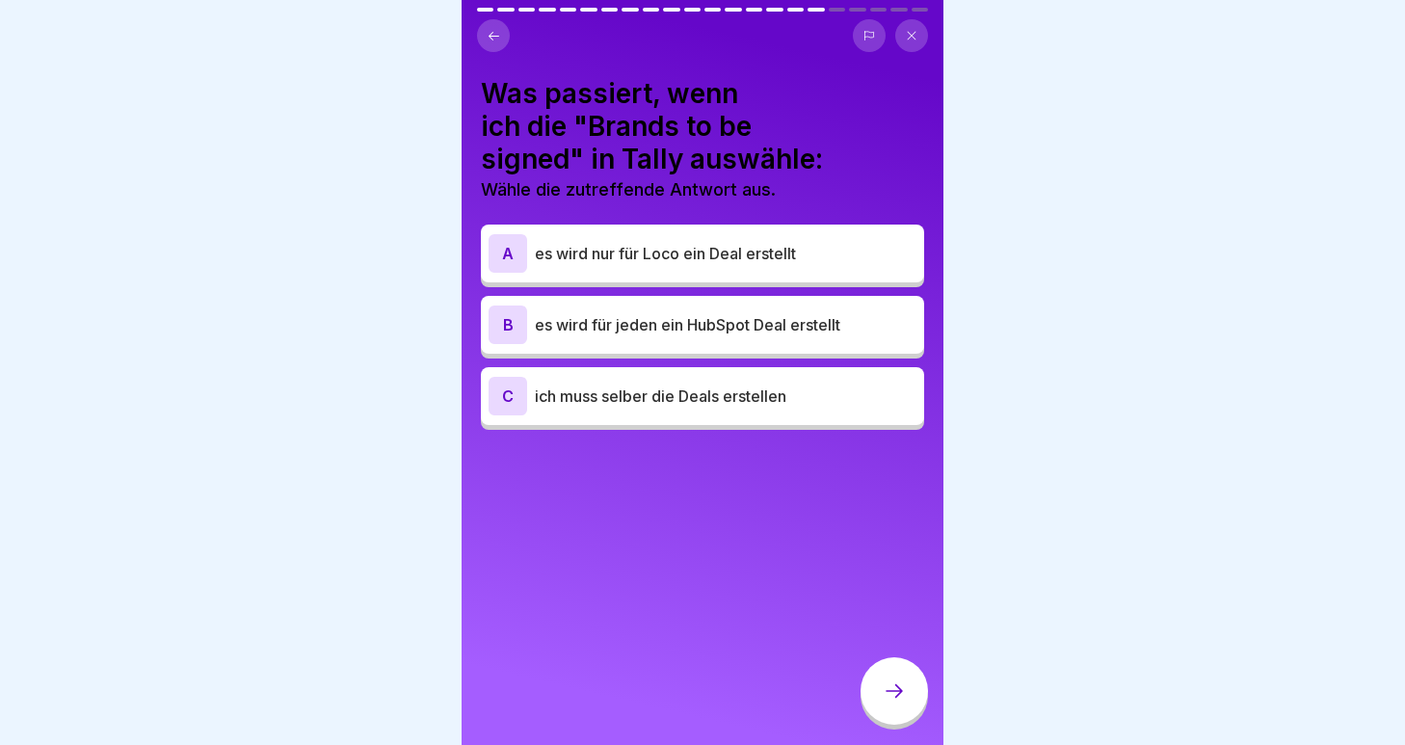
click at [693, 332] on p "es wird für jeden ein HubSpot Deal erstellt" at bounding box center [726, 324] width 382 height 23
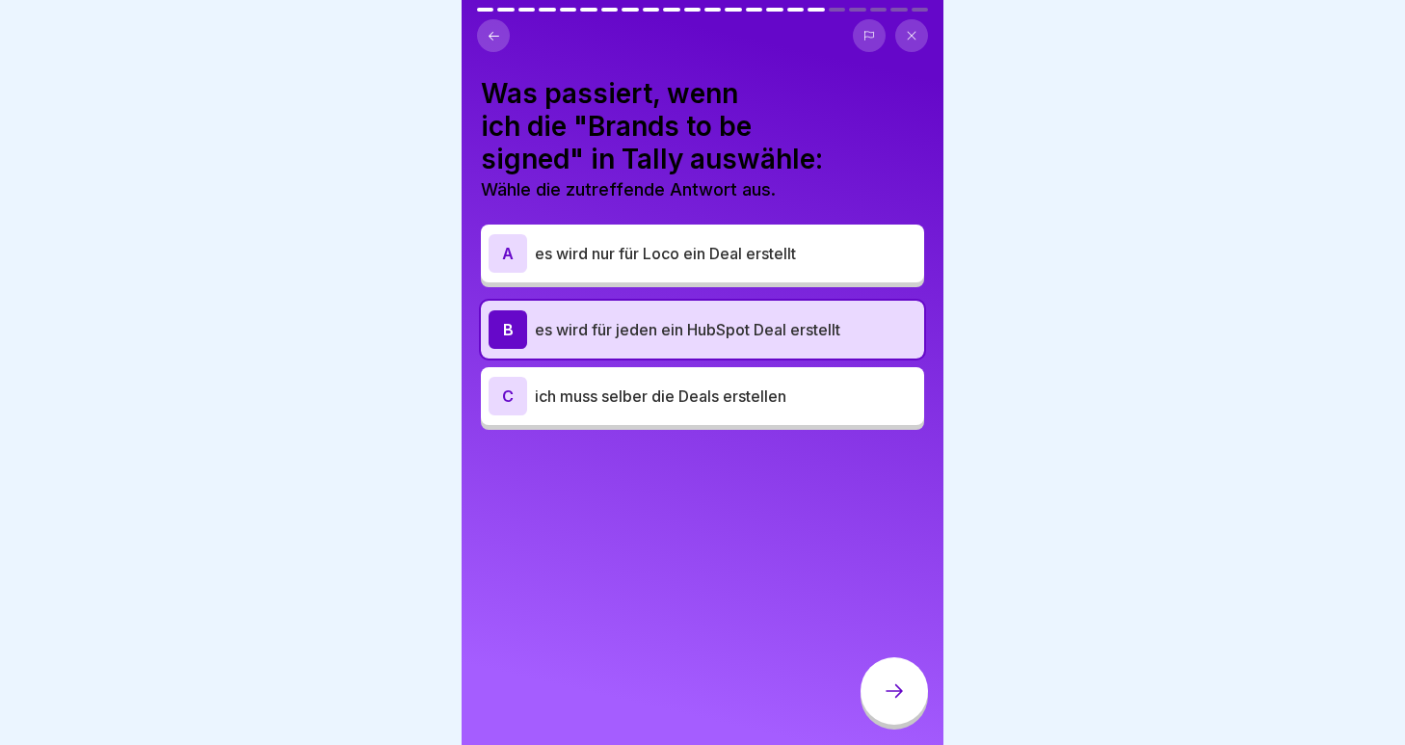
click at [736, 254] on p "es wird nur für Loco ein Deal erstellt" at bounding box center [726, 253] width 382 height 23
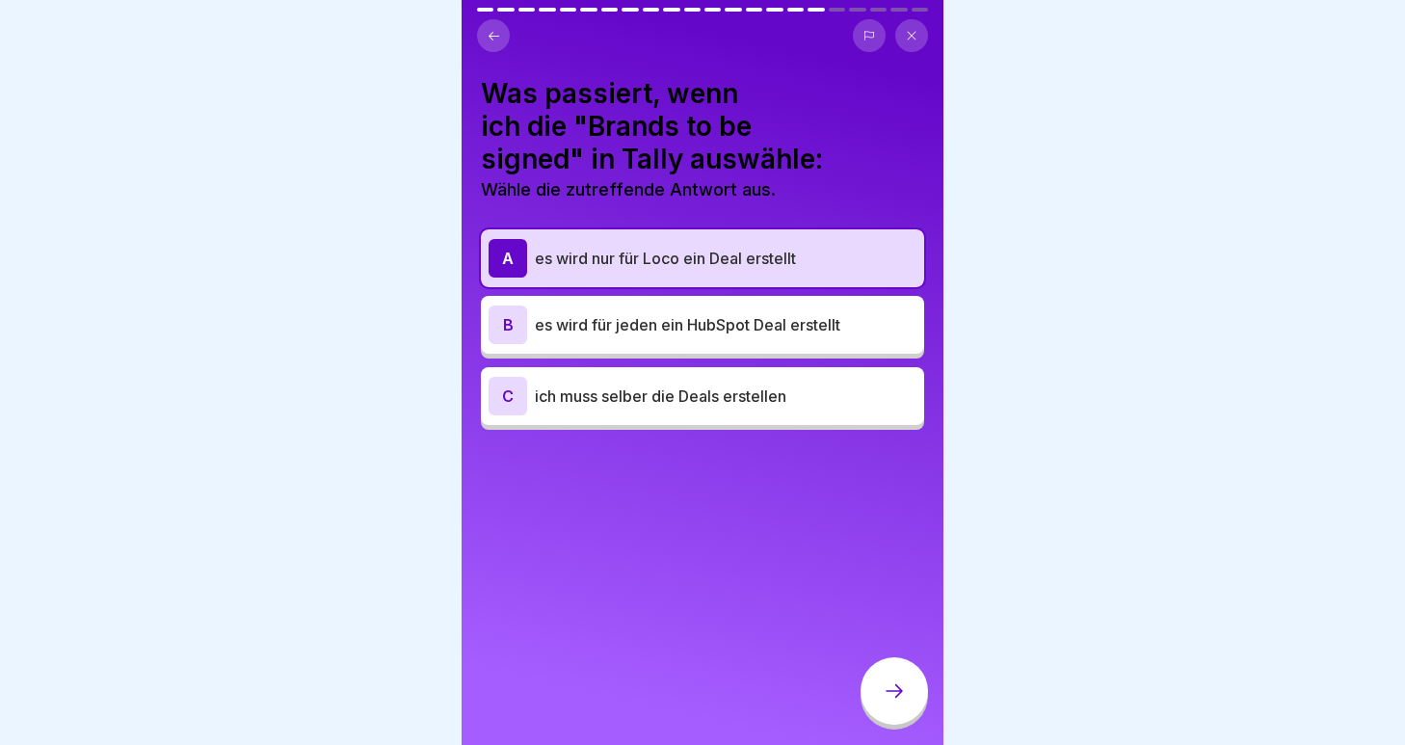
click at [736, 251] on p "es wird nur für Loco ein Deal erstellt" at bounding box center [726, 258] width 382 height 23
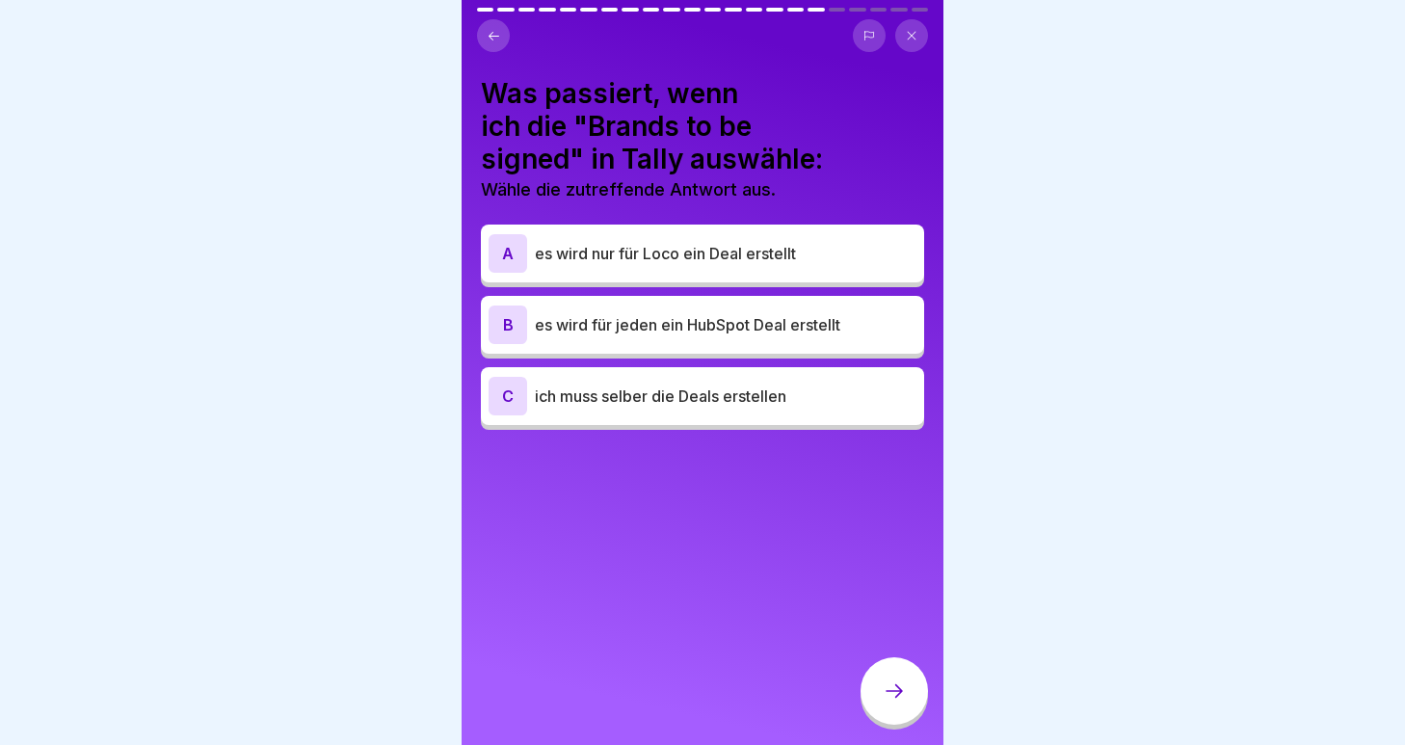
click at [734, 286] on div "A es wird nur für Loco ein Deal erstellt B es wird für jeden ein HubSpot Deal e…" at bounding box center [702, 329] width 443 height 200
click at [727, 308] on div "B es wird für jeden ein HubSpot Deal erstellt" at bounding box center [703, 325] width 428 height 39
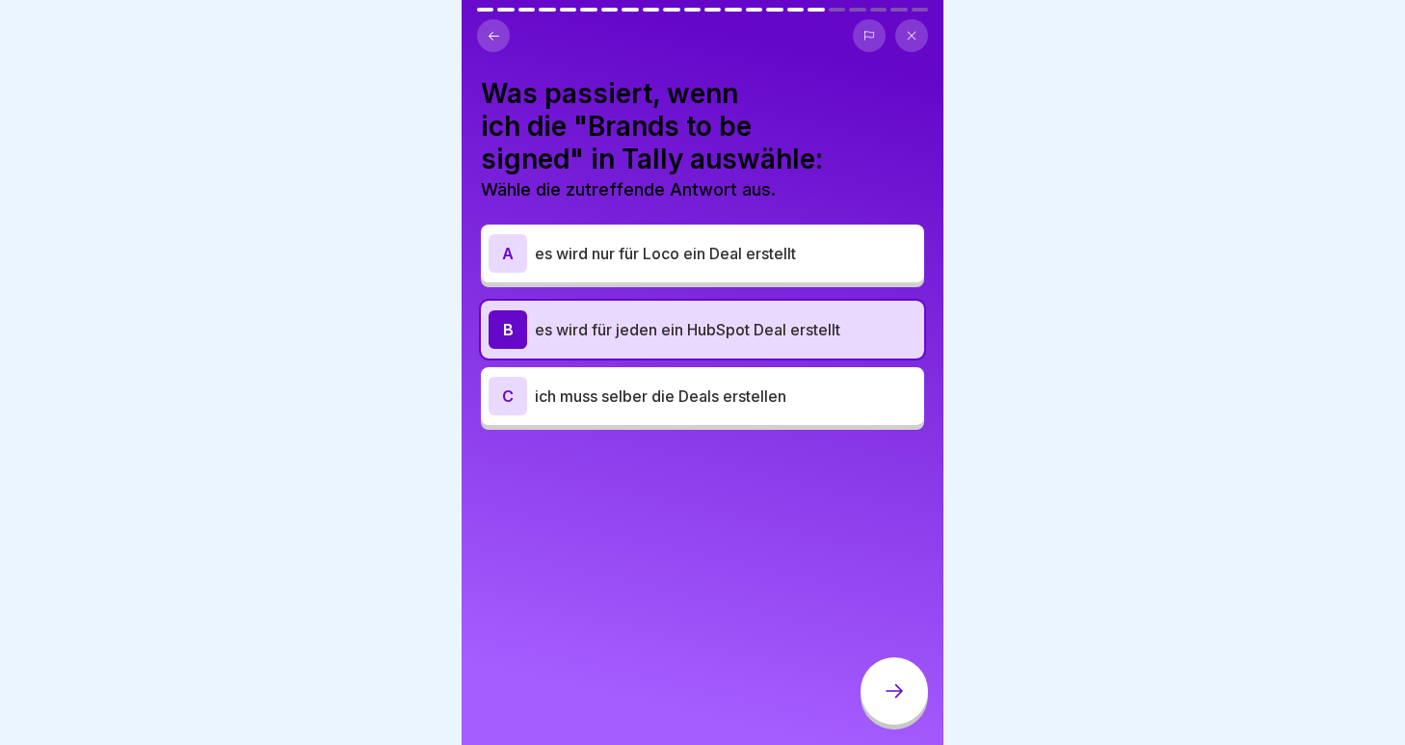
click at [882, 674] on div at bounding box center [894, 690] width 67 height 67
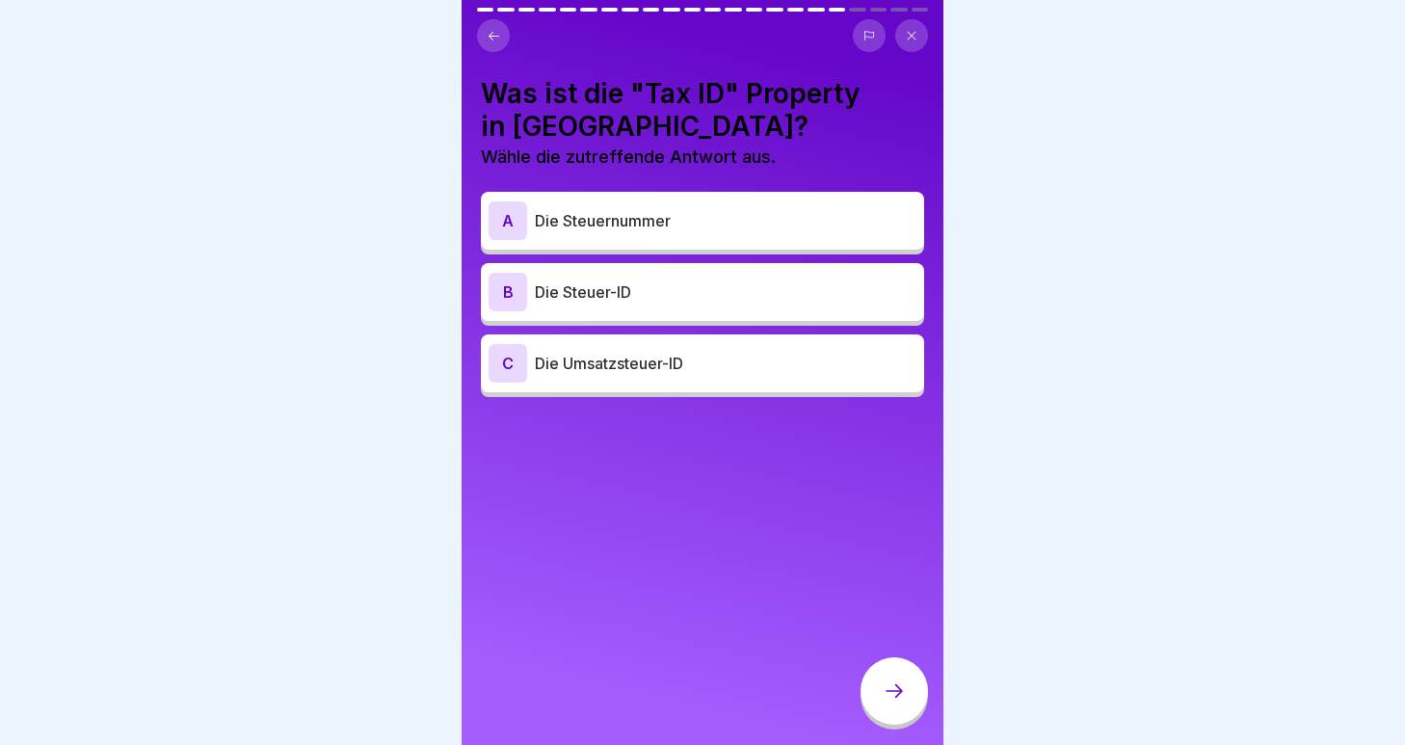
click at [656, 292] on p "Die Steuer-ID" at bounding box center [726, 291] width 382 height 23
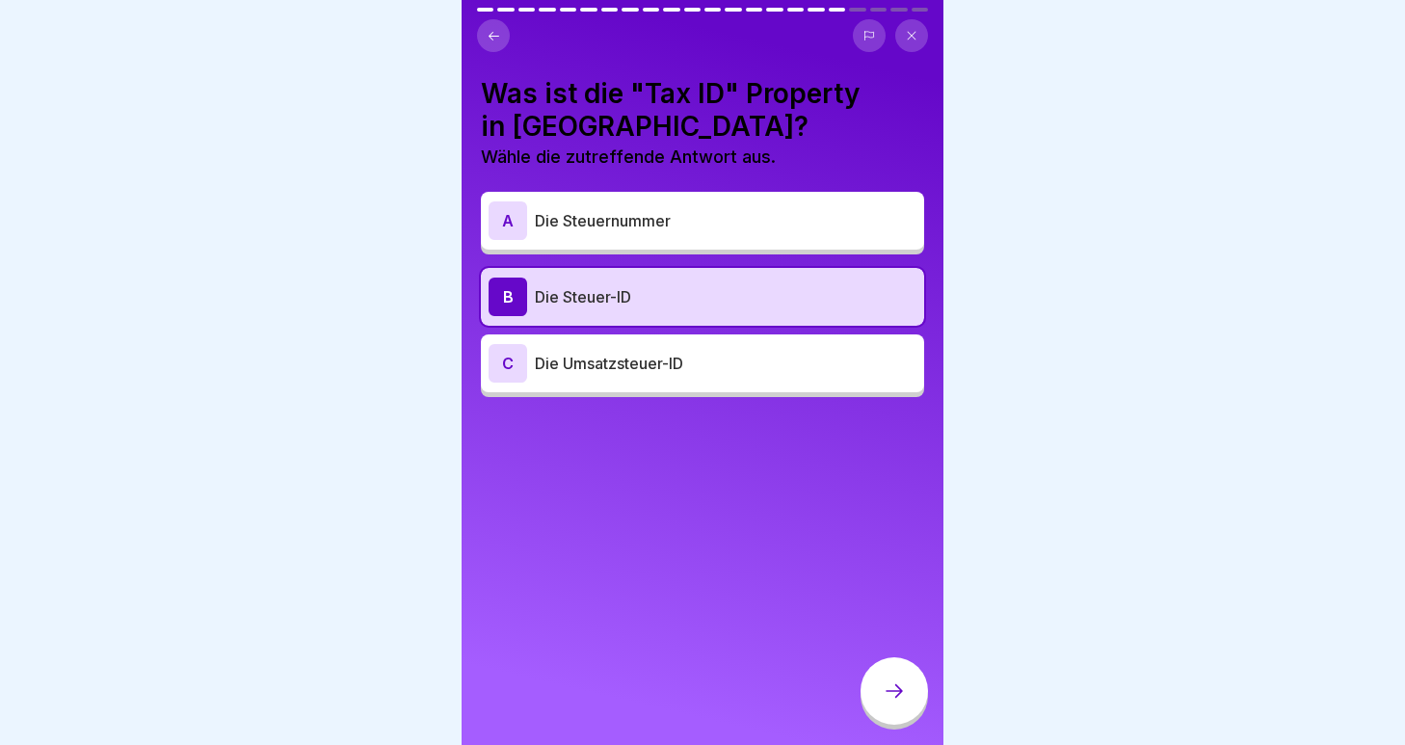
click at [887, 676] on div at bounding box center [894, 690] width 67 height 67
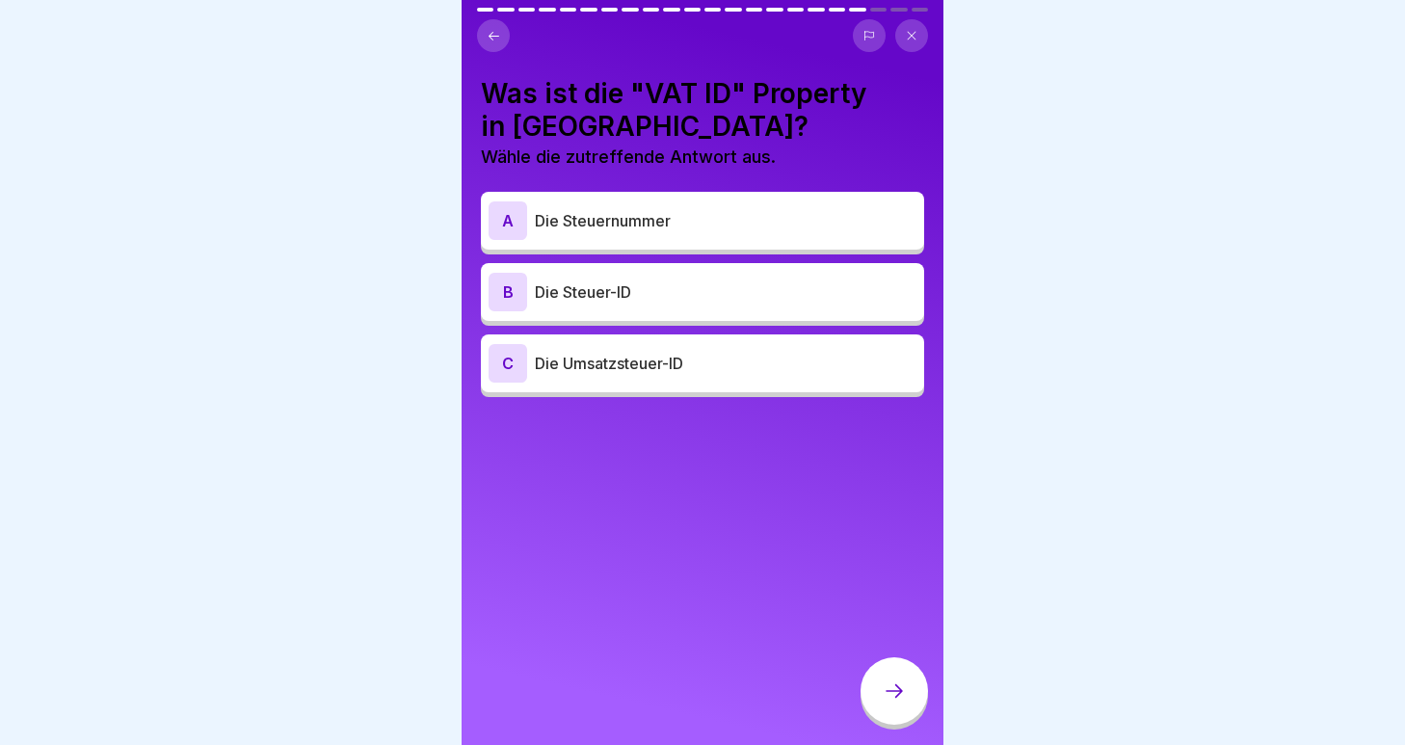
click at [620, 374] on p "Die Umsatzsteuer-ID" at bounding box center [726, 363] width 382 height 23
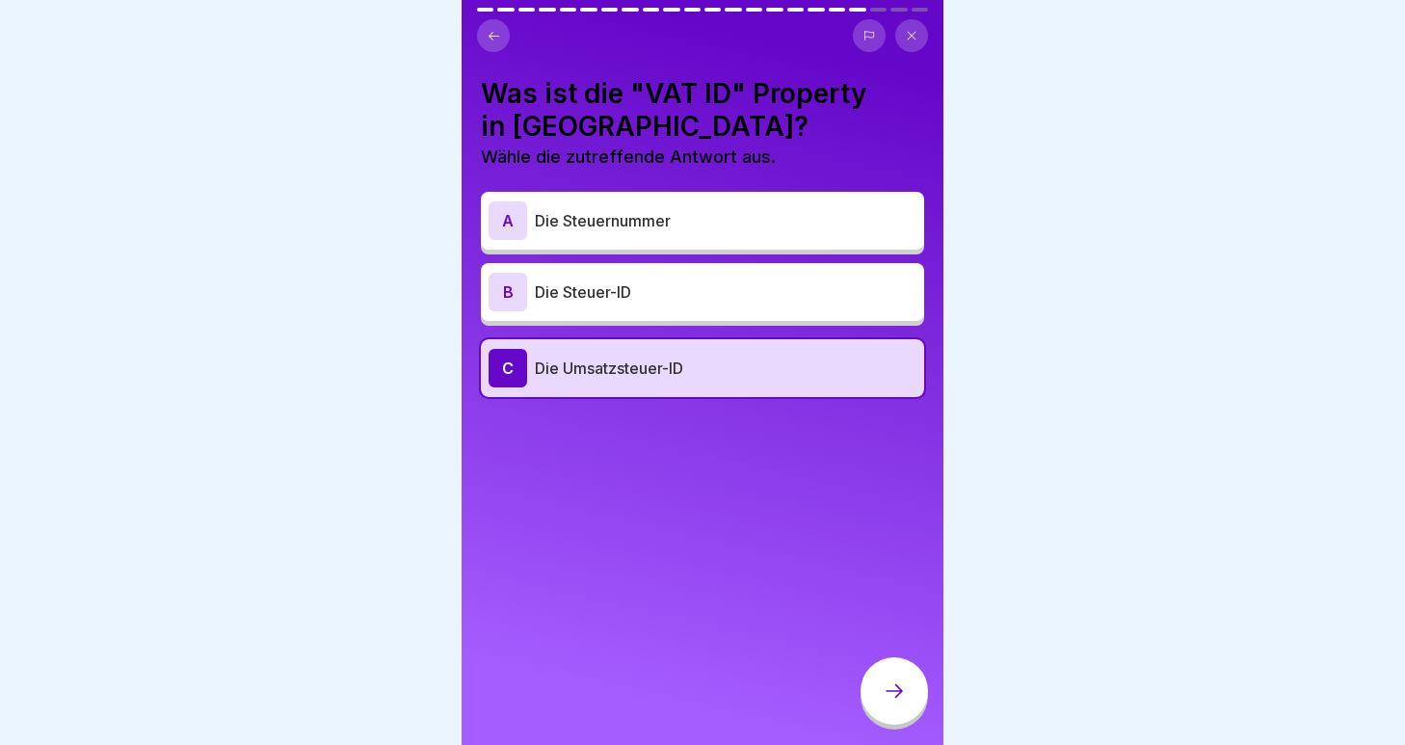
click at [894, 682] on icon at bounding box center [894, 691] width 23 height 23
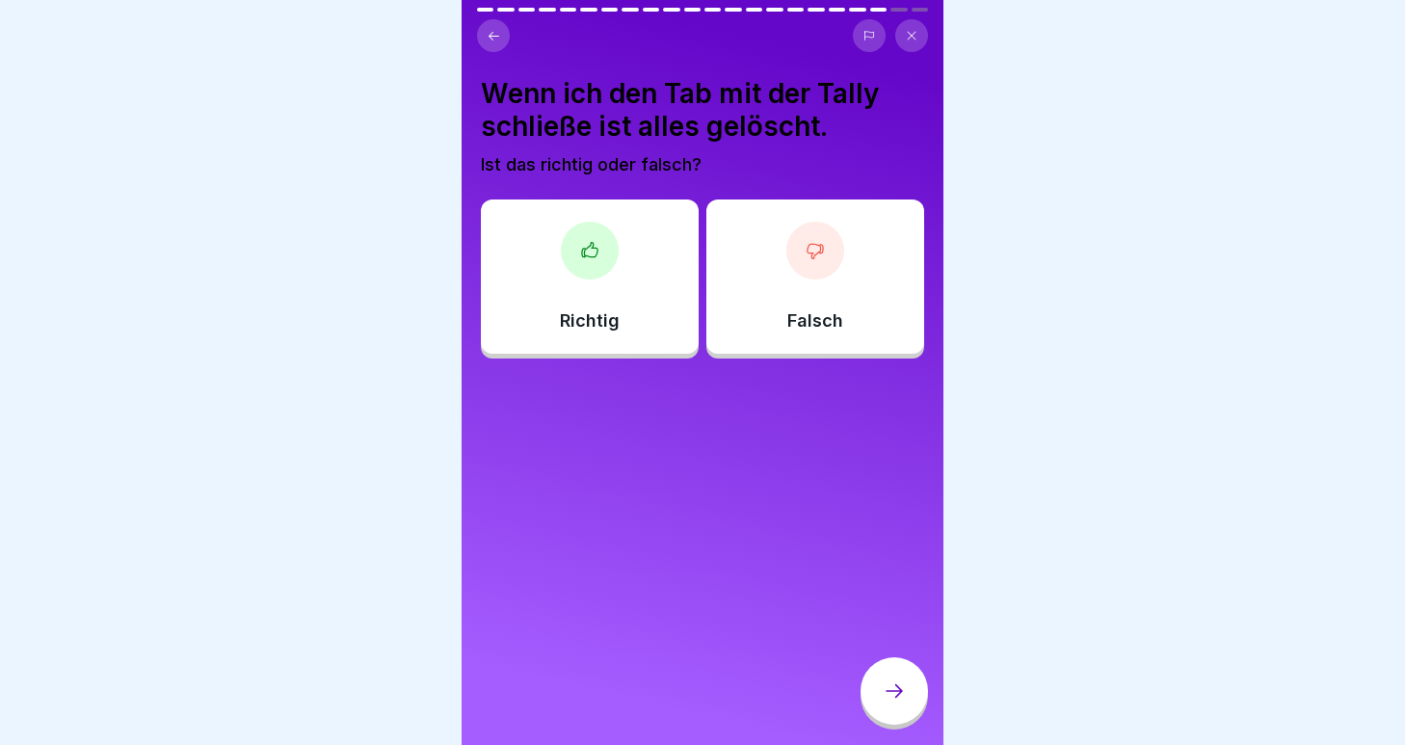
click at [493, 35] on icon at bounding box center [494, 35] width 11 height 9
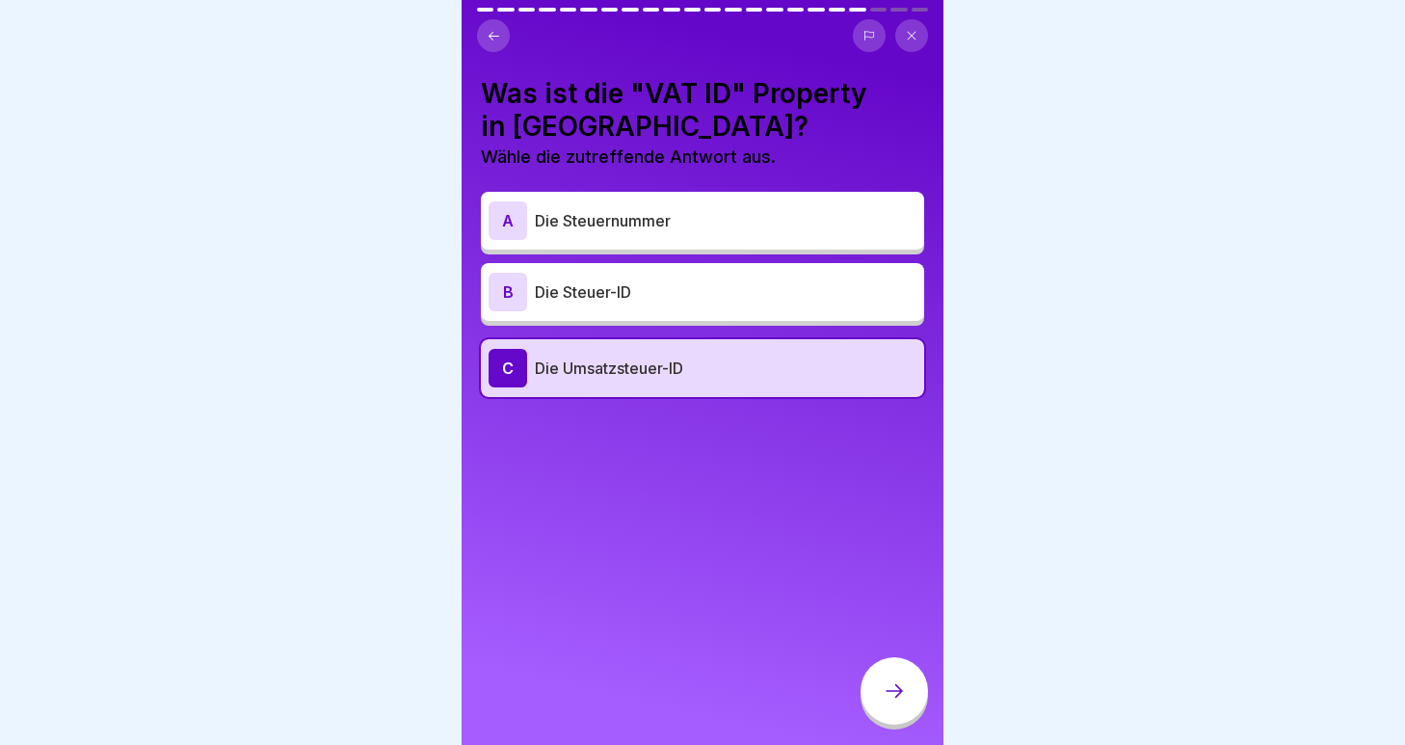
click at [493, 35] on icon at bounding box center [494, 35] width 11 height 9
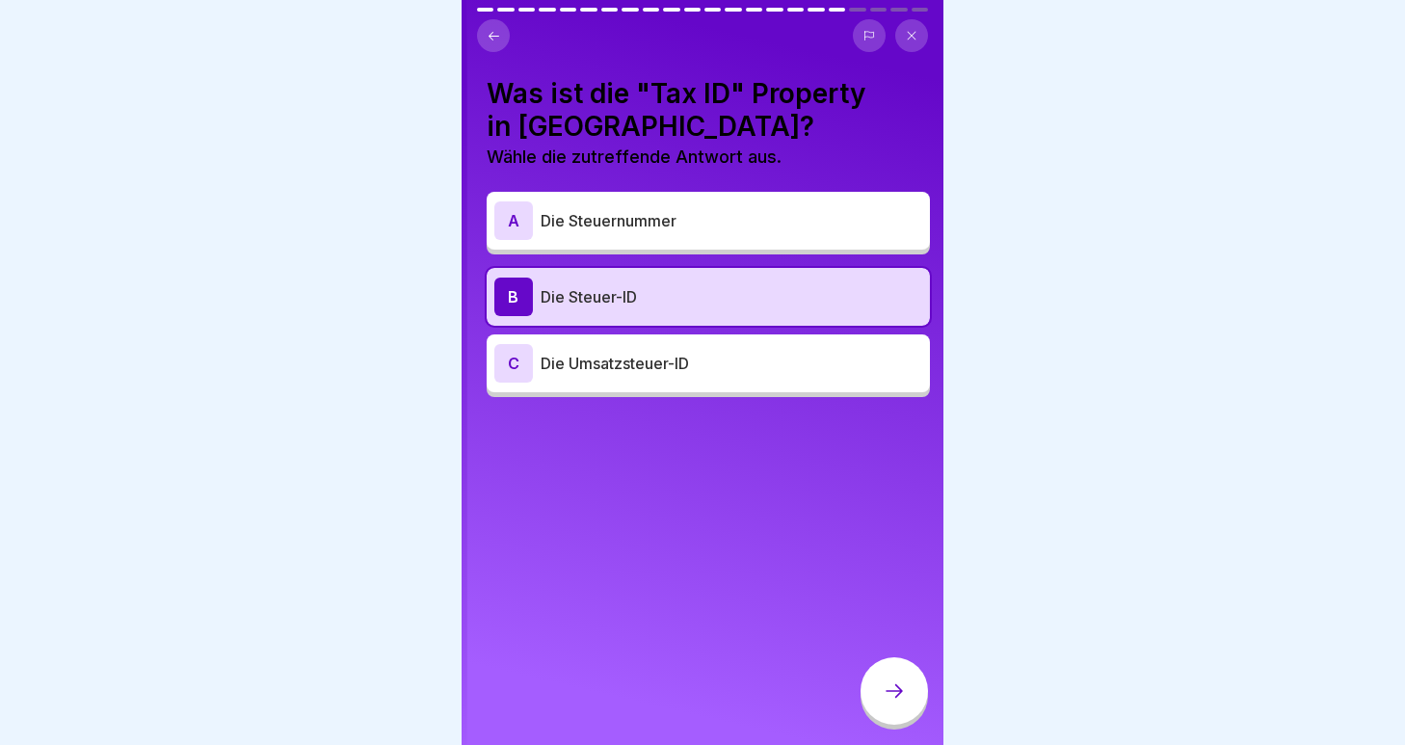
click at [663, 98] on h4 "Was ist die "Tax ID" Property in [GEOGRAPHIC_DATA]?" at bounding box center [708, 110] width 443 height 66
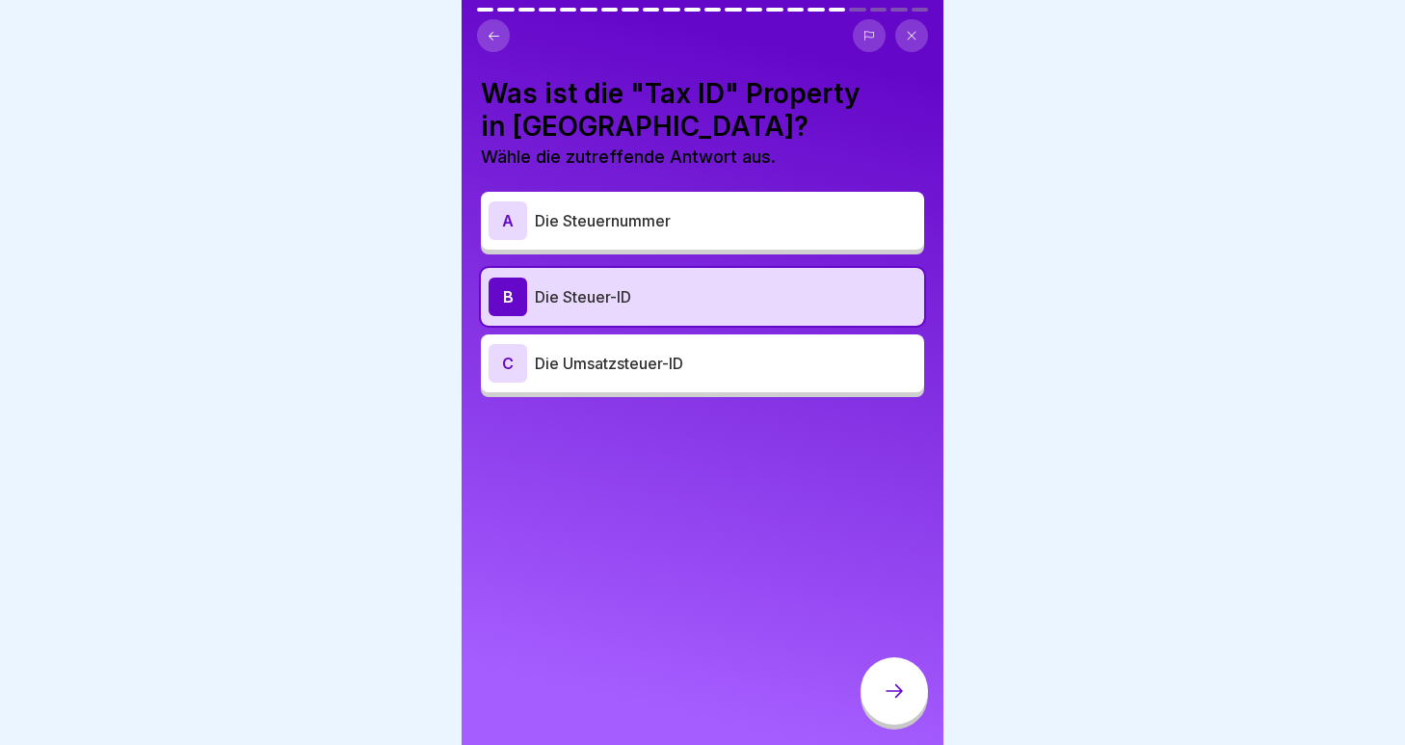
click at [504, 40] on button at bounding box center [493, 35] width 33 height 33
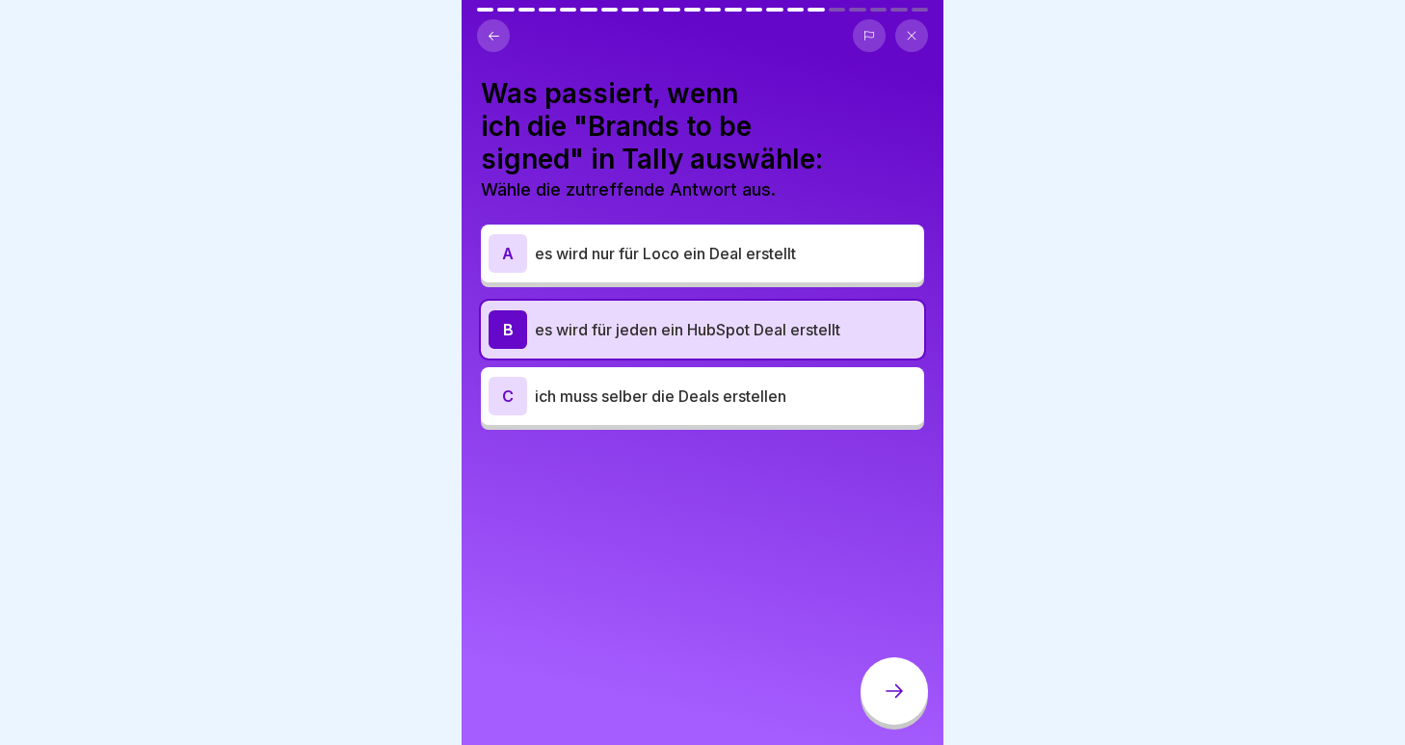
click at [504, 40] on button at bounding box center [493, 35] width 33 height 33
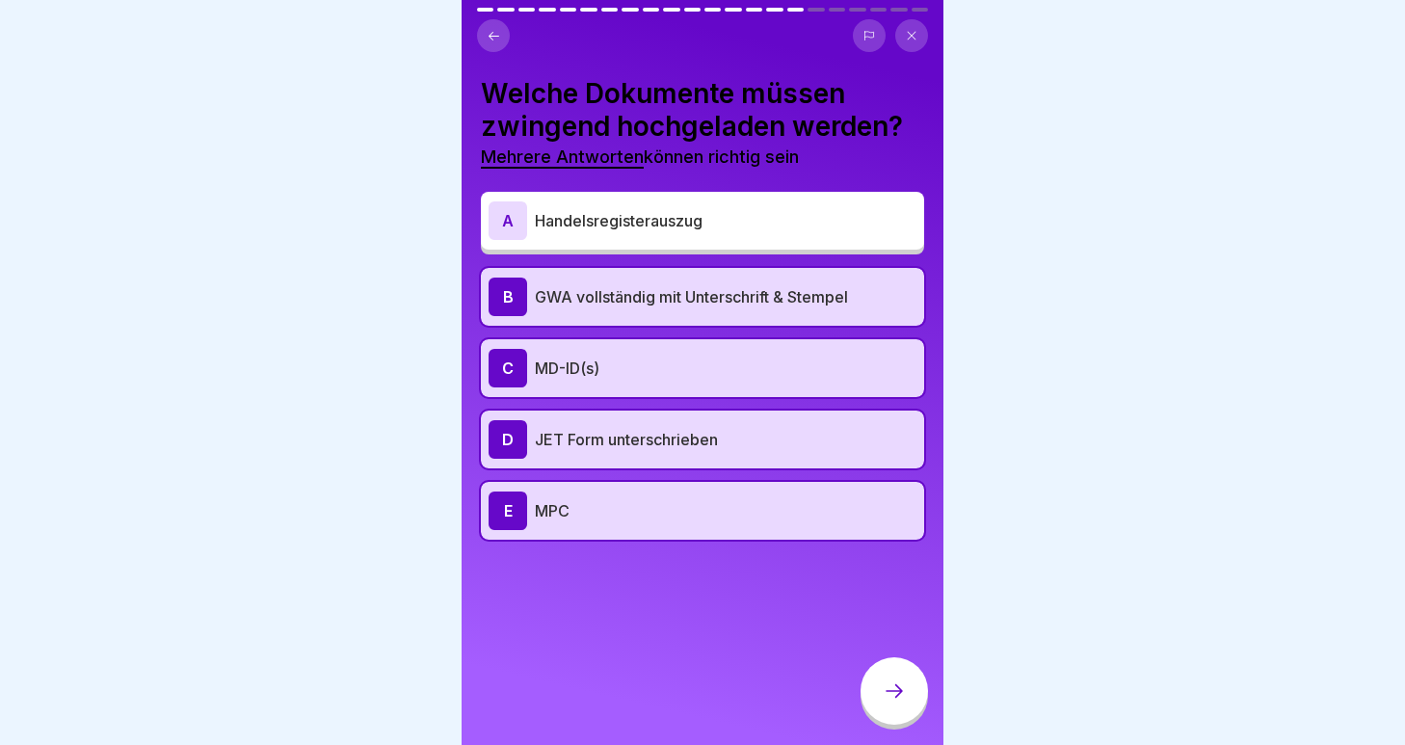
click at [492, 26] on button at bounding box center [493, 35] width 33 height 33
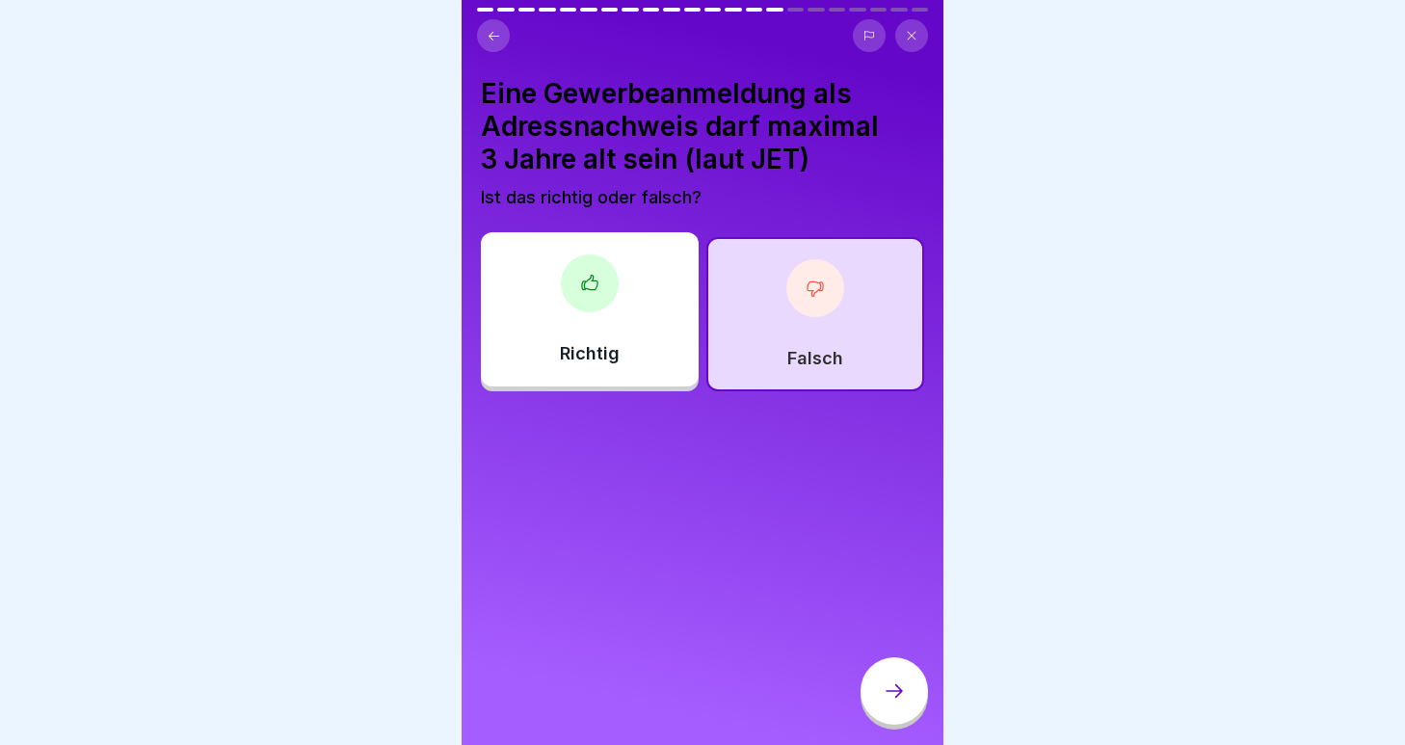
click at [874, 686] on div at bounding box center [894, 690] width 67 height 67
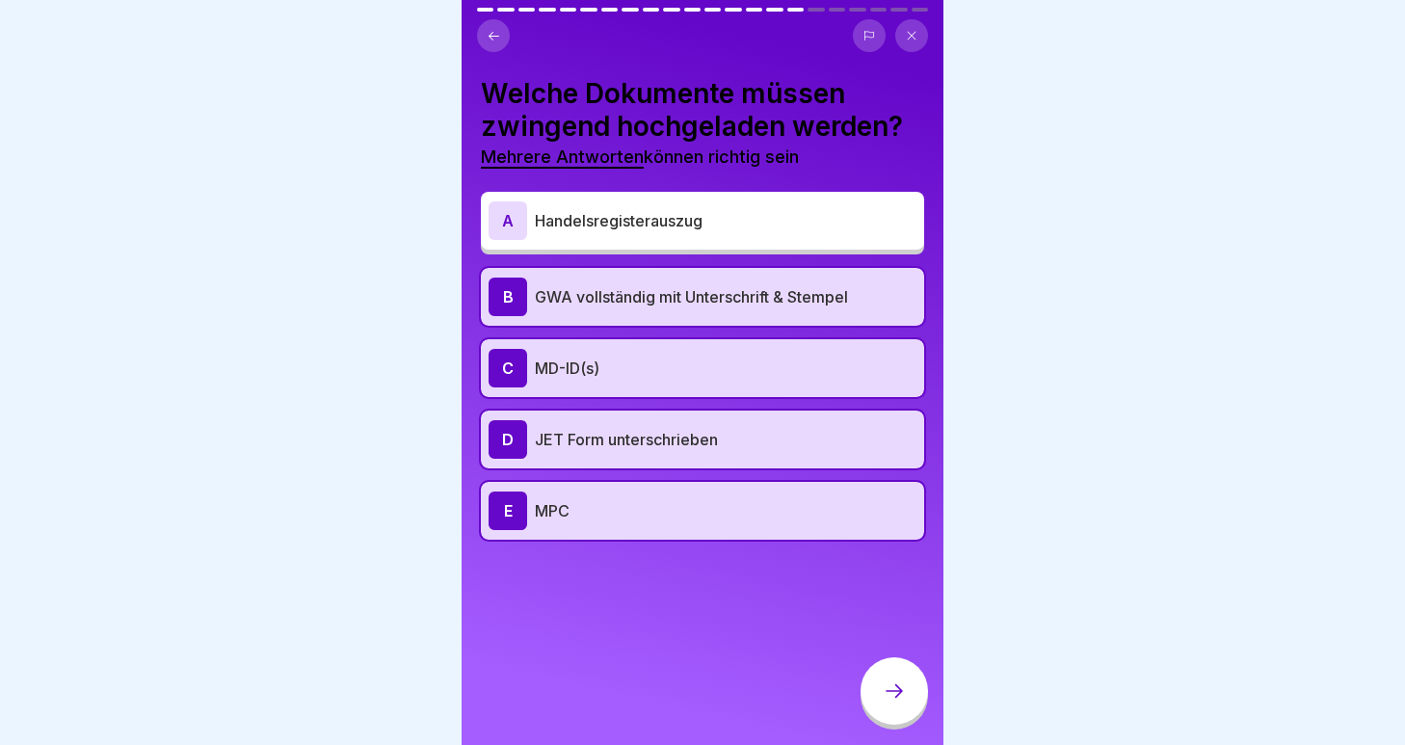
click at [874, 686] on div at bounding box center [894, 690] width 67 height 67
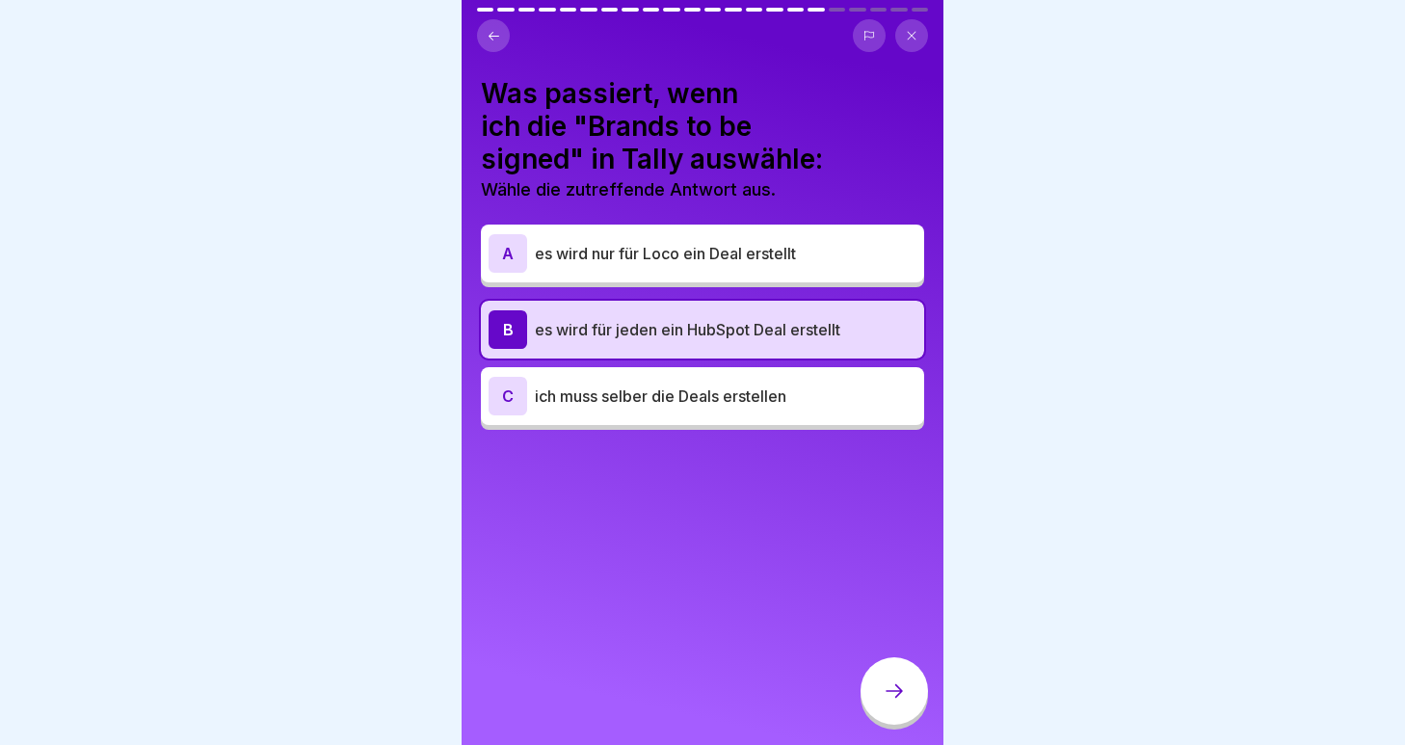
click at [874, 686] on div at bounding box center [894, 690] width 67 height 67
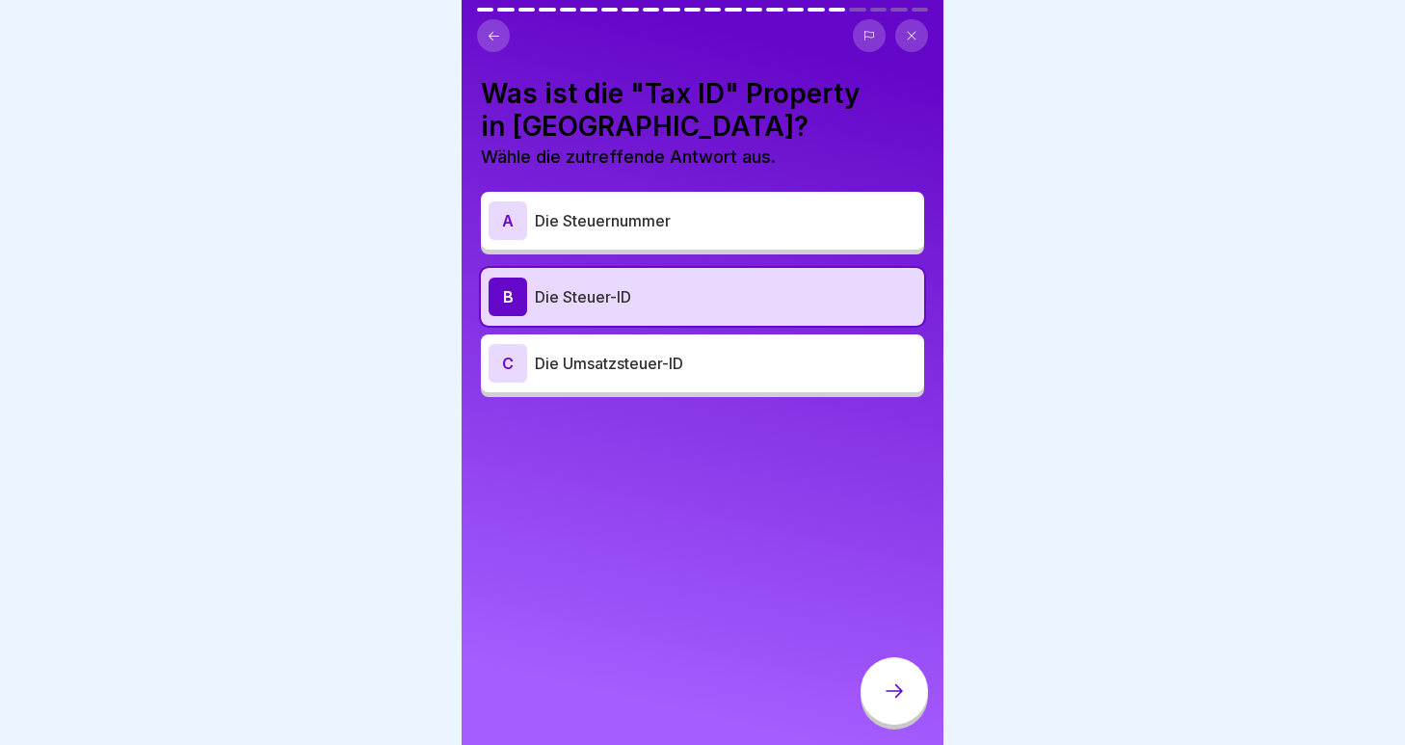
click at [702, 228] on p "Die Steuernummer" at bounding box center [726, 220] width 382 height 23
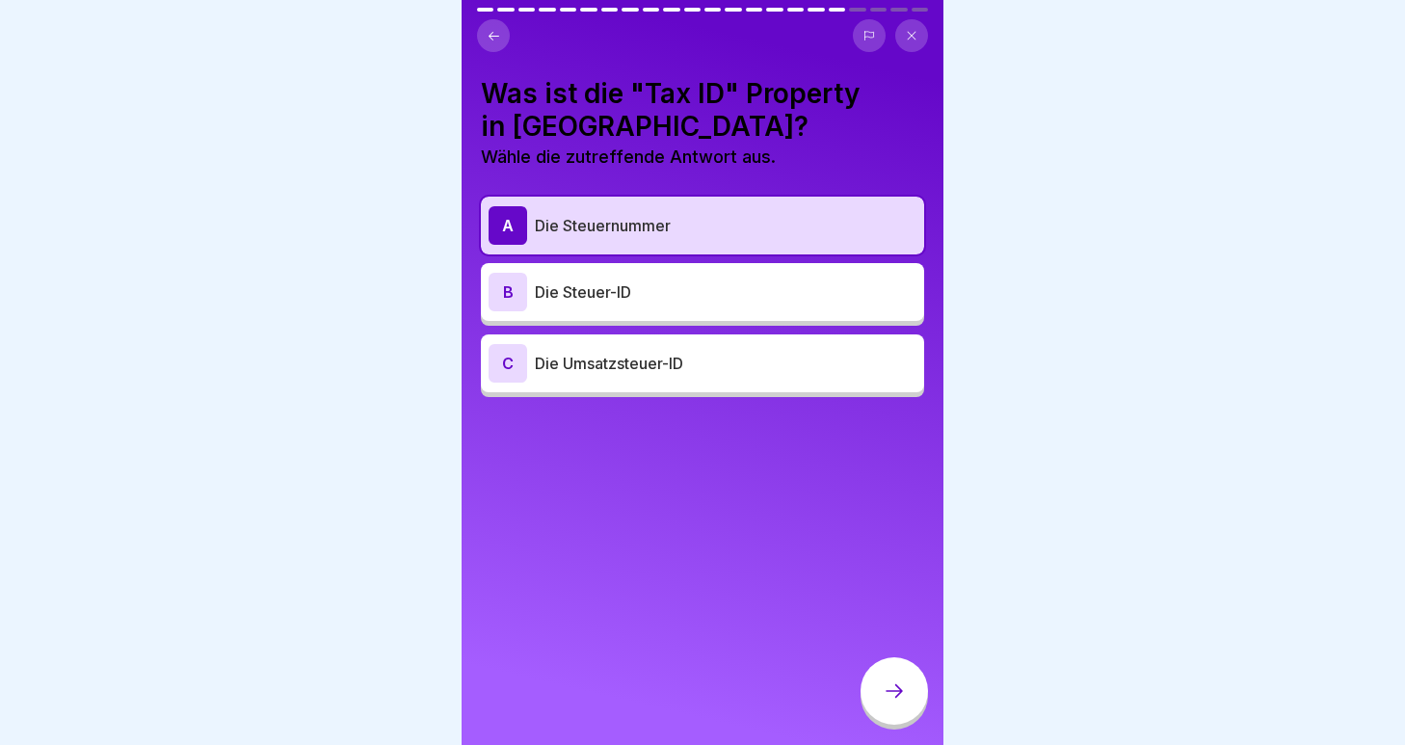
click at [887, 682] on icon at bounding box center [894, 691] width 23 height 23
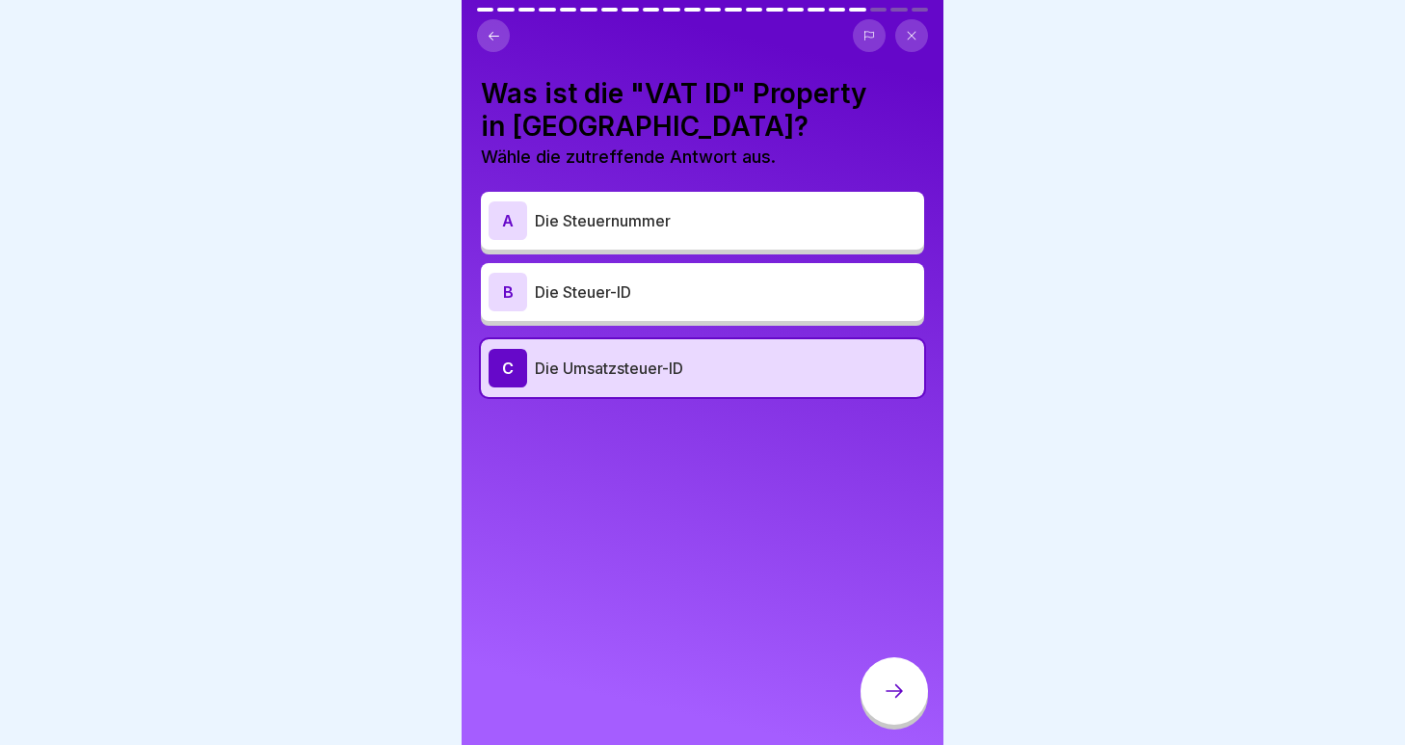
click at [887, 682] on icon at bounding box center [894, 691] width 23 height 23
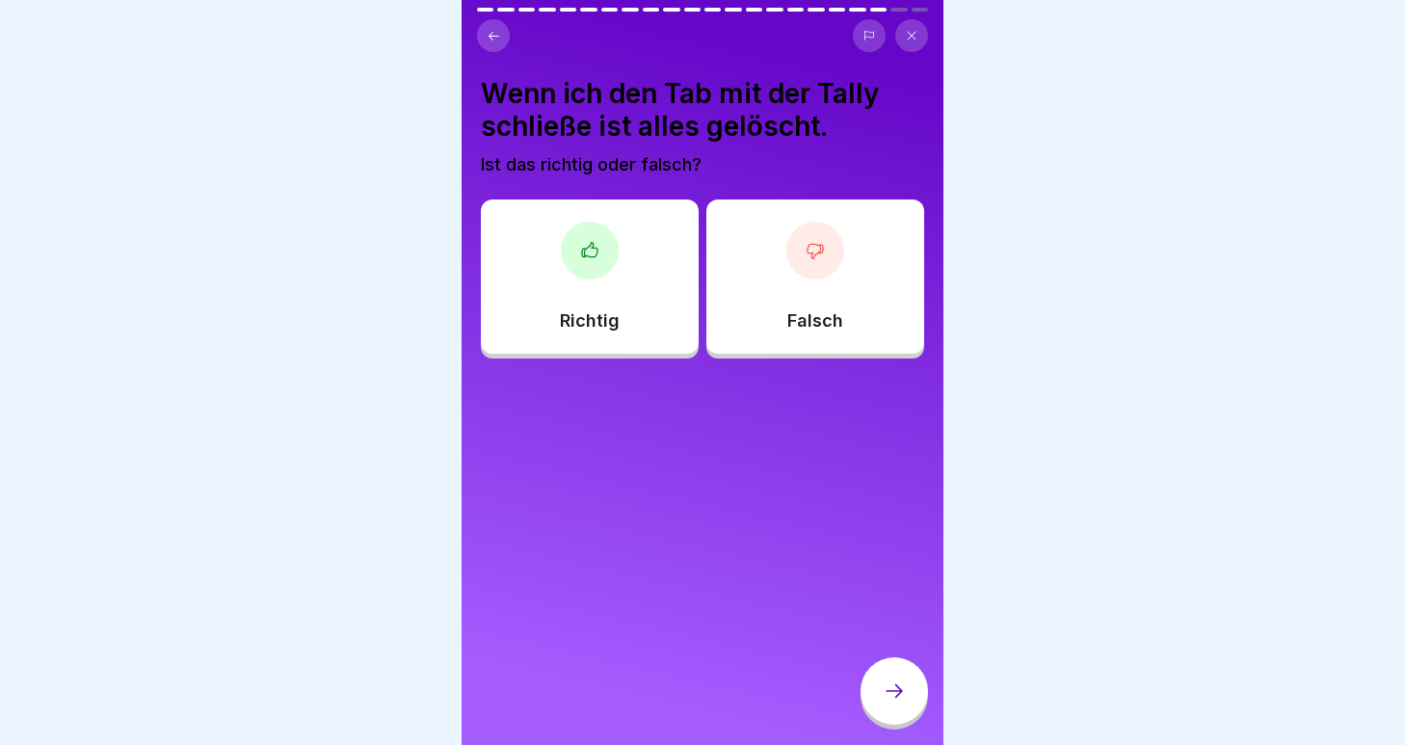
click at [806, 282] on div "Falsch" at bounding box center [816, 277] width 218 height 154
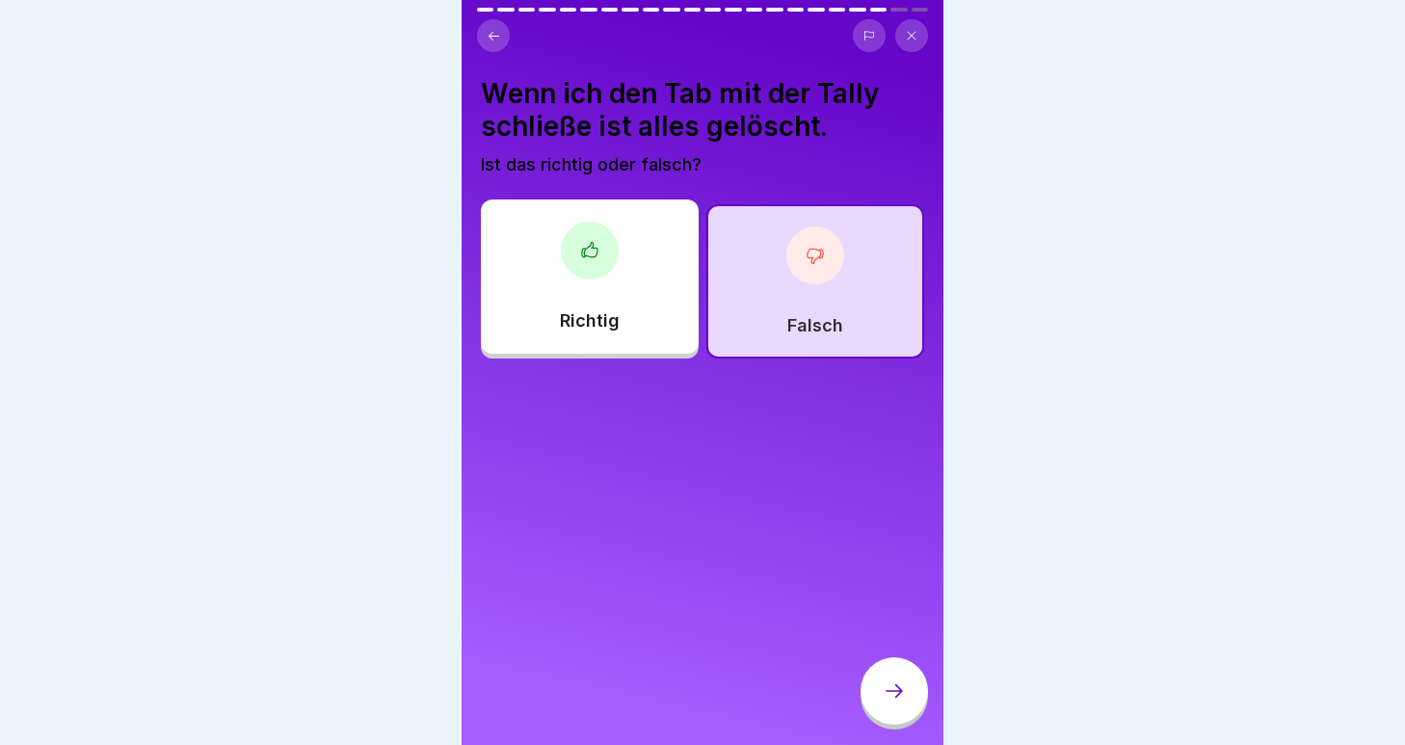
click at [548, 268] on div "Richtig" at bounding box center [590, 277] width 218 height 154
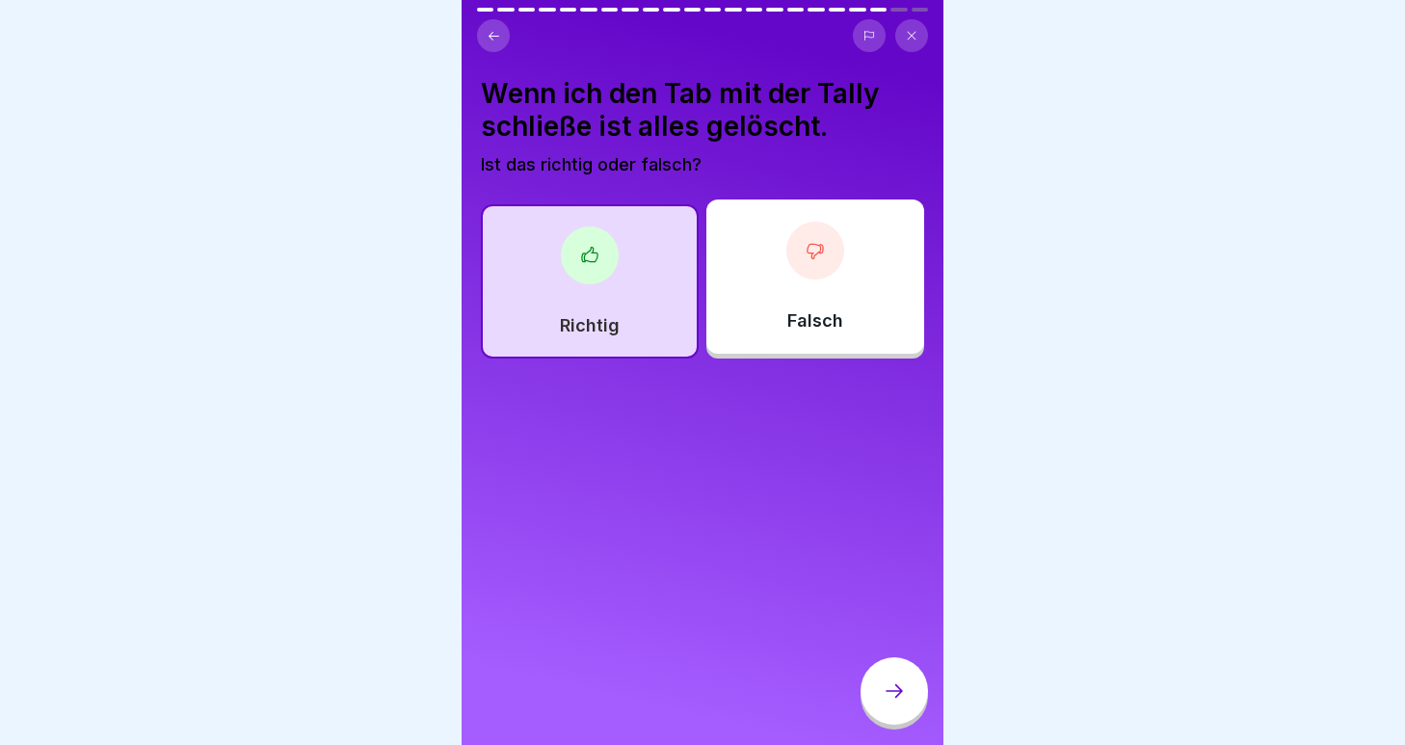
click at [811, 286] on div "Falsch" at bounding box center [816, 277] width 218 height 154
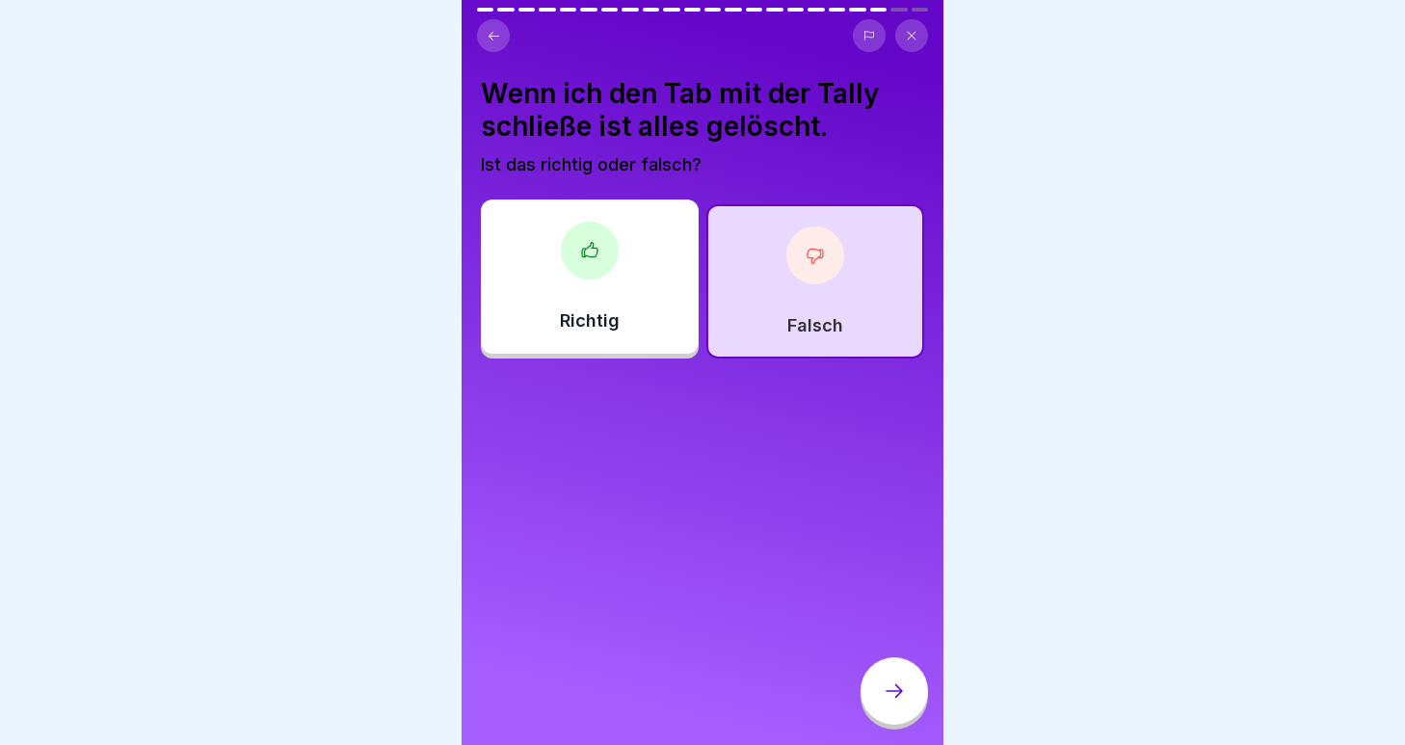
click at [541, 231] on div "Richtig" at bounding box center [590, 277] width 218 height 154
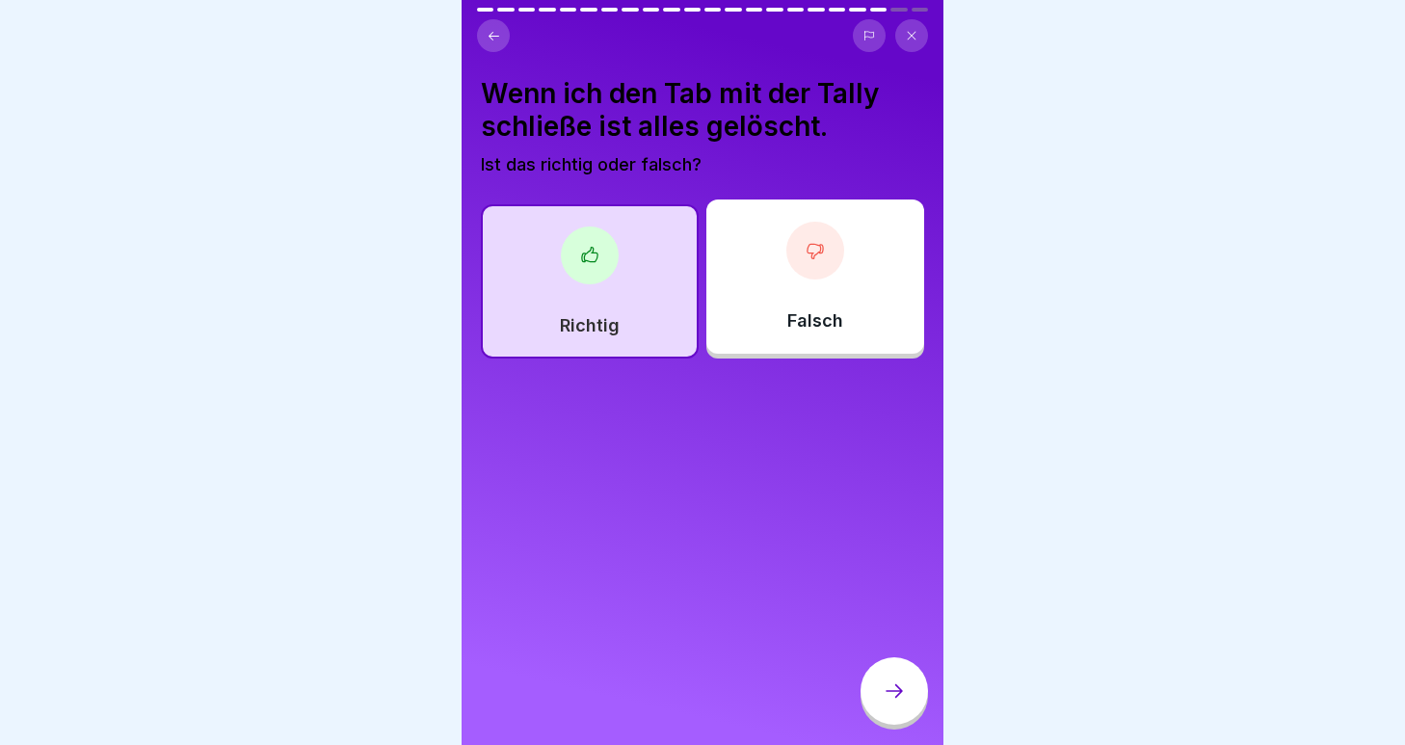
click at [812, 233] on div at bounding box center [816, 251] width 58 height 58
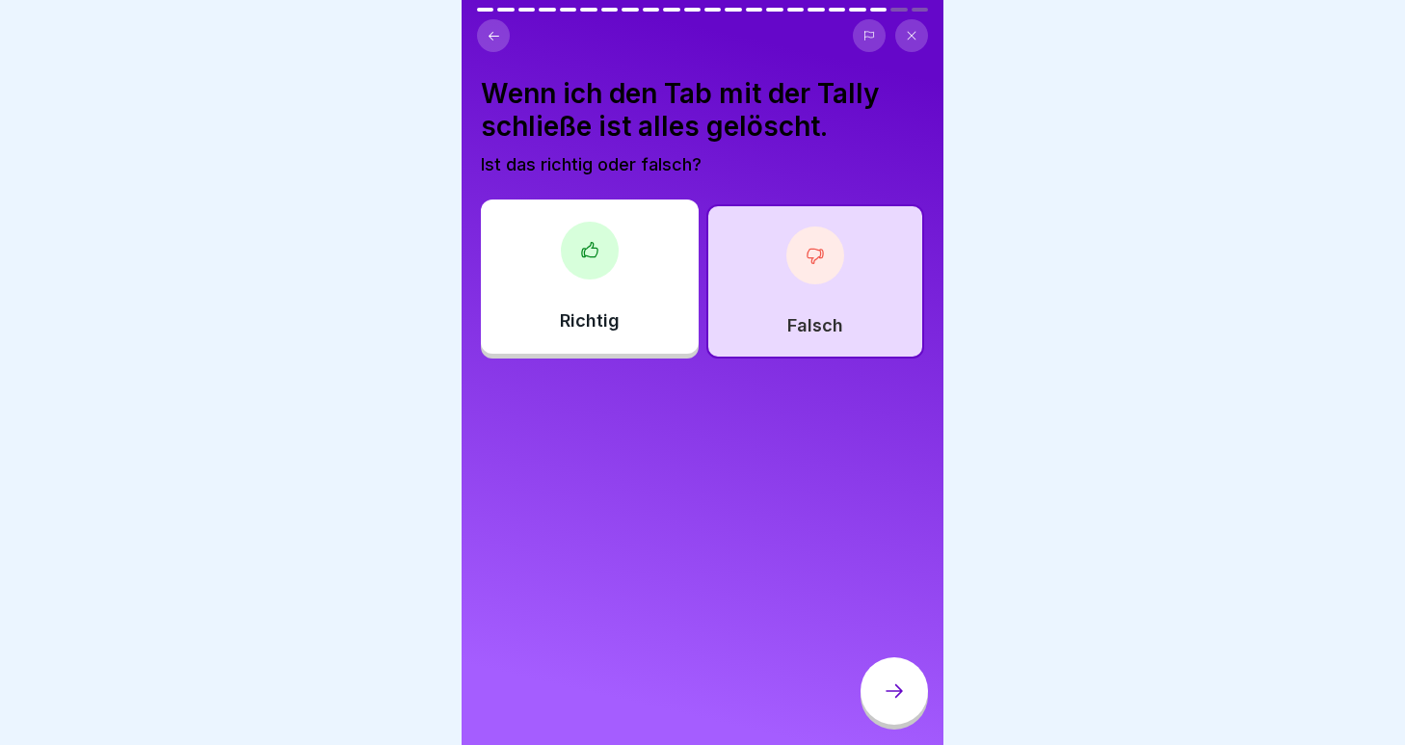
click at [662, 356] on div "Richtig Falsch" at bounding box center [702, 281] width 443 height 154
click at [598, 237] on div at bounding box center [590, 251] width 58 height 58
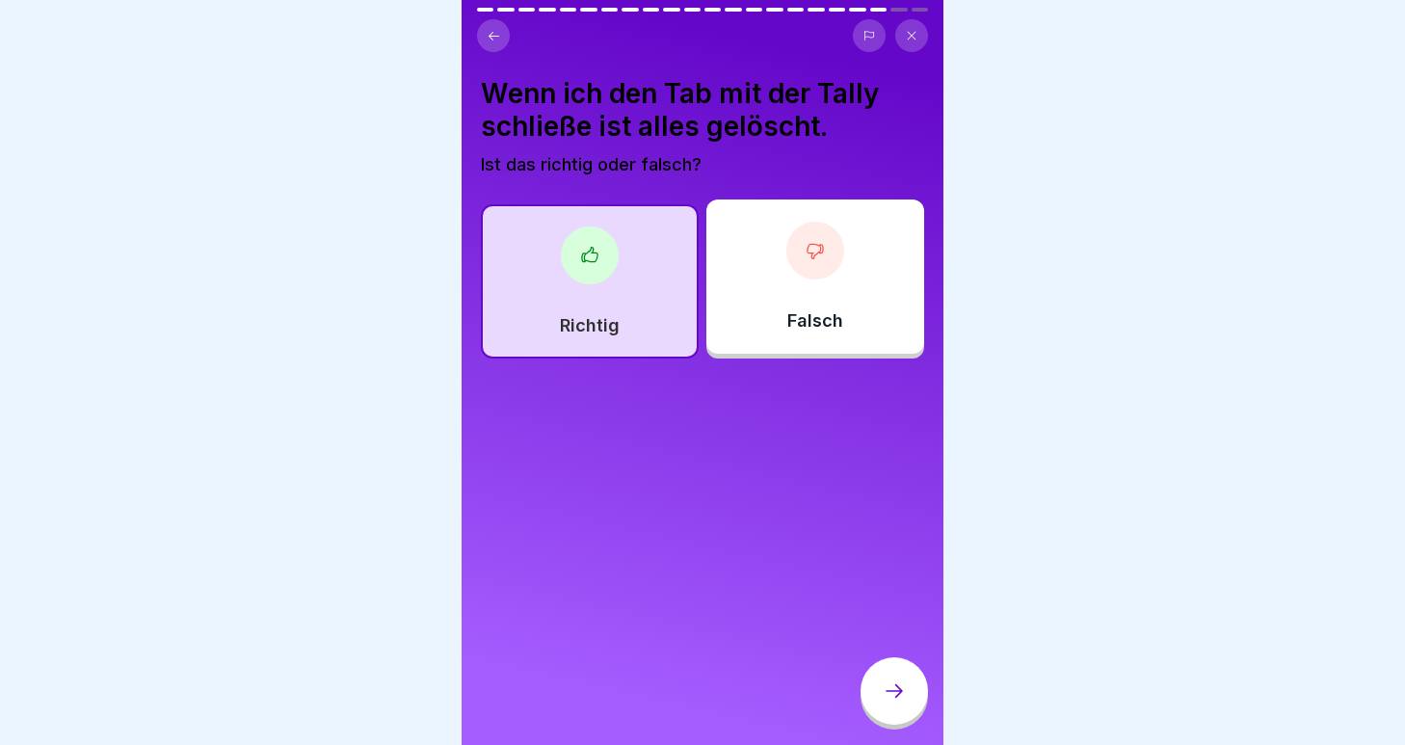
click at [904, 703] on div at bounding box center [894, 690] width 67 height 67
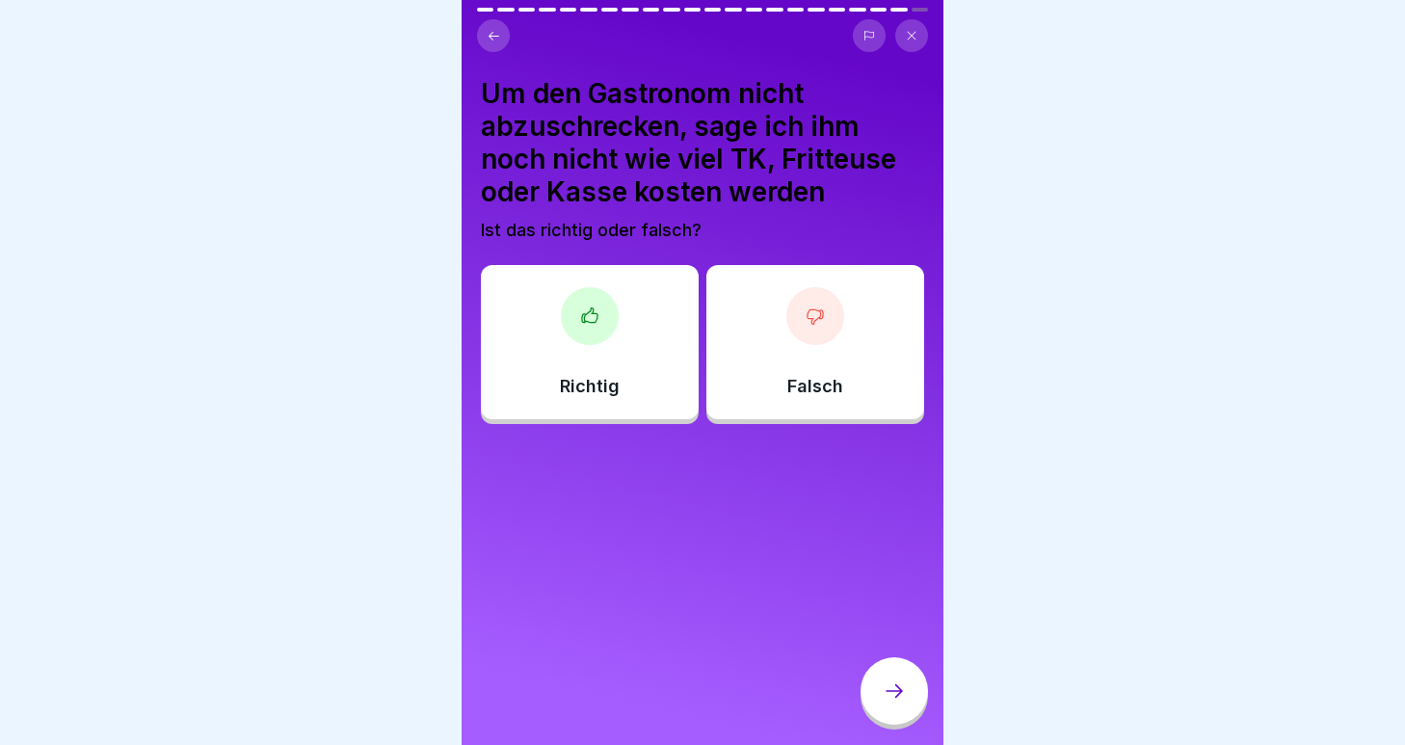
click at [566, 328] on div at bounding box center [590, 316] width 58 height 58
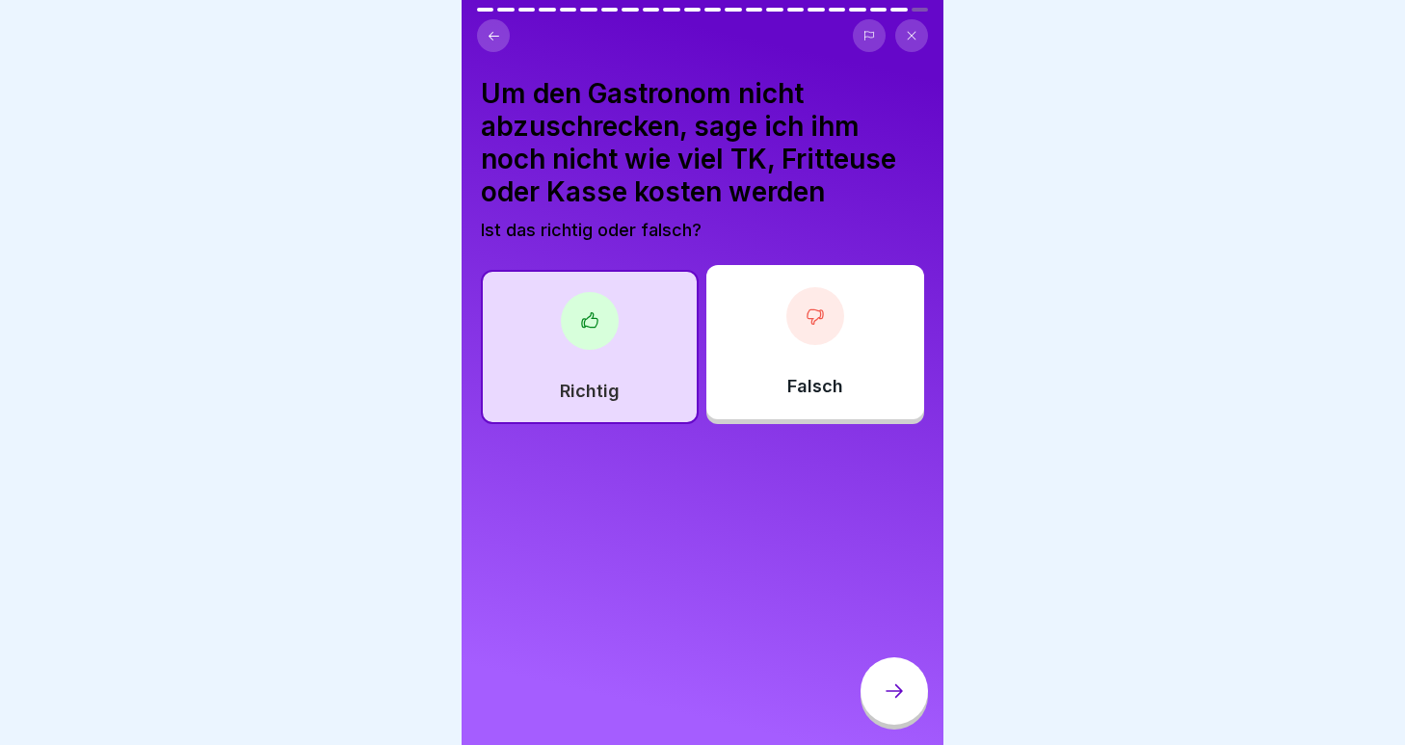
click at [853, 387] on div "Falsch" at bounding box center [816, 342] width 218 height 154
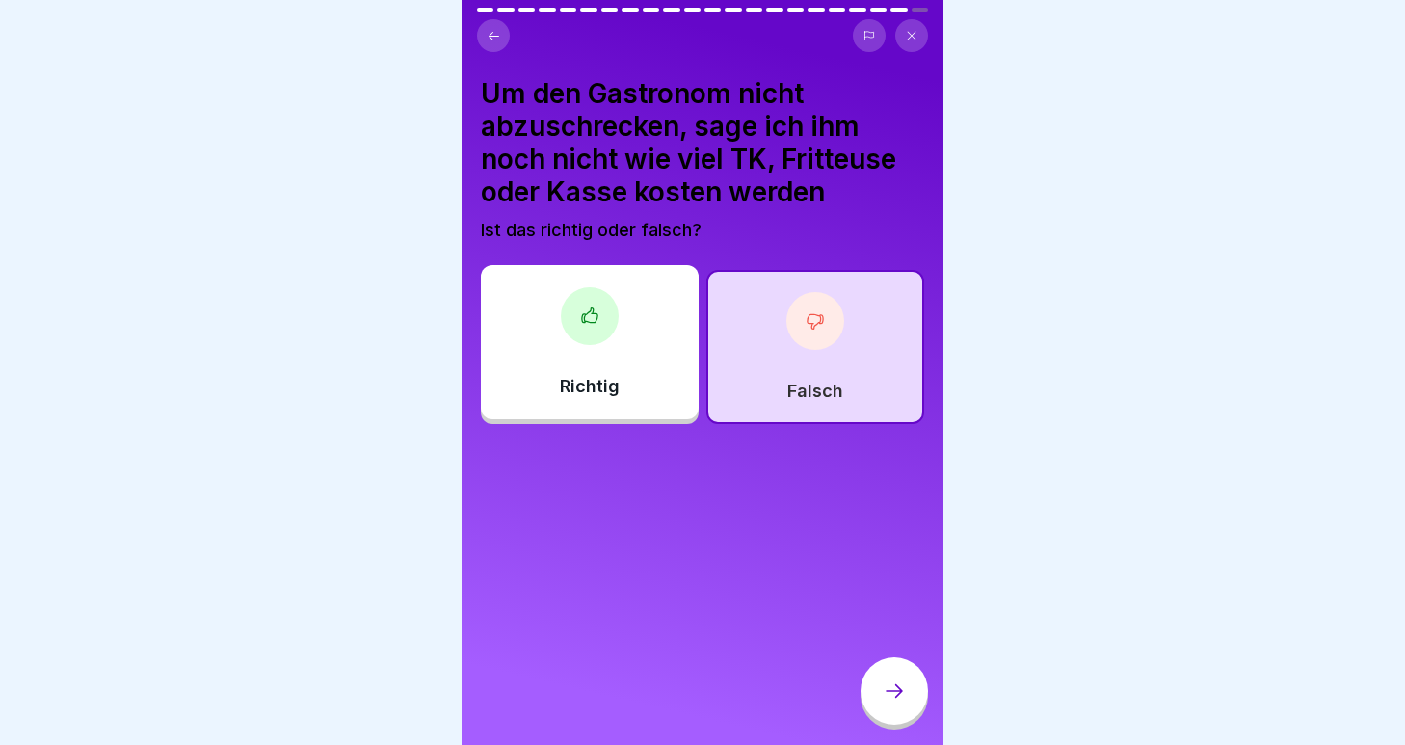
click at [899, 675] on div at bounding box center [894, 690] width 67 height 67
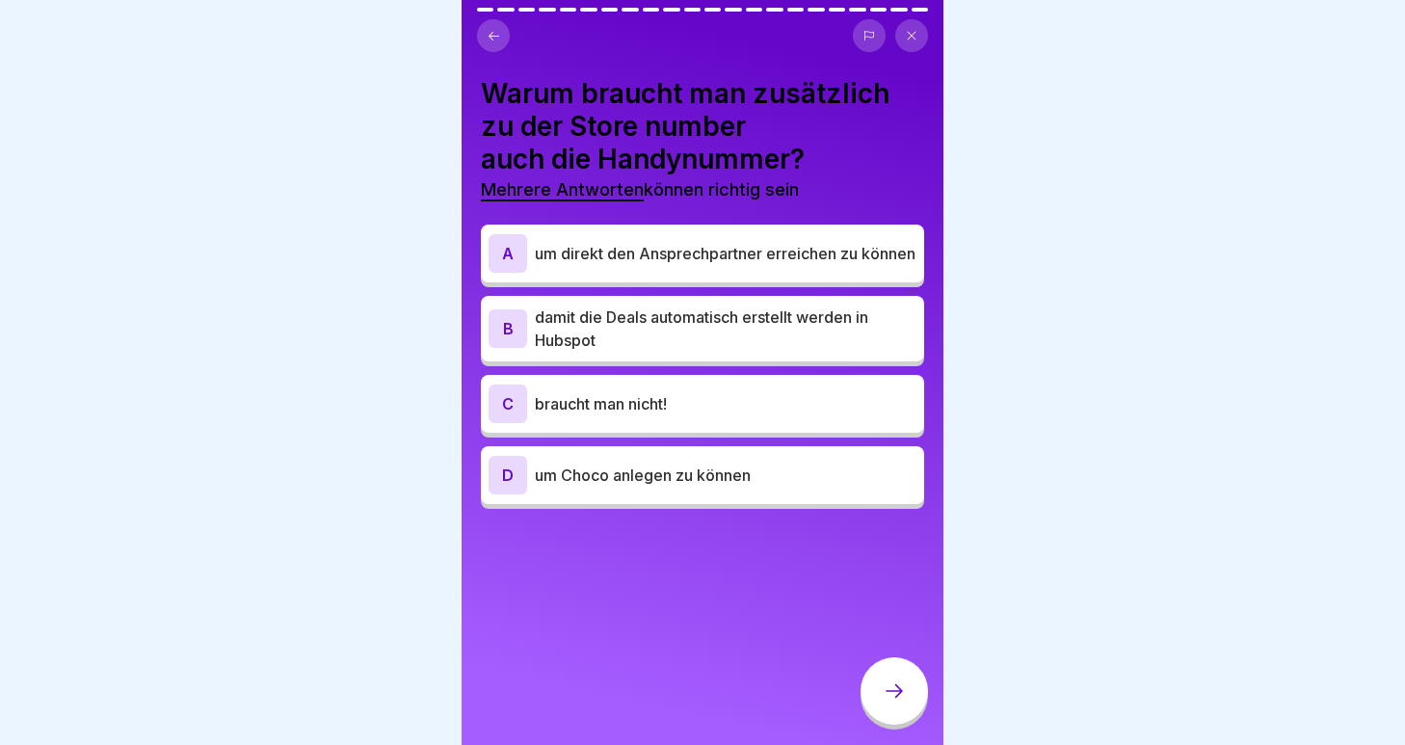
click at [720, 265] on p "um direkt den Ansprechpartner erreichen zu können" at bounding box center [726, 253] width 382 height 23
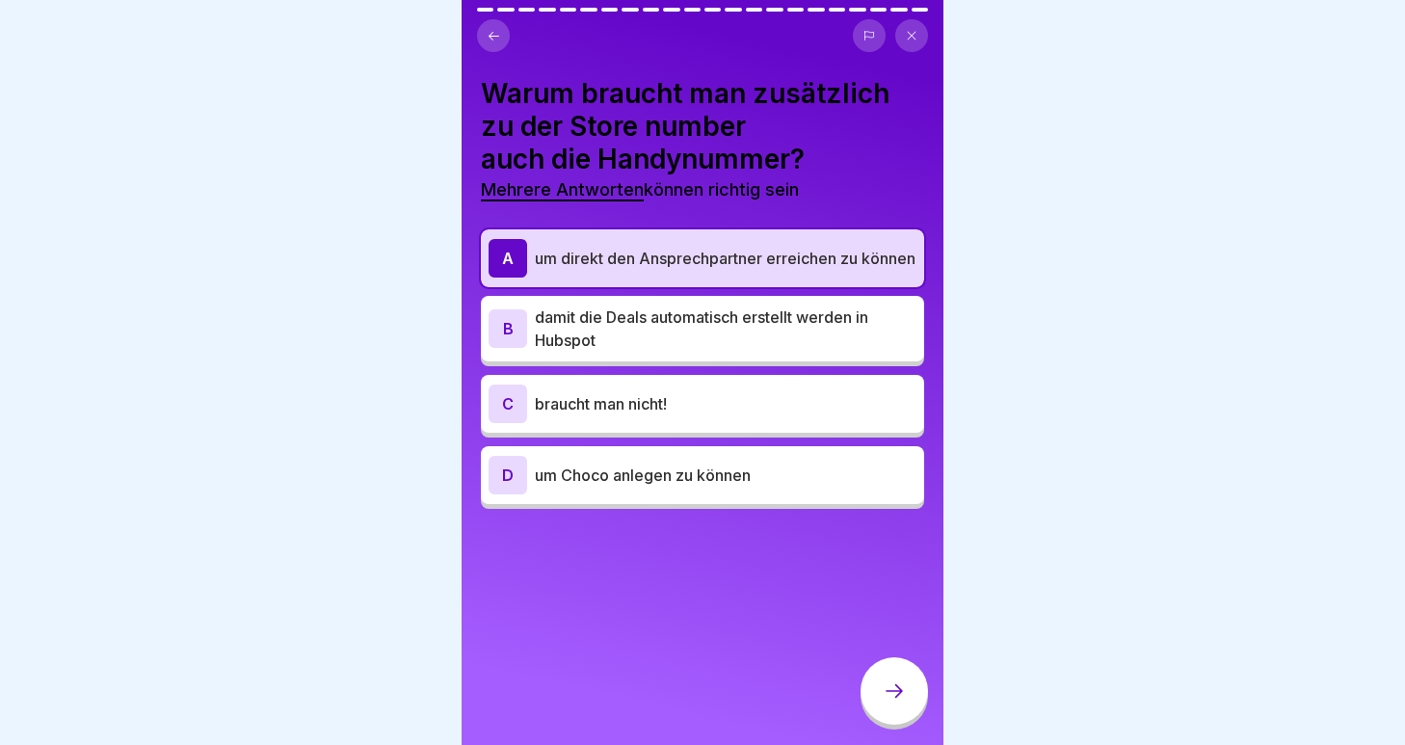
click at [658, 487] on p "um Choco anlegen zu können" at bounding box center [726, 475] width 382 height 23
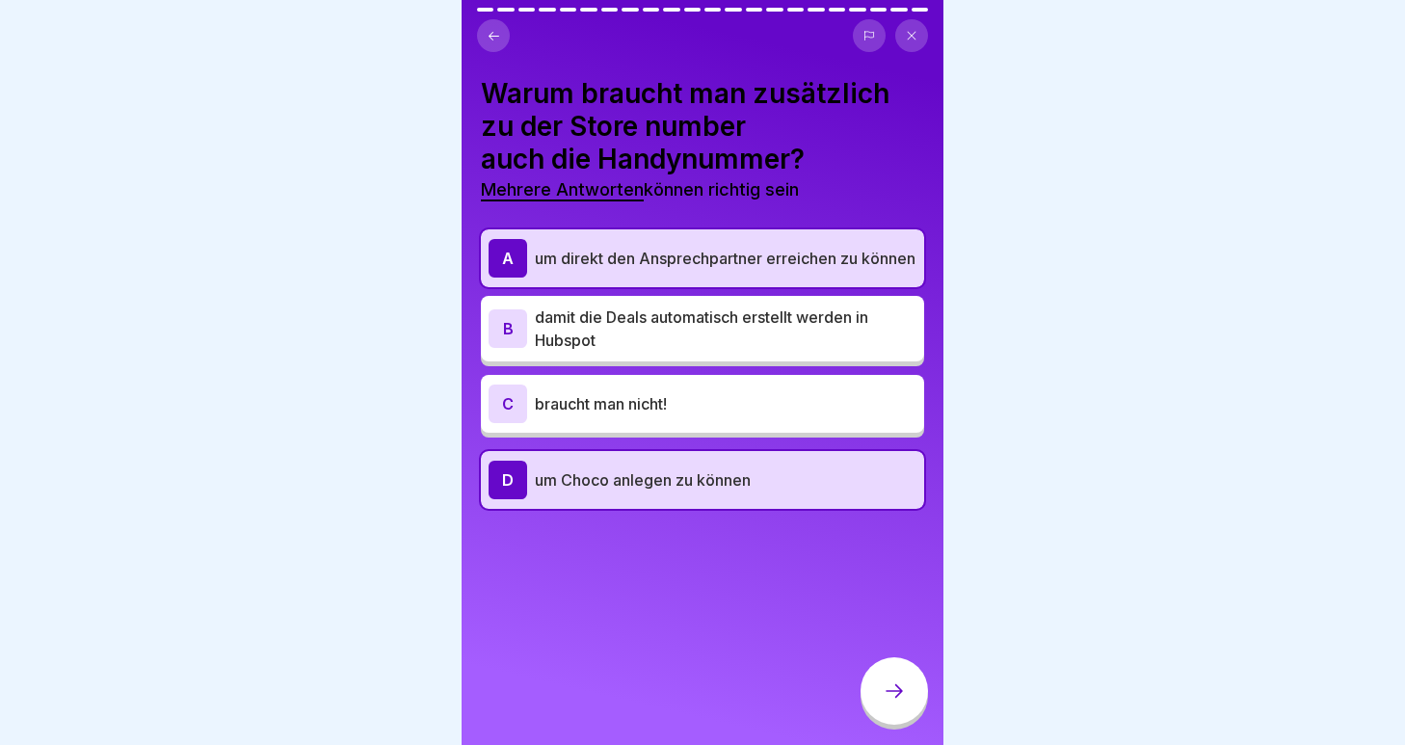
click at [886, 678] on div at bounding box center [894, 690] width 67 height 67
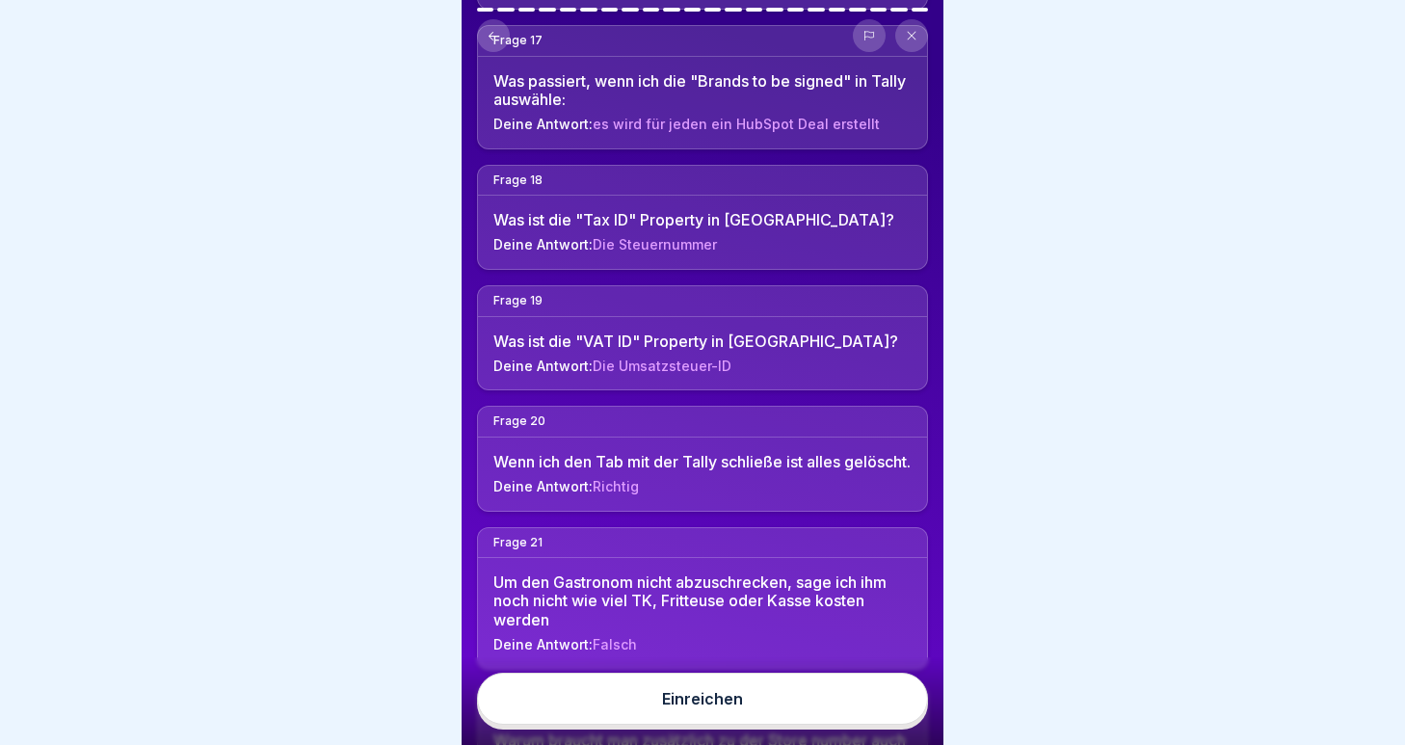
scroll to position [2630, 0]
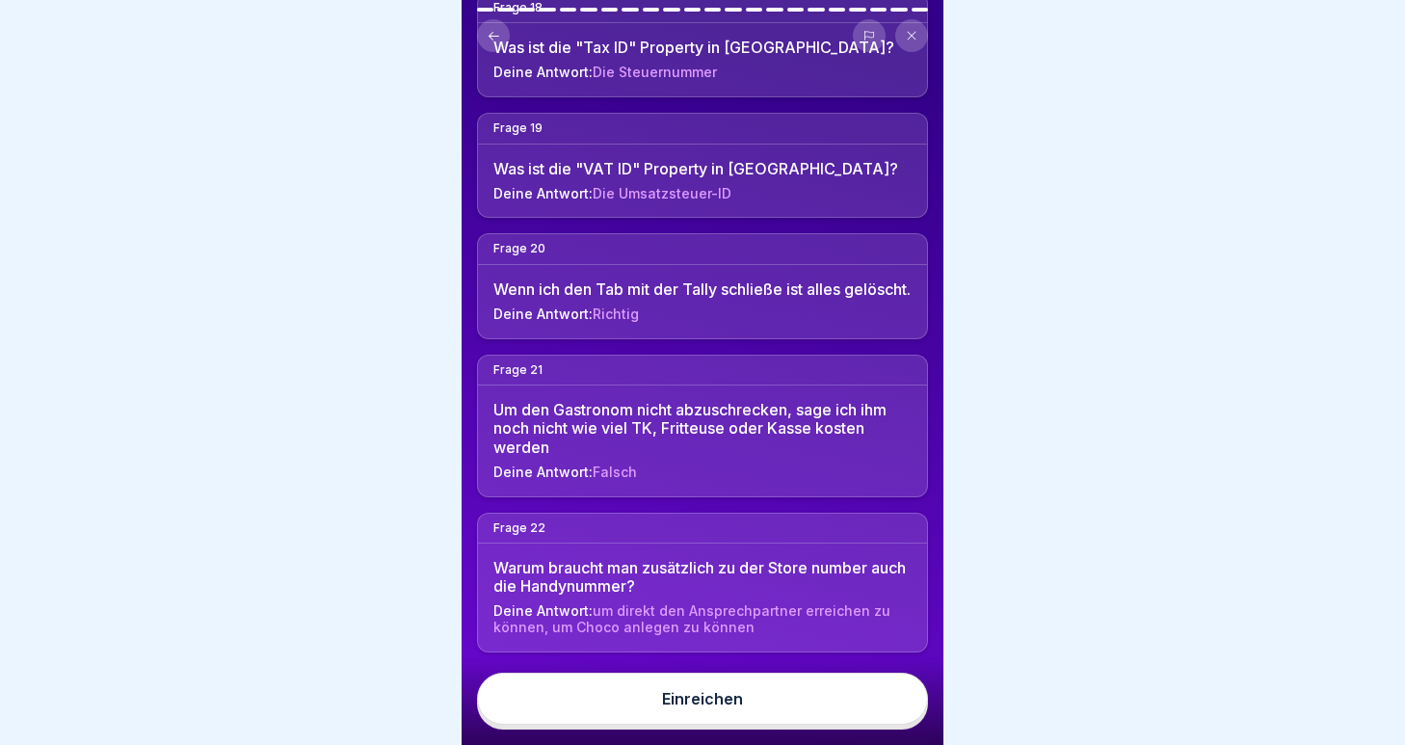
click at [642, 693] on button "Einreichen" at bounding box center [702, 699] width 451 height 52
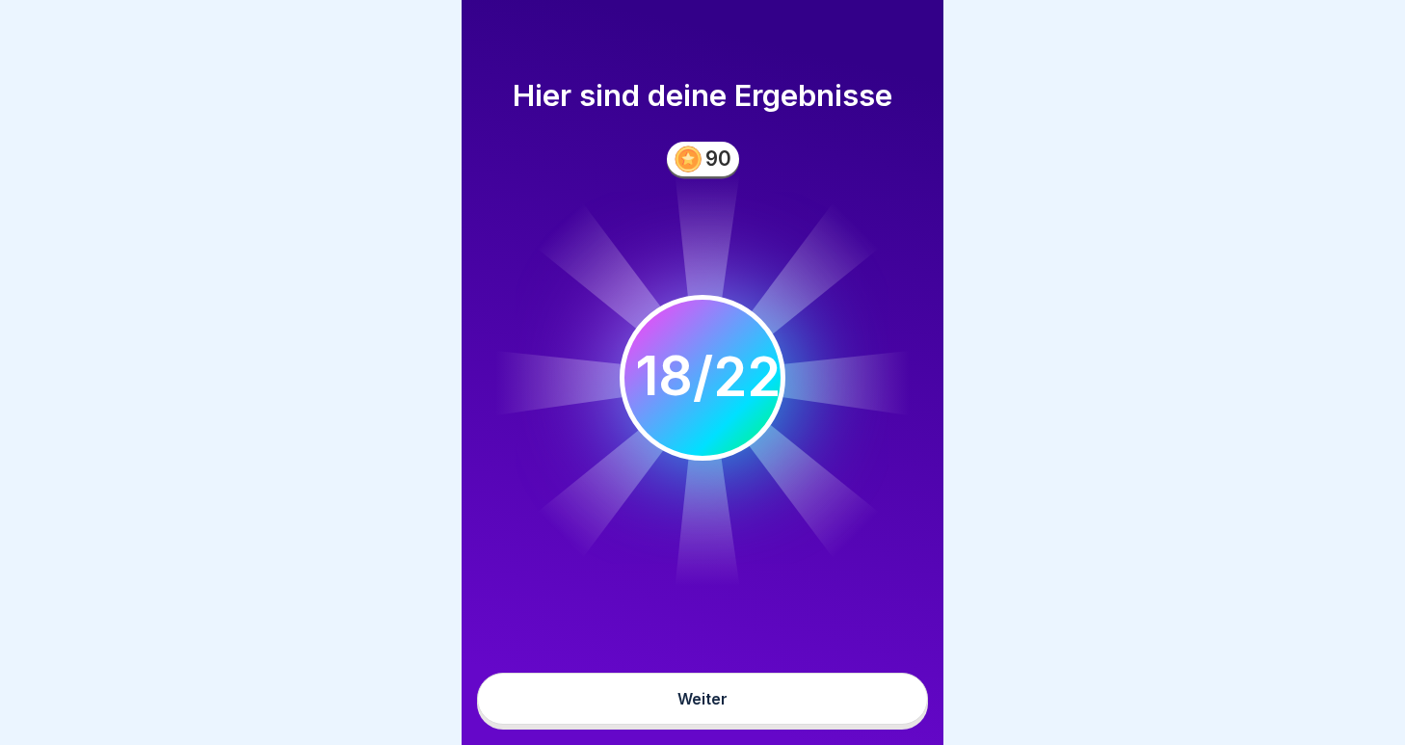
click at [692, 708] on button "Weiter" at bounding box center [702, 699] width 451 height 52
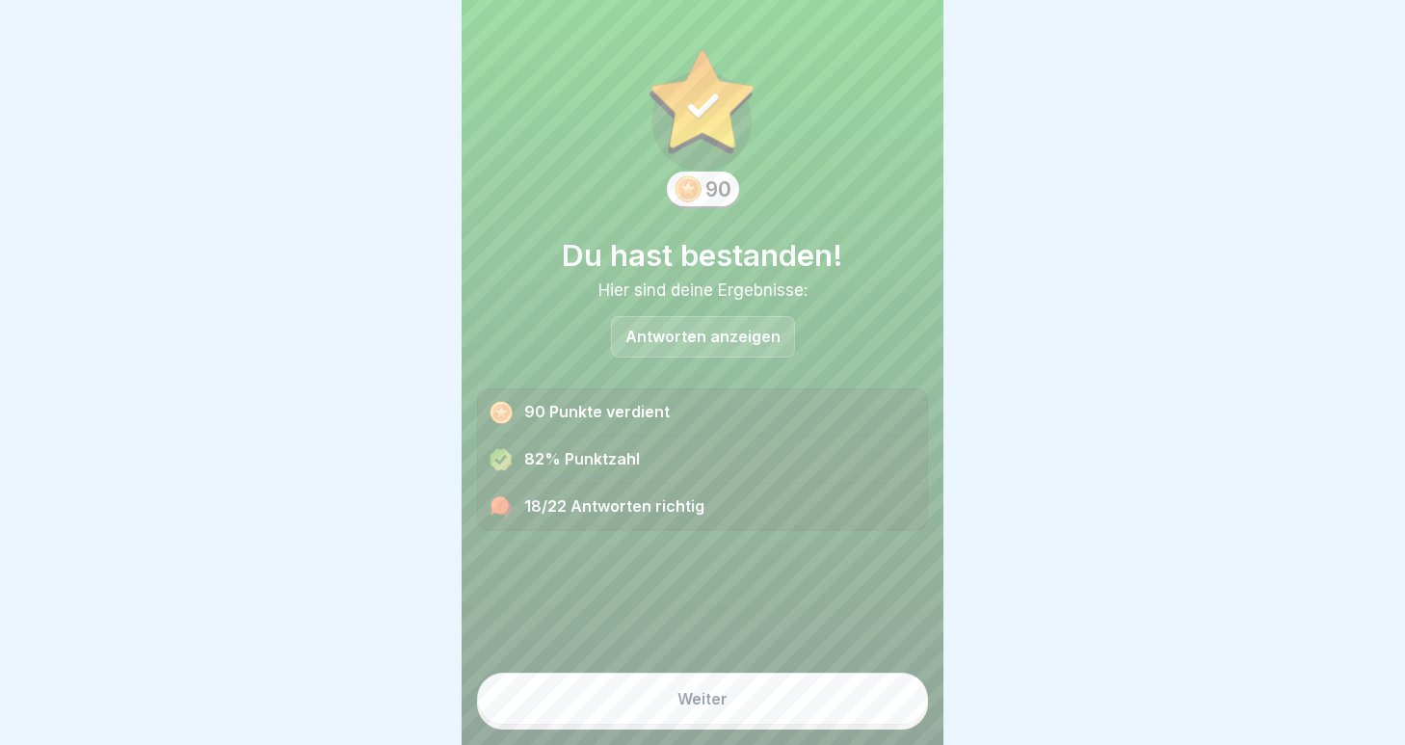
click at [626, 700] on button "Weiter" at bounding box center [702, 699] width 451 height 52
